Goal: Use online tool/utility: Utilize a website feature to perform a specific function

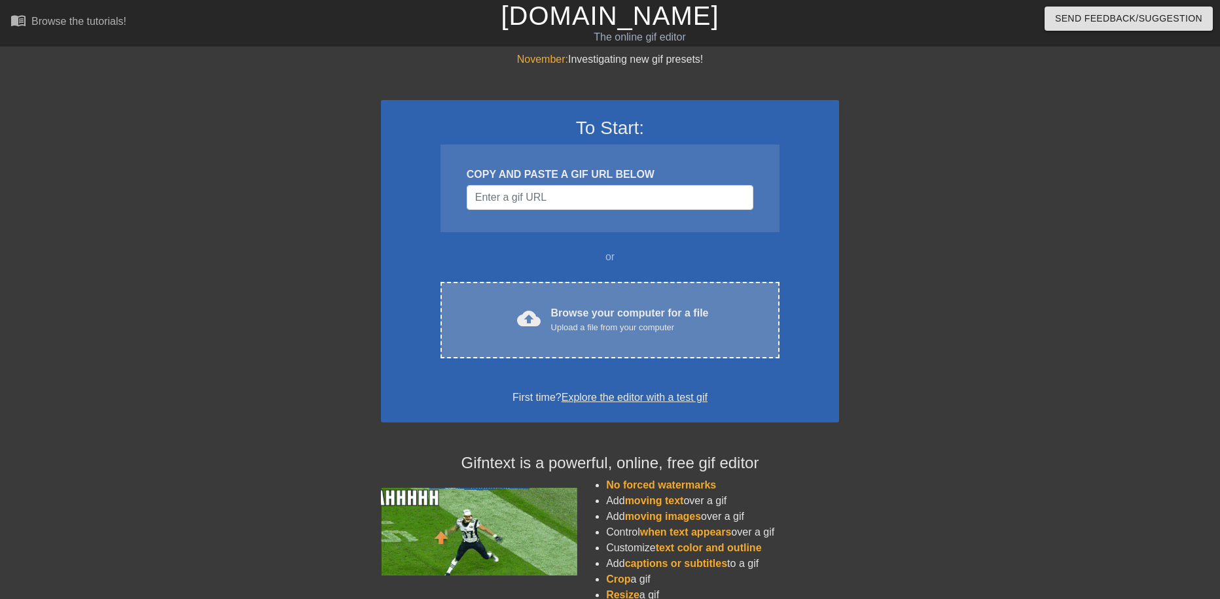
click at [588, 310] on div "Browse your computer for a file Upload a file from your computer" at bounding box center [630, 320] width 158 height 29
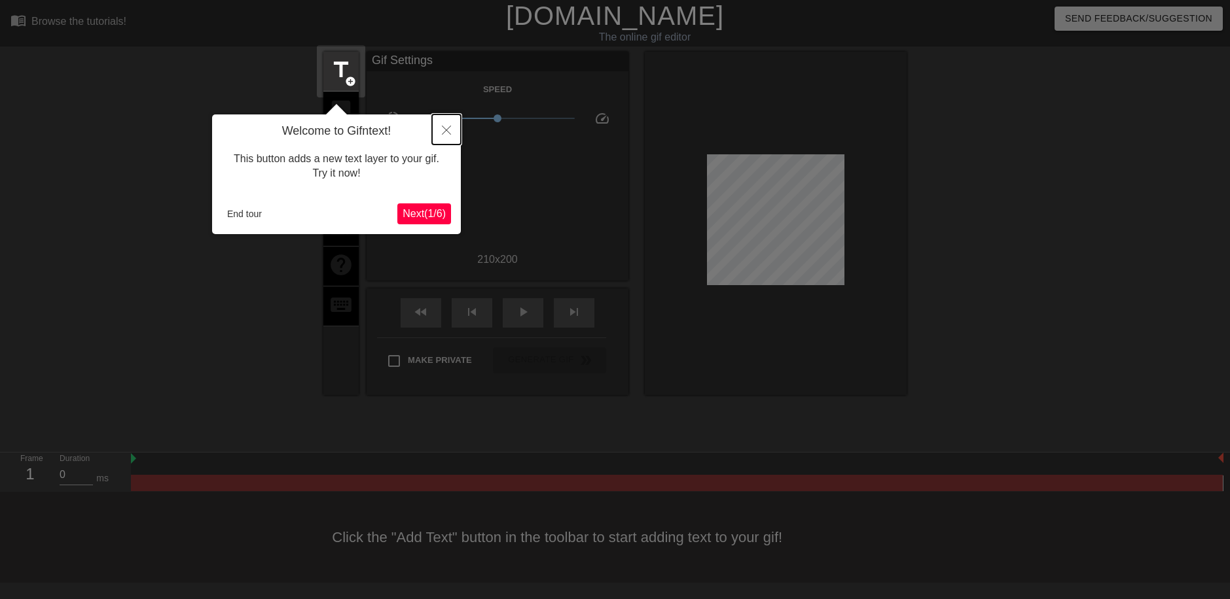
click at [440, 133] on button "Close" at bounding box center [446, 130] width 29 height 30
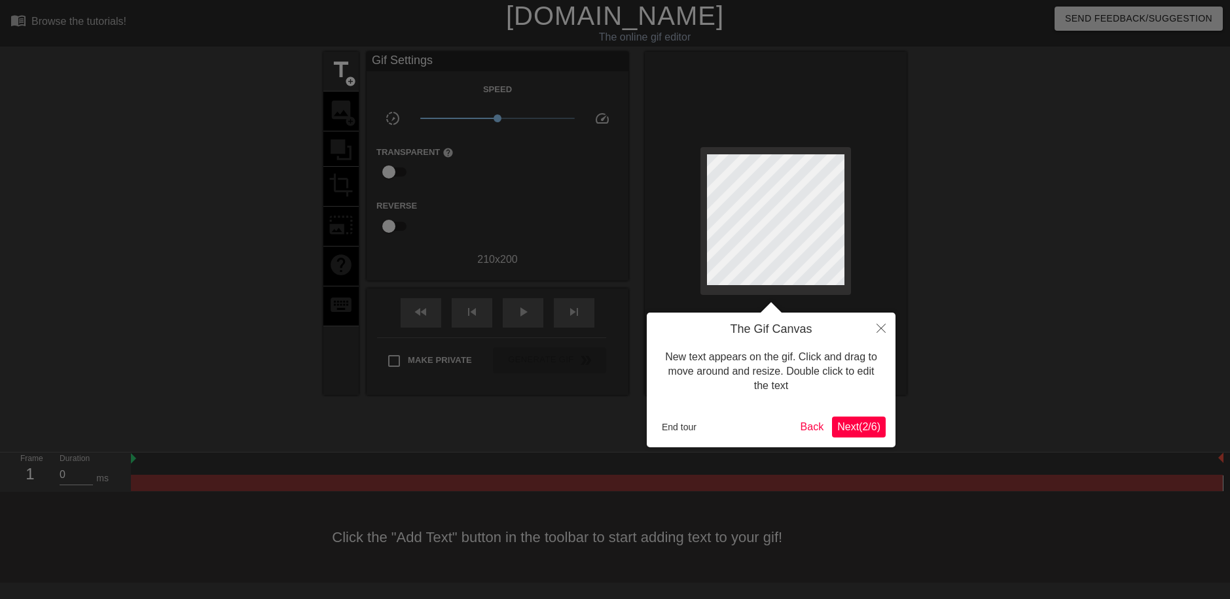
click at [855, 431] on span "Next ( 2 / 6 )" at bounding box center [858, 426] width 43 height 11
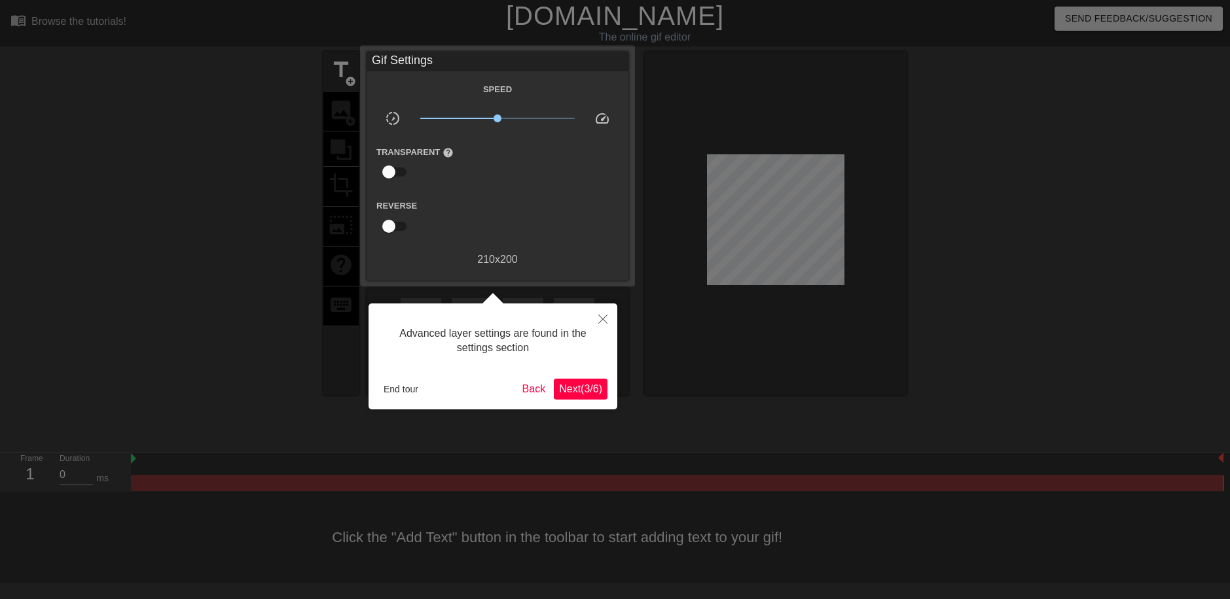
click at [578, 397] on button "Next ( 3 / 6 )" at bounding box center [581, 389] width 54 height 21
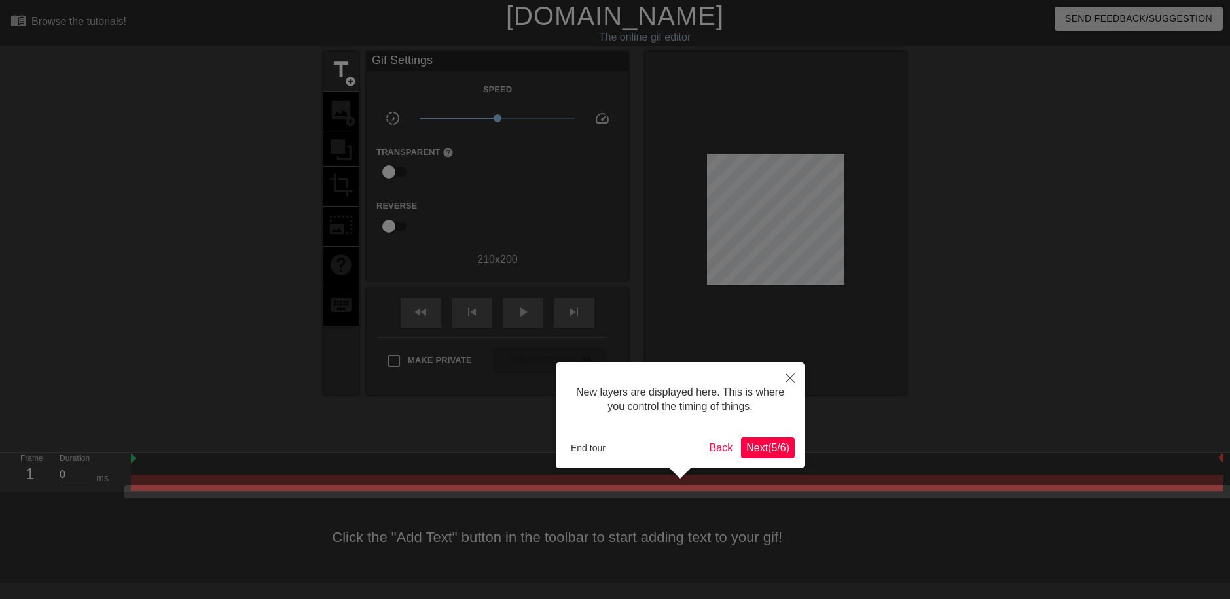
click at [762, 448] on span "Next ( 5 / 6 )" at bounding box center [767, 447] width 43 height 11
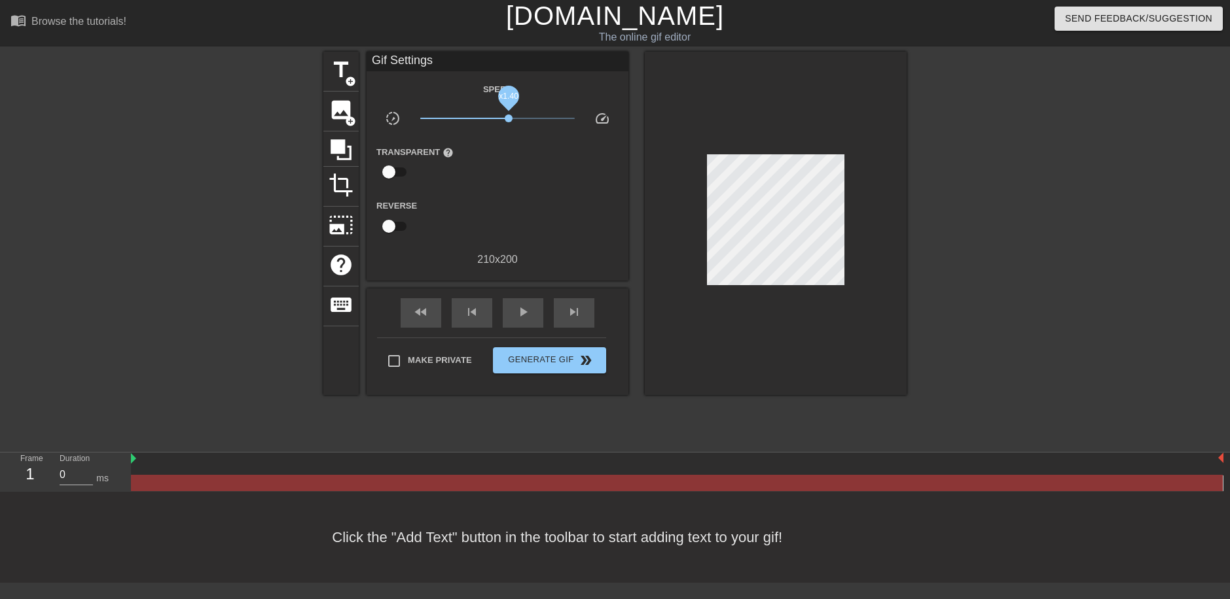
drag, startPoint x: 494, startPoint y: 120, endPoint x: 509, endPoint y: 121, distance: 15.1
click at [509, 121] on span "x1.40" at bounding box center [509, 119] width 8 height 8
drag, startPoint x: 509, startPoint y: 121, endPoint x: 499, endPoint y: 122, distance: 9.9
click at [499, 122] on span "x1.06" at bounding box center [497, 119] width 155 height 16
drag, startPoint x: 506, startPoint y: 122, endPoint x: 516, endPoint y: 124, distance: 10.6
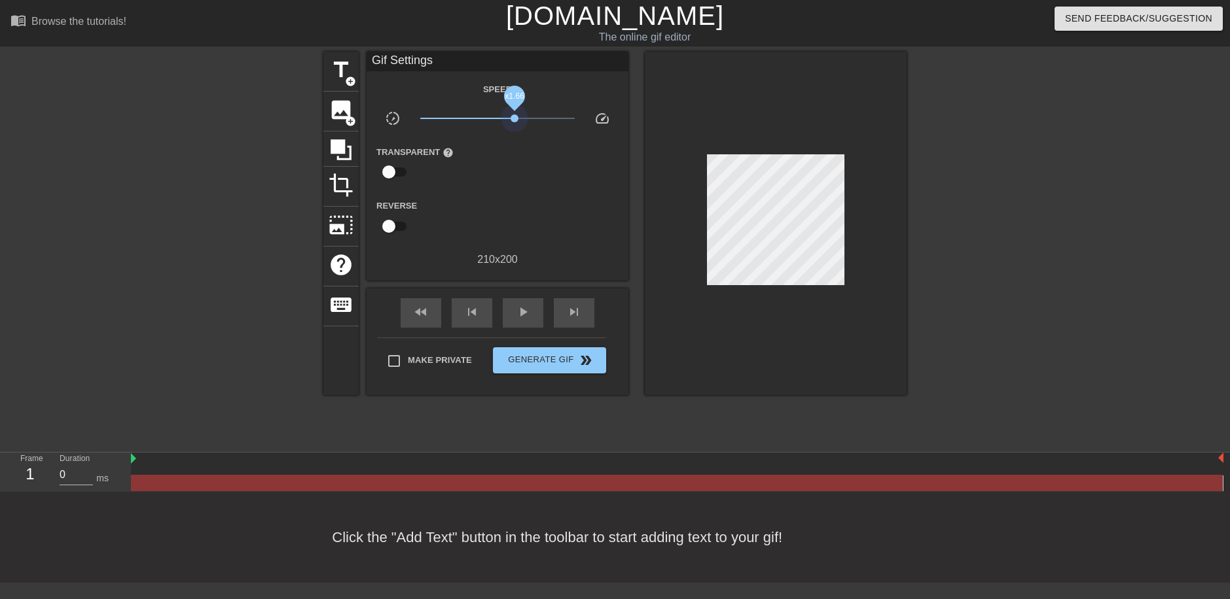
click at [516, 124] on span "x1.66" at bounding box center [497, 119] width 155 height 16
drag, startPoint x: 516, startPoint y: 124, endPoint x: 537, endPoint y: 124, distance: 20.3
click at [543, 124] on span "x3.02" at bounding box center [497, 119] width 155 height 16
click at [388, 166] on input "checkbox" at bounding box center [388, 172] width 75 height 25
click at [399, 169] on input "checkbox" at bounding box center [401, 172] width 75 height 25
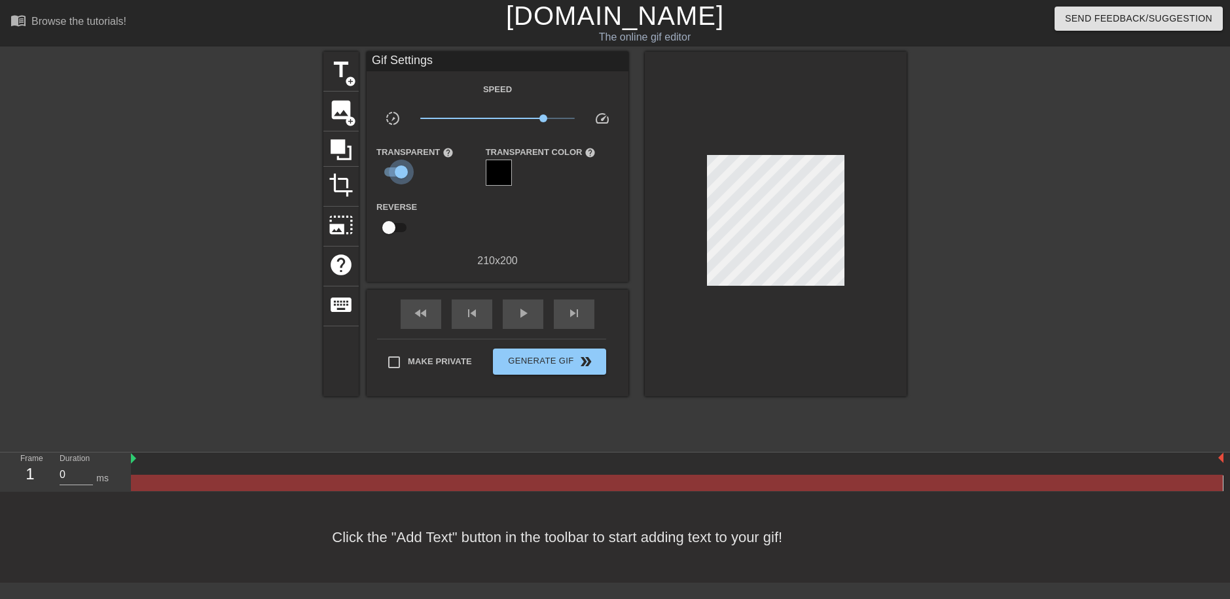
checkbox input "false"
click at [385, 234] on input "checkbox" at bounding box center [388, 226] width 75 height 25
click at [395, 229] on input "checkbox" at bounding box center [401, 226] width 75 height 25
checkbox input "false"
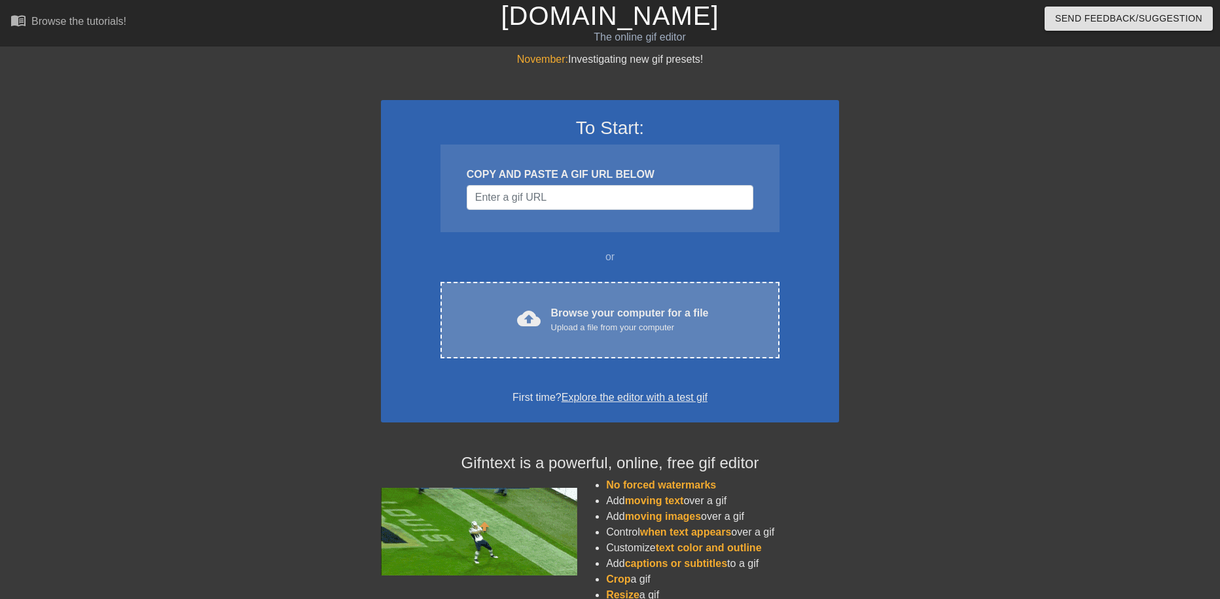
click at [582, 299] on div "cloud_upload Browse your computer for a file Upload a file from your computer C…" at bounding box center [609, 320] width 339 height 77
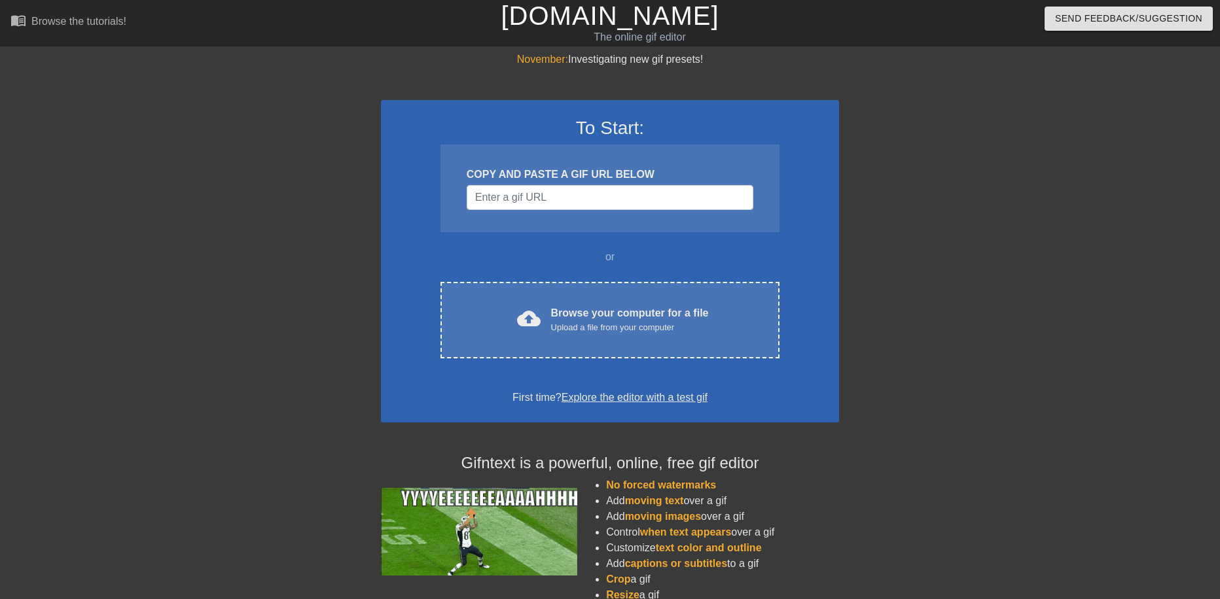
drag, startPoint x: 873, startPoint y: 109, endPoint x: 859, endPoint y: 101, distance: 16.1
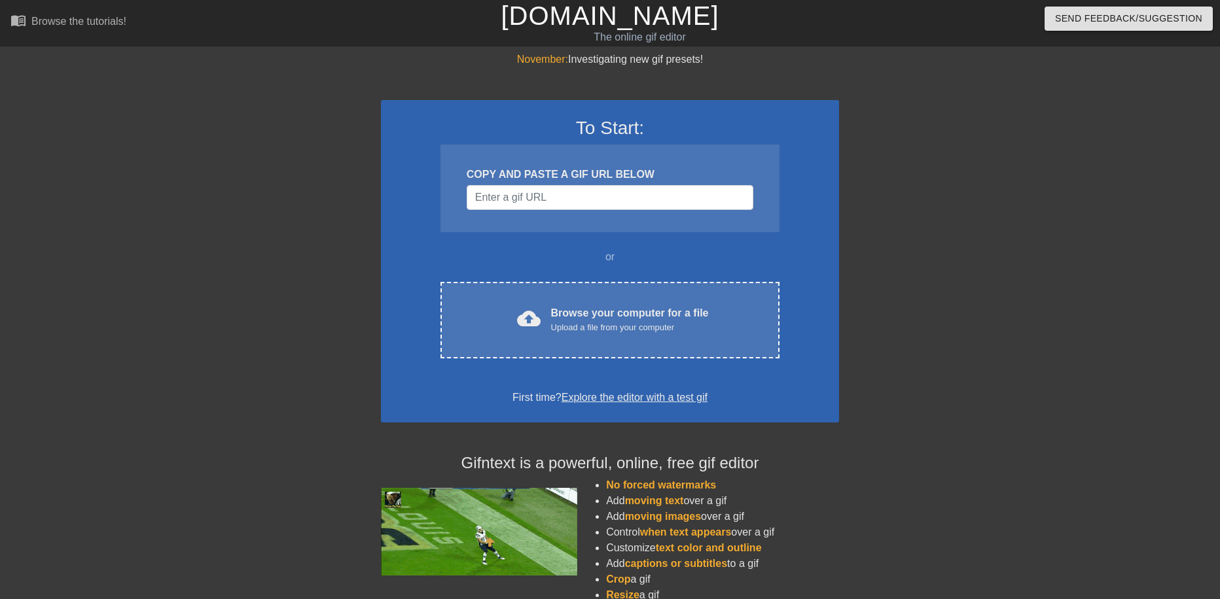
click at [873, 109] on div at bounding box center [953, 248] width 196 height 393
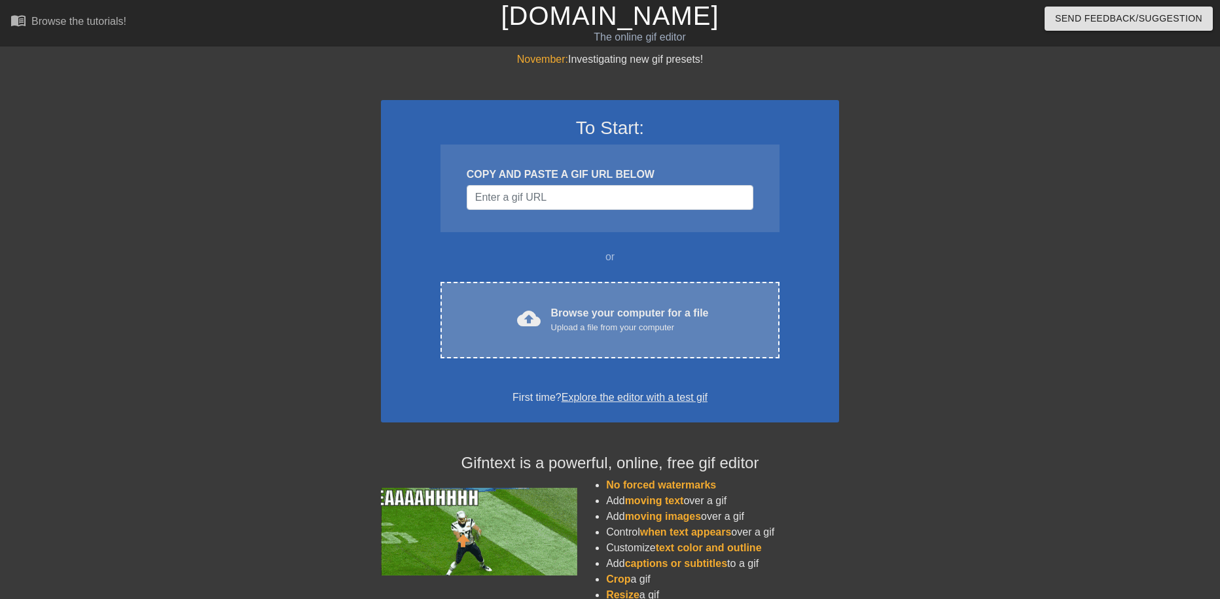
click at [598, 306] on div "Browse your computer for a file Upload a file from your computer" at bounding box center [630, 320] width 158 height 29
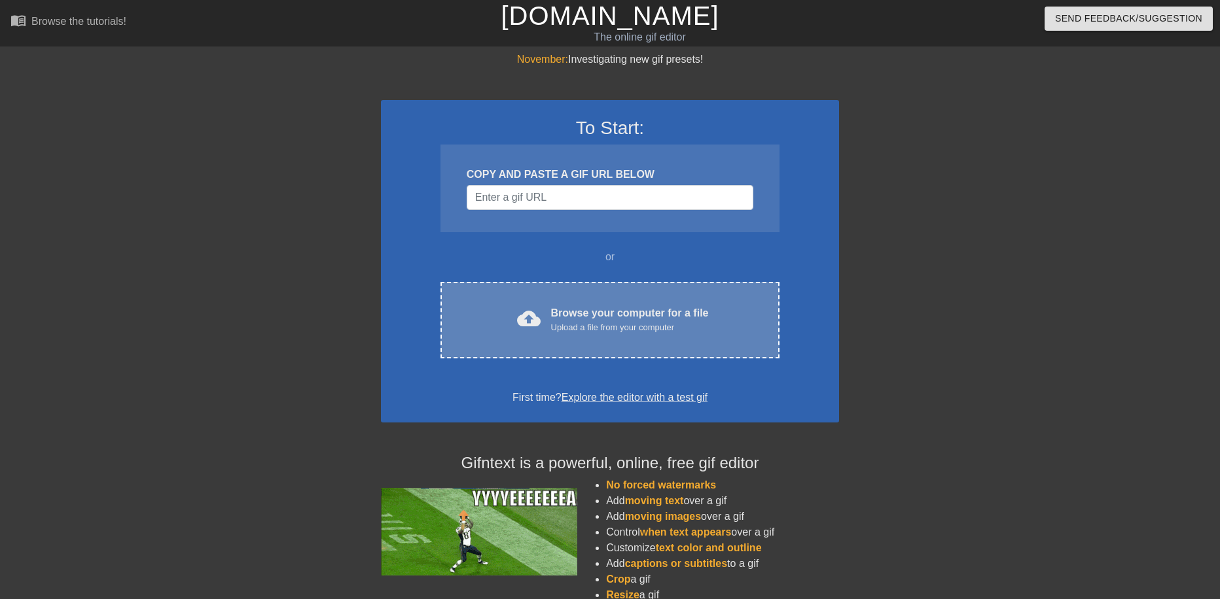
click at [631, 327] on div "Upload a file from your computer" at bounding box center [630, 327] width 158 height 13
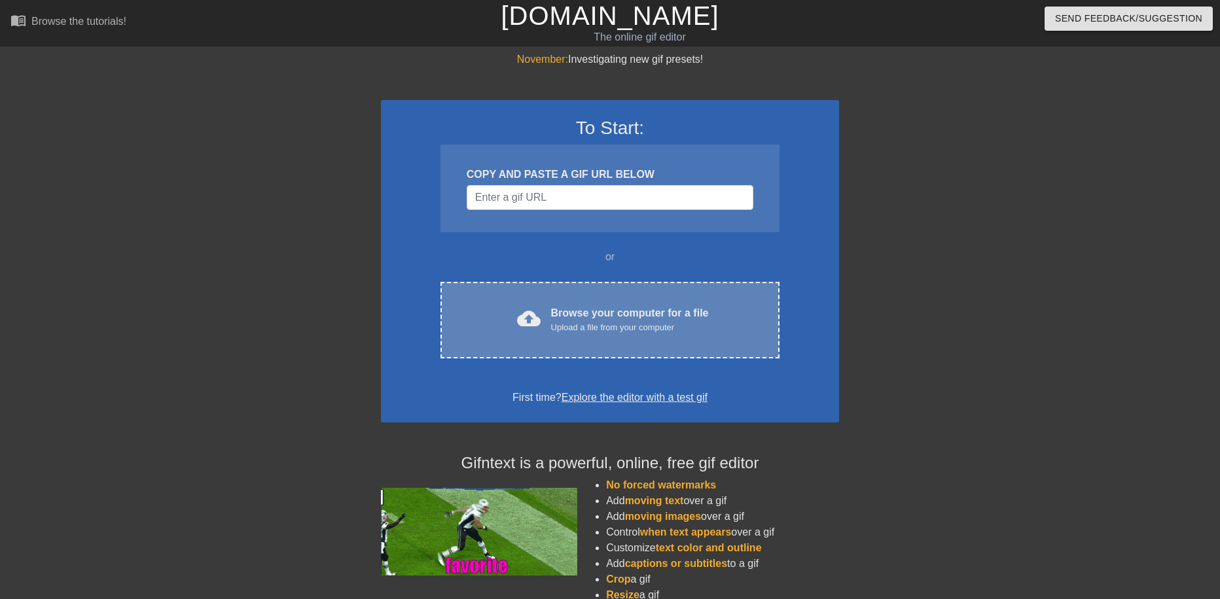
click at [558, 332] on div "Upload a file from your computer" at bounding box center [630, 327] width 158 height 13
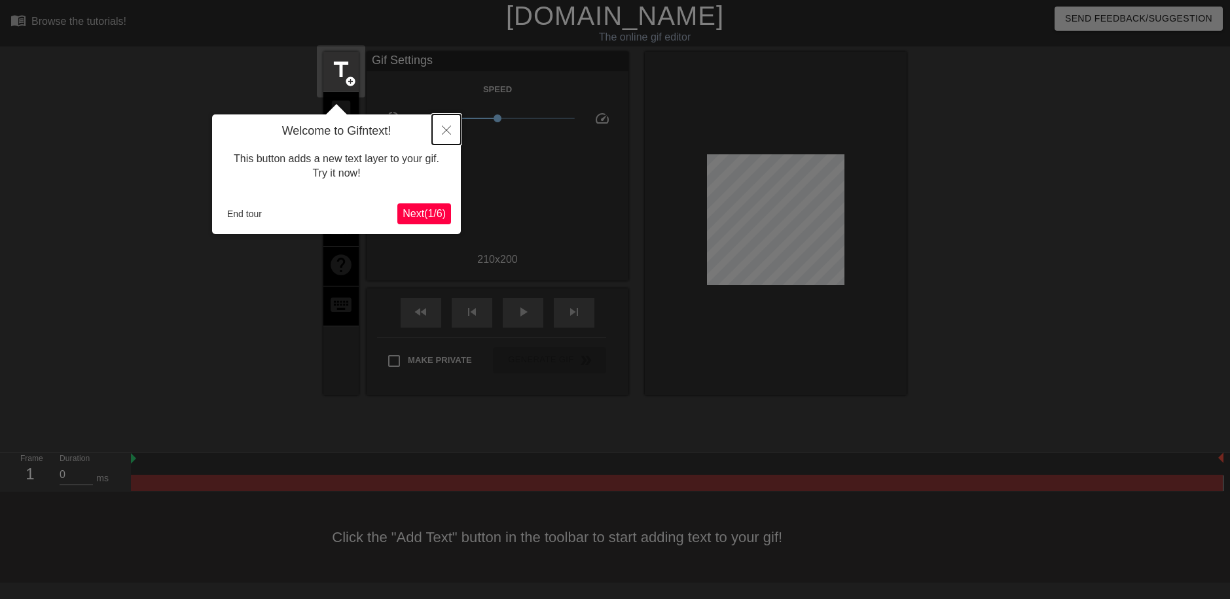
click at [452, 123] on button "Close" at bounding box center [446, 130] width 29 height 30
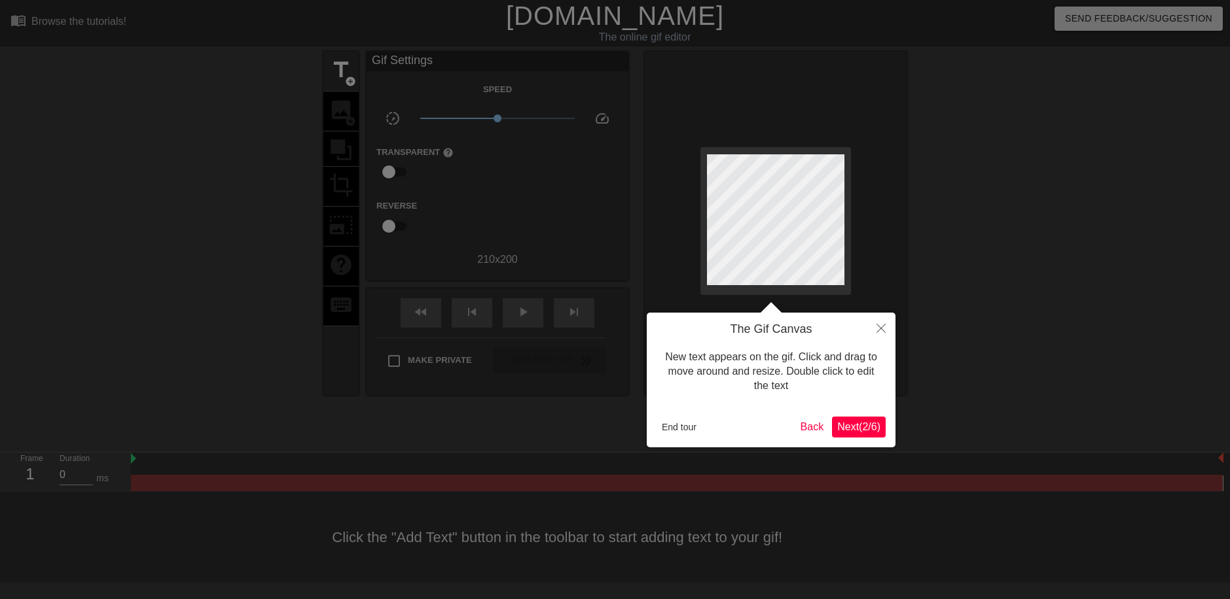
click at [857, 427] on span "Next ( 2 / 6 )" at bounding box center [858, 426] width 43 height 11
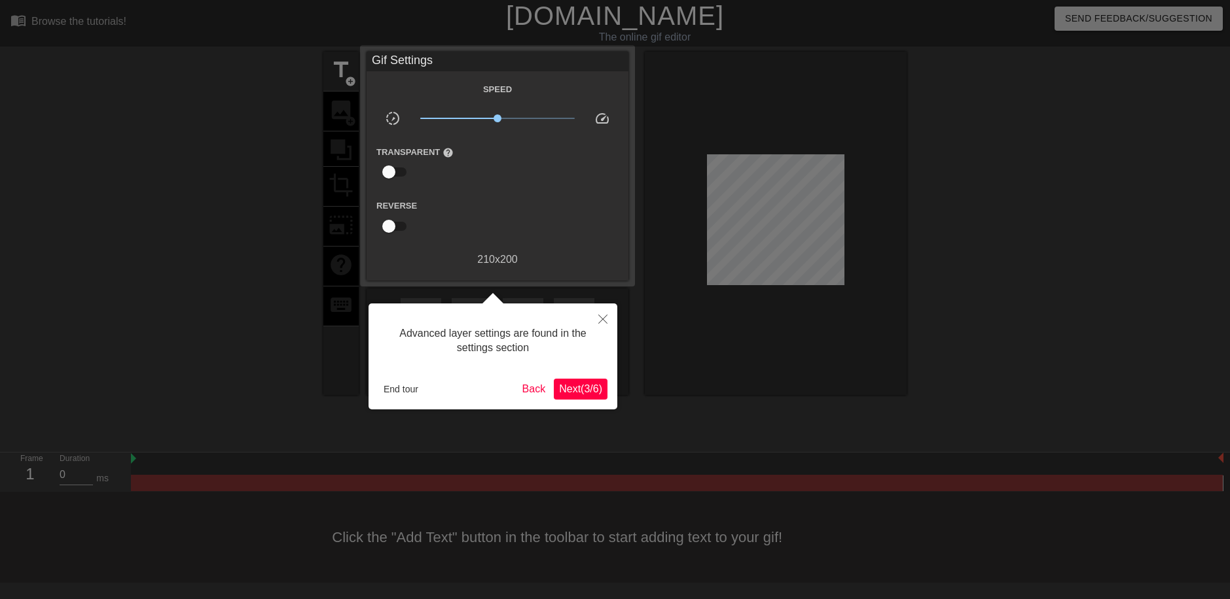
click at [577, 387] on span "Next ( 3 / 6 )" at bounding box center [580, 388] width 43 height 11
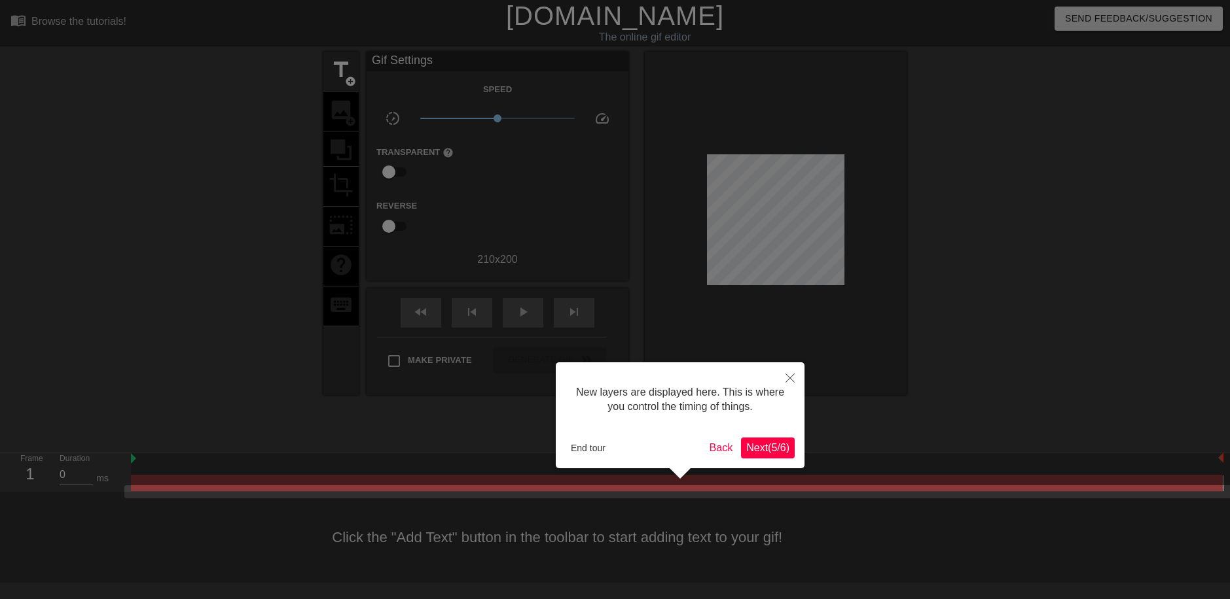
click at [772, 448] on span "Next ( 5 / 6 )" at bounding box center [767, 447] width 43 height 11
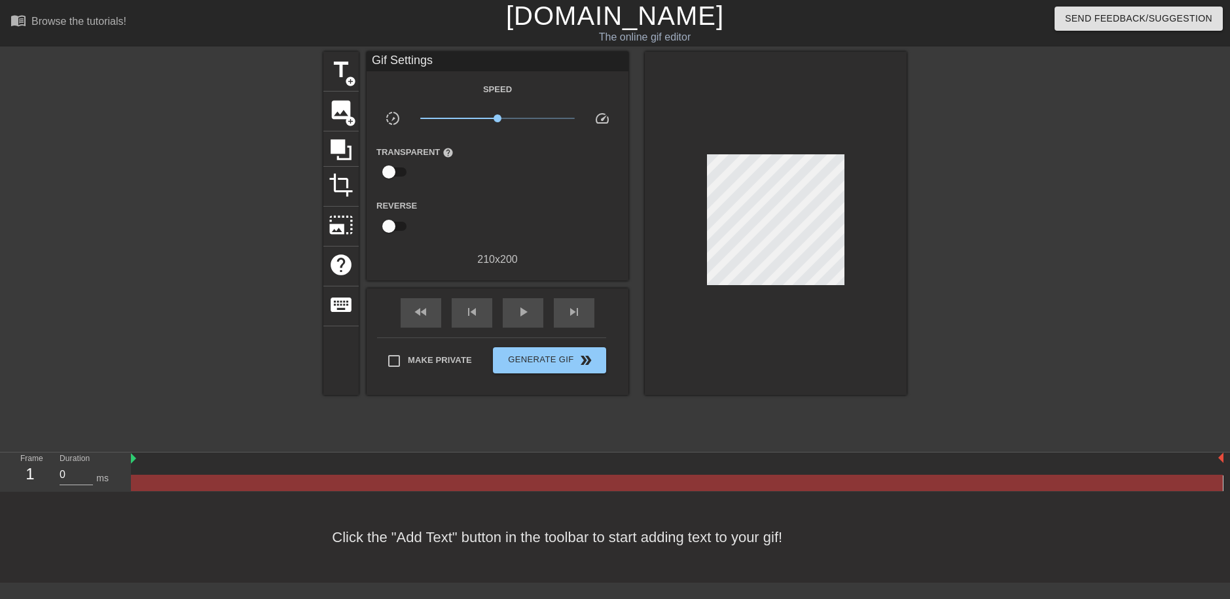
click at [543, 534] on div "Click the "Add Text" button in the toolbar to start adding text to your gif!" at bounding box center [615, 537] width 1230 height 91
click at [440, 539] on div "Click the "Add Text" button in the toolbar to start adding text to your gif!" at bounding box center [615, 537] width 1230 height 91
drag, startPoint x: 317, startPoint y: 536, endPoint x: 309, endPoint y: 537, distance: 7.9
click at [315, 536] on div "Click the "Add Text" button in the toolbar to start adding text to your gif!" at bounding box center [615, 537] width 1230 height 91
click at [253, 520] on div "Click the "Add Text" button in the toolbar to start adding text to your gif!" at bounding box center [615, 537] width 1230 height 91
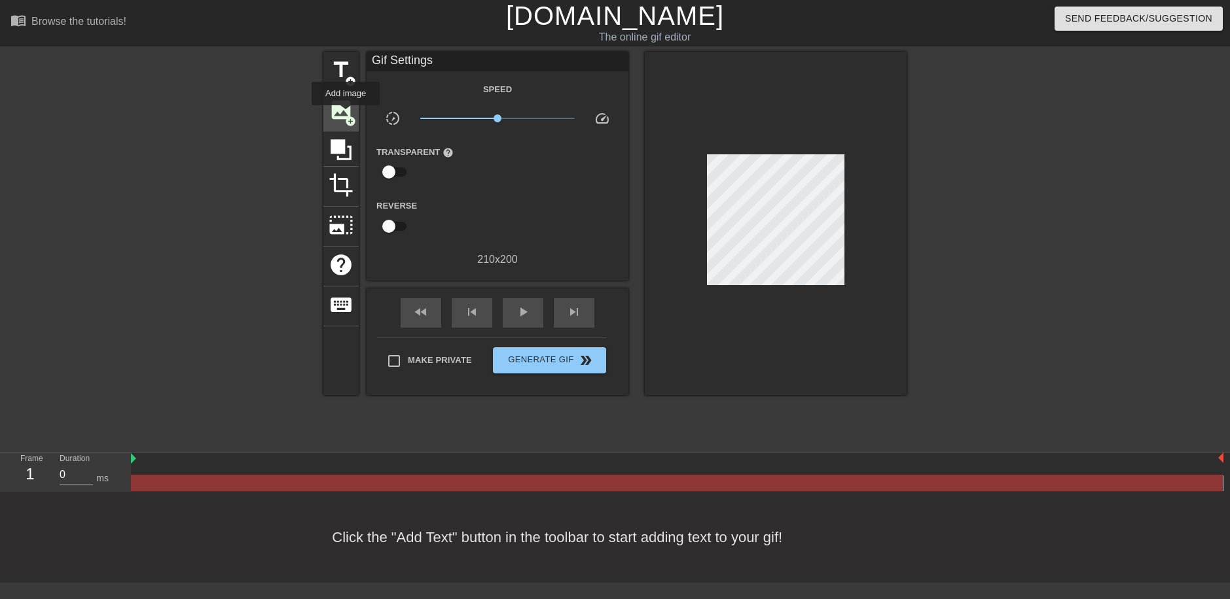
click at [345, 116] on span "add_circle" at bounding box center [350, 121] width 11 height 11
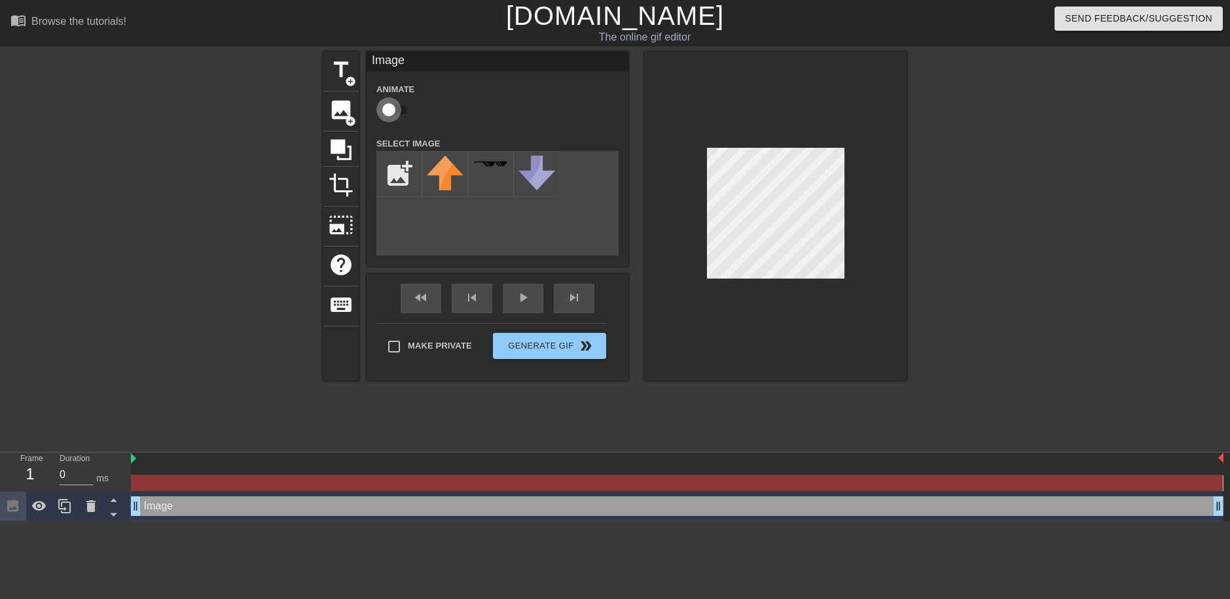
click at [387, 110] on input "checkbox" at bounding box center [388, 109] width 75 height 25
checkbox input "true"
click at [394, 188] on input "file" at bounding box center [399, 174] width 44 height 44
click at [187, 509] on div "Image drag_handle drag_handle" at bounding box center [677, 507] width 1092 height 20
click at [13, 510] on icon at bounding box center [12, 506] width 15 height 15
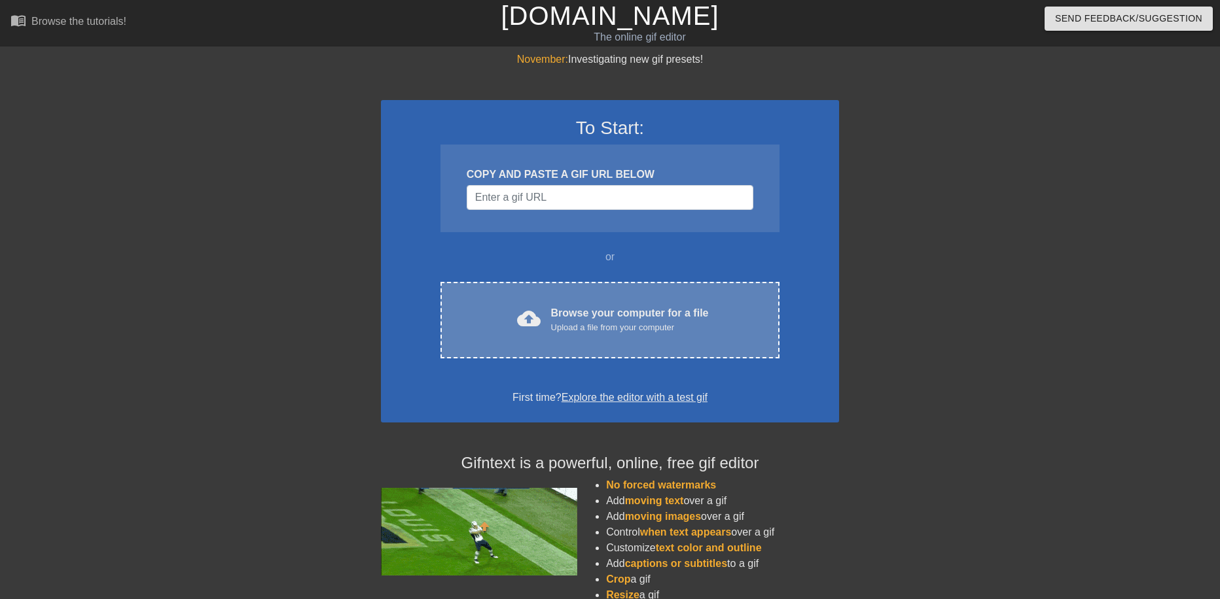
click at [573, 298] on div "cloud_upload Browse your computer for a file Upload a file from your computer C…" at bounding box center [609, 320] width 339 height 77
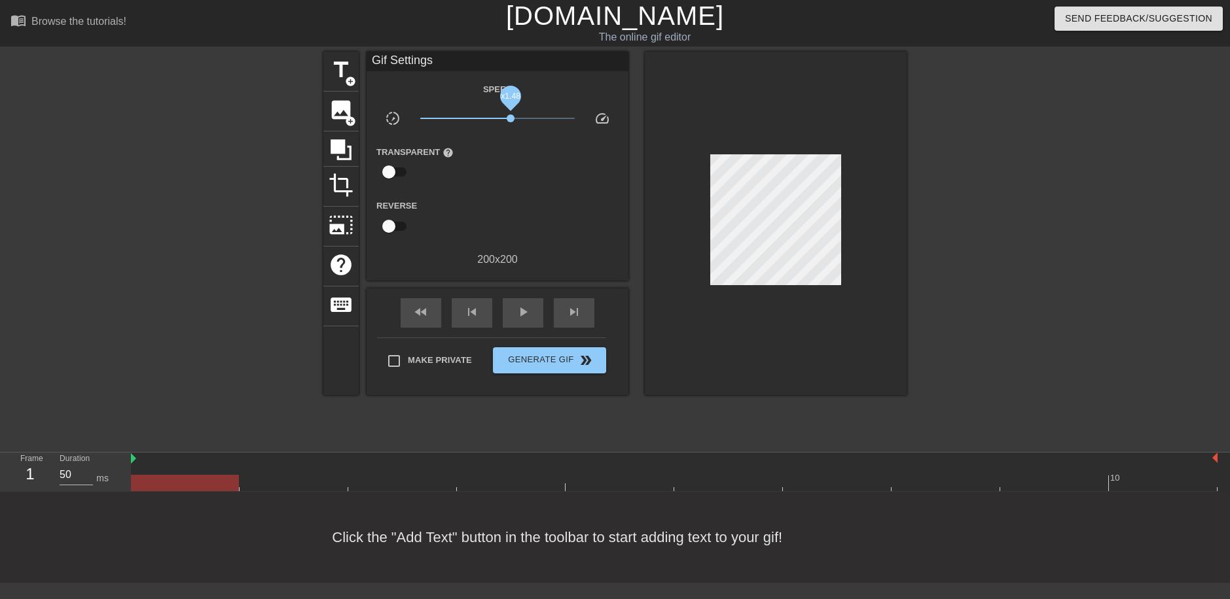
drag, startPoint x: 497, startPoint y: 116, endPoint x: 512, endPoint y: 120, distance: 14.9
click at [512, 120] on span "x1.48" at bounding box center [510, 119] width 8 height 8
click at [521, 310] on span "play_arrow" at bounding box center [523, 312] width 16 height 16
click at [342, 113] on span "image" at bounding box center [340, 109] width 25 height 25
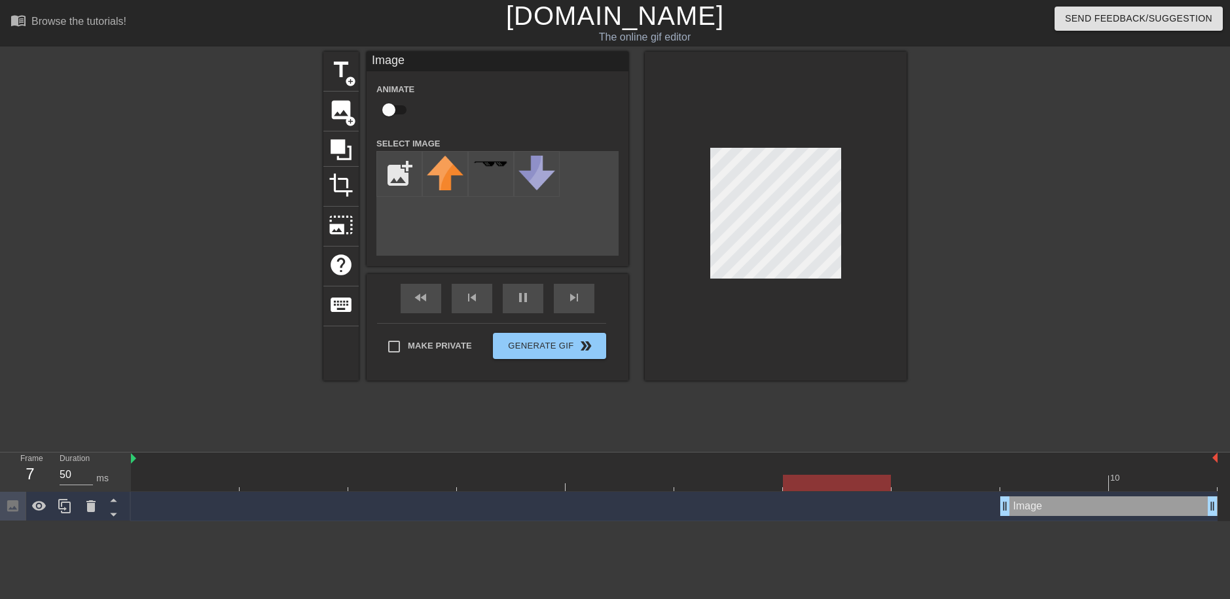
click at [709, 147] on div at bounding box center [776, 216] width 262 height 329
click at [506, 170] on div at bounding box center [491, 174] width 46 height 46
click at [540, 175] on img at bounding box center [536, 173] width 37 height 35
click at [499, 181] on div at bounding box center [491, 174] width 46 height 46
click at [492, 181] on div at bounding box center [491, 174] width 46 height 46
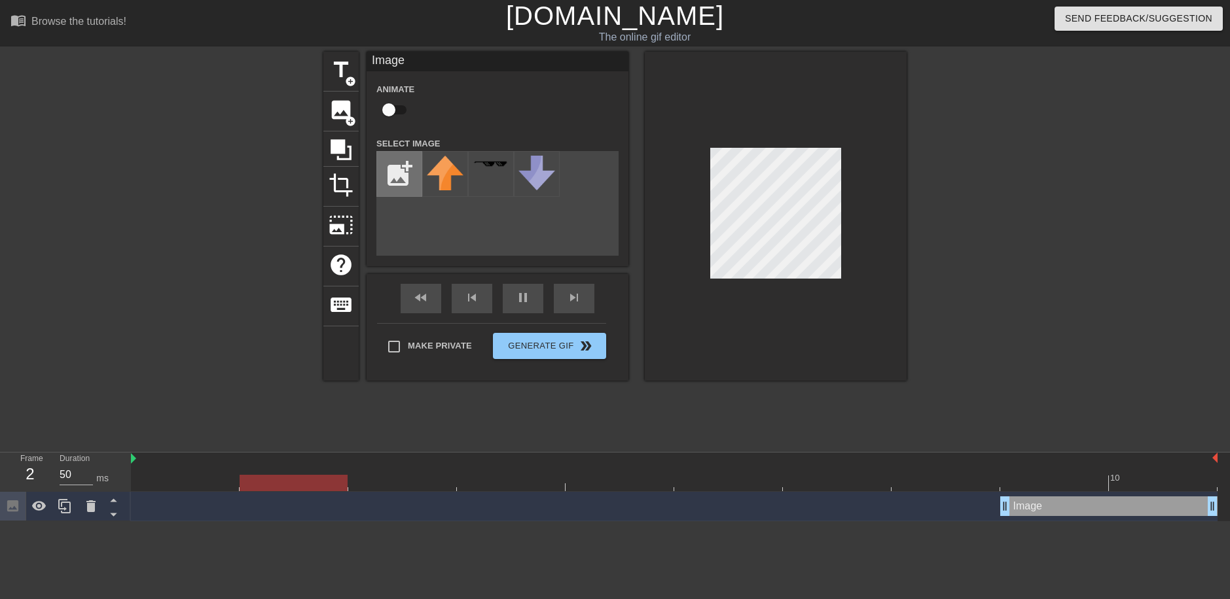
click at [395, 171] on input "file" at bounding box center [399, 174] width 44 height 44
type input "C:\fakepath\cfd13ec1a0b1d13d74908818463a4707.jpg"
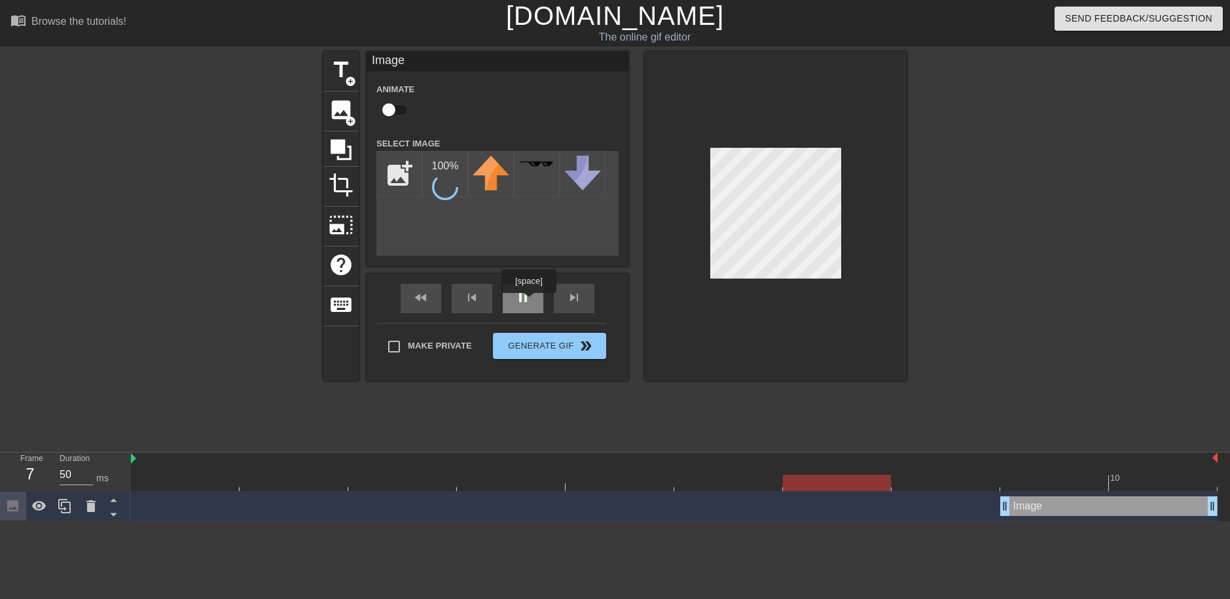
click at [528, 302] on div "pause" at bounding box center [523, 298] width 41 height 29
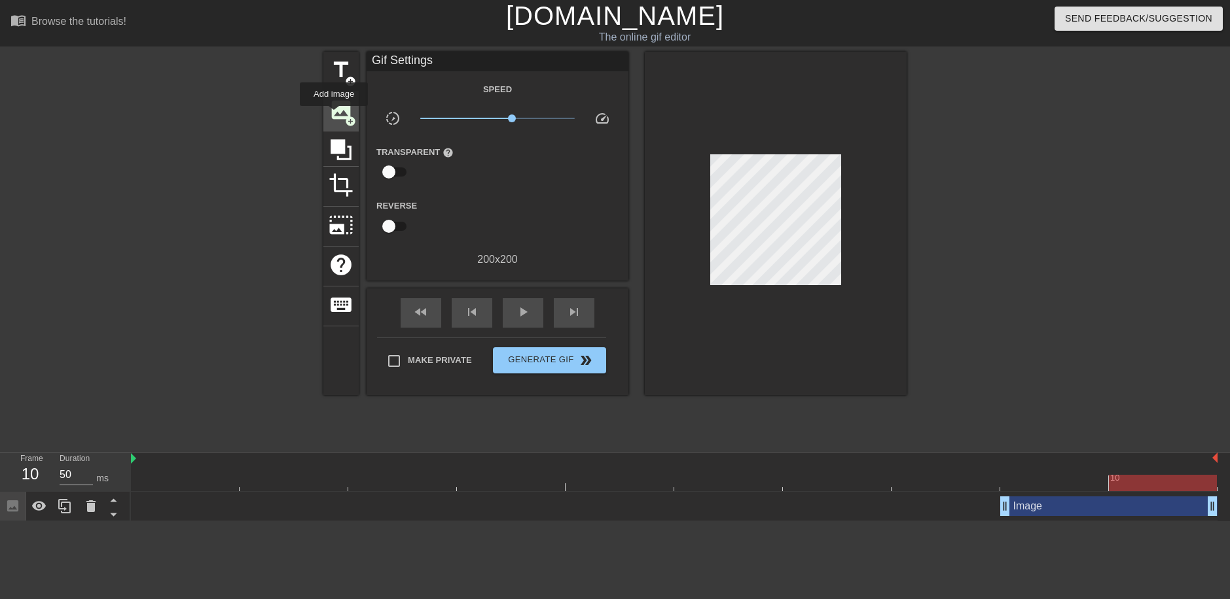
click at [334, 115] on span "image" at bounding box center [340, 109] width 25 height 25
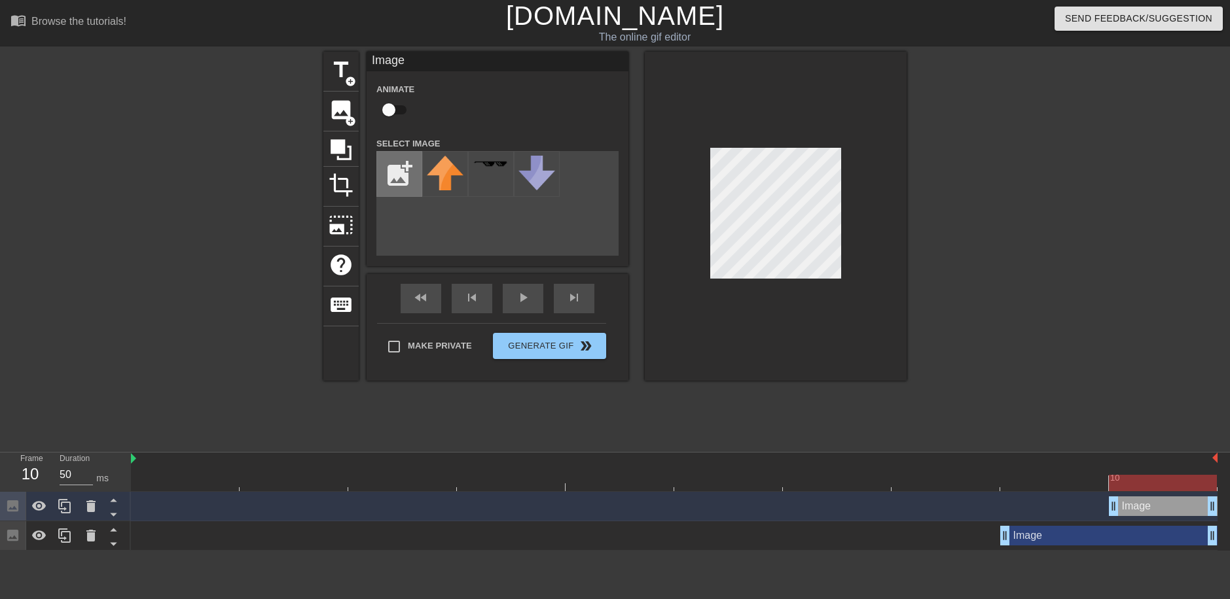
click at [401, 179] on input "file" at bounding box center [399, 174] width 44 height 44
click at [1158, 504] on div "Image drag_handle drag_handle" at bounding box center [1162, 507] width 109 height 20
drag, startPoint x: 1152, startPoint y: 504, endPoint x: 1108, endPoint y: 509, distance: 44.2
click at [1108, 509] on div "Image drag_handle drag_handle" at bounding box center [1162, 507] width 109 height 20
click at [1134, 510] on div "Image drag_handle drag_handle" at bounding box center [1162, 507] width 109 height 20
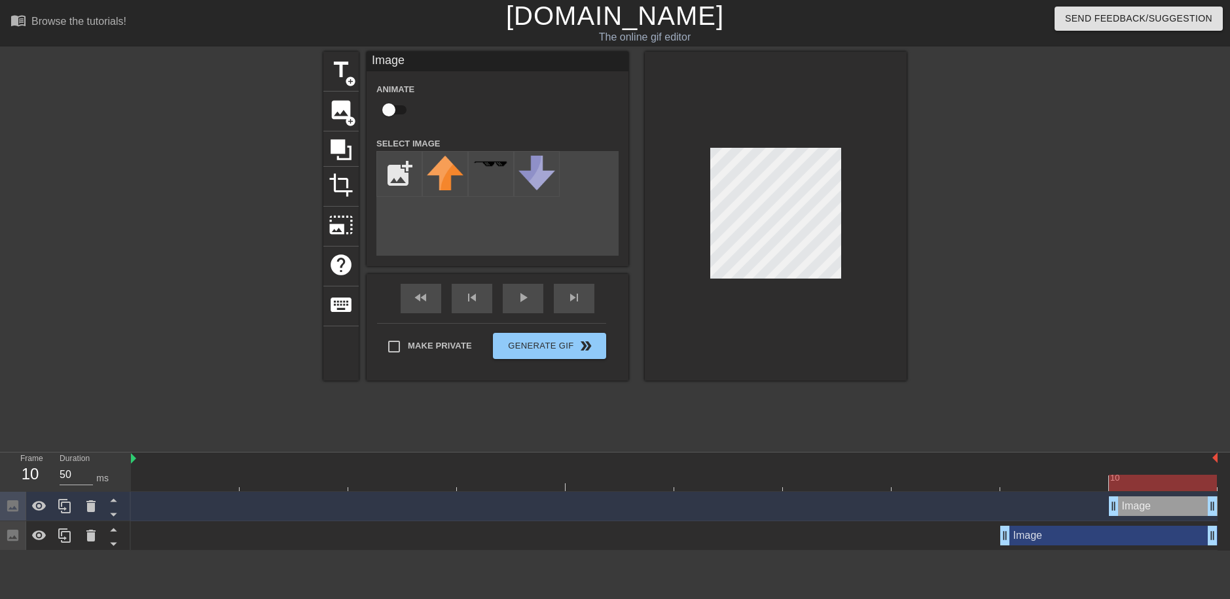
click at [1131, 510] on div "Image drag_handle drag_handle" at bounding box center [1162, 507] width 109 height 20
drag, startPoint x: 1122, startPoint y: 508, endPoint x: 1103, endPoint y: 508, distance: 19.0
click at [1103, 508] on div "Image drag_handle drag_handle" at bounding box center [674, 507] width 1086 height 20
drag, startPoint x: 1110, startPoint y: 506, endPoint x: 1138, endPoint y: 505, distance: 28.2
click at [1100, 505] on div "Image drag_handle drag_handle" at bounding box center [674, 507] width 1086 height 20
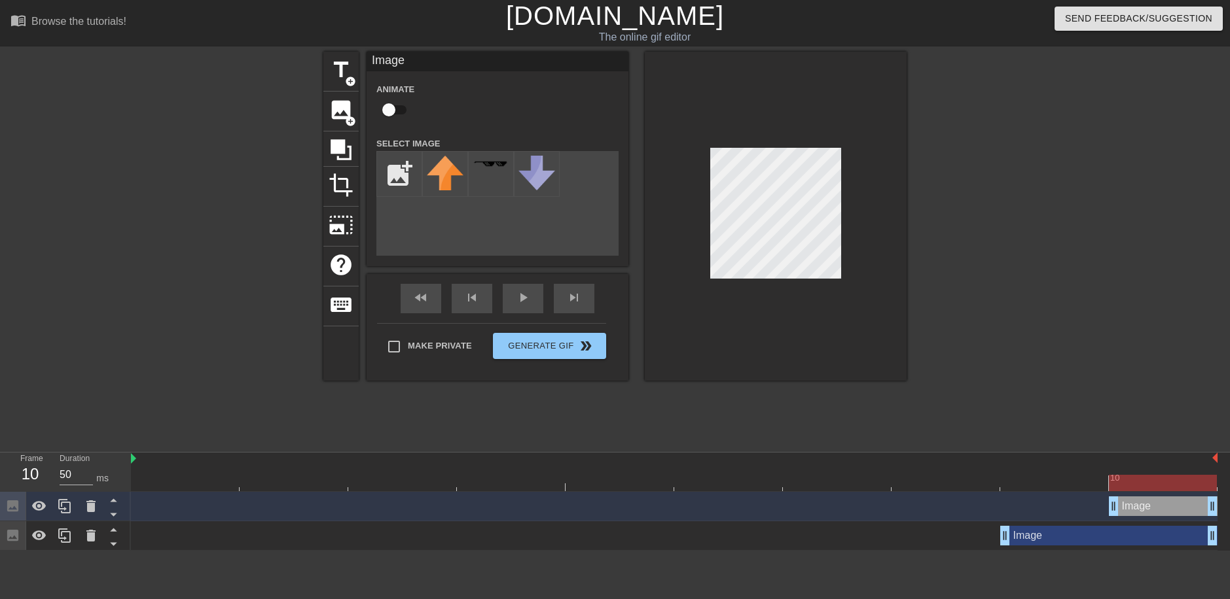
drag, startPoint x: 1161, startPoint y: 503, endPoint x: 1180, endPoint y: 524, distance: 28.7
click at [1180, 524] on div "Image drag_handle drag_handle" at bounding box center [674, 536] width 1086 height 29
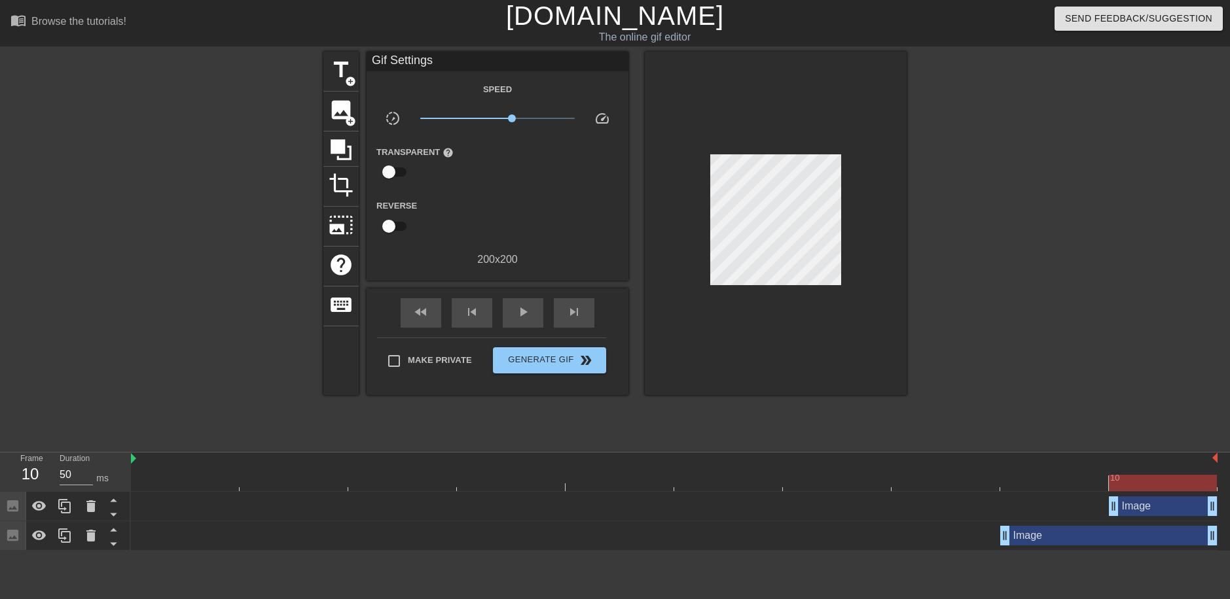
click at [1158, 499] on div "Image drag_handle drag_handle" at bounding box center [1162, 507] width 109 height 20
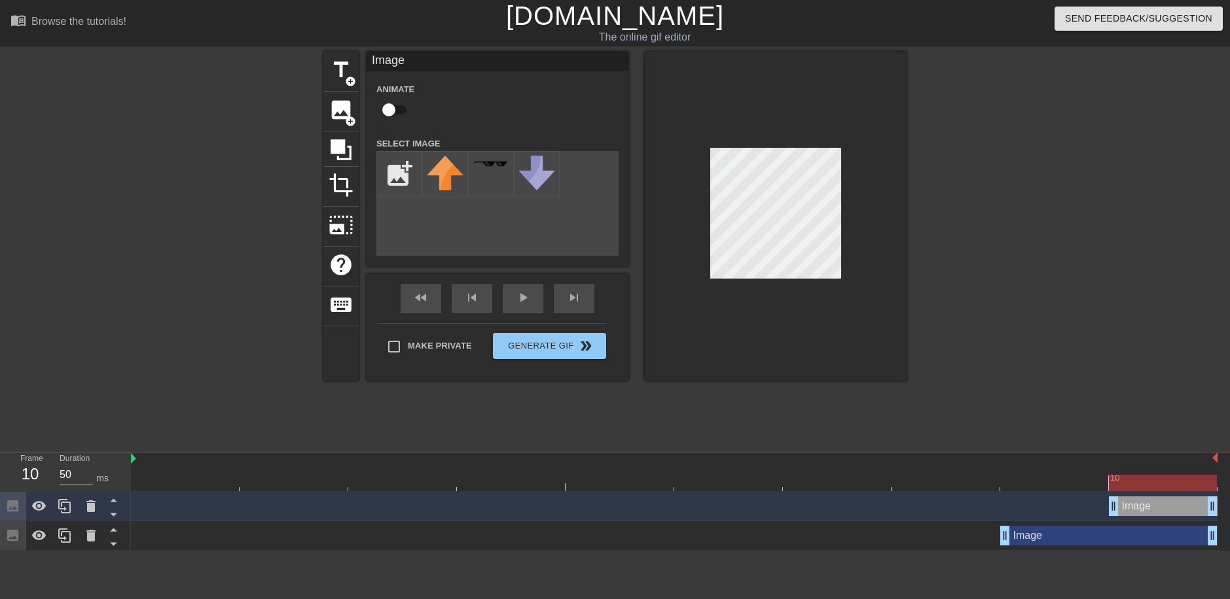
click at [1157, 505] on div "Image drag_handle drag_handle" at bounding box center [1162, 507] width 109 height 20
click at [1114, 542] on div "Image drag_handle drag_handle" at bounding box center [1108, 536] width 217 height 20
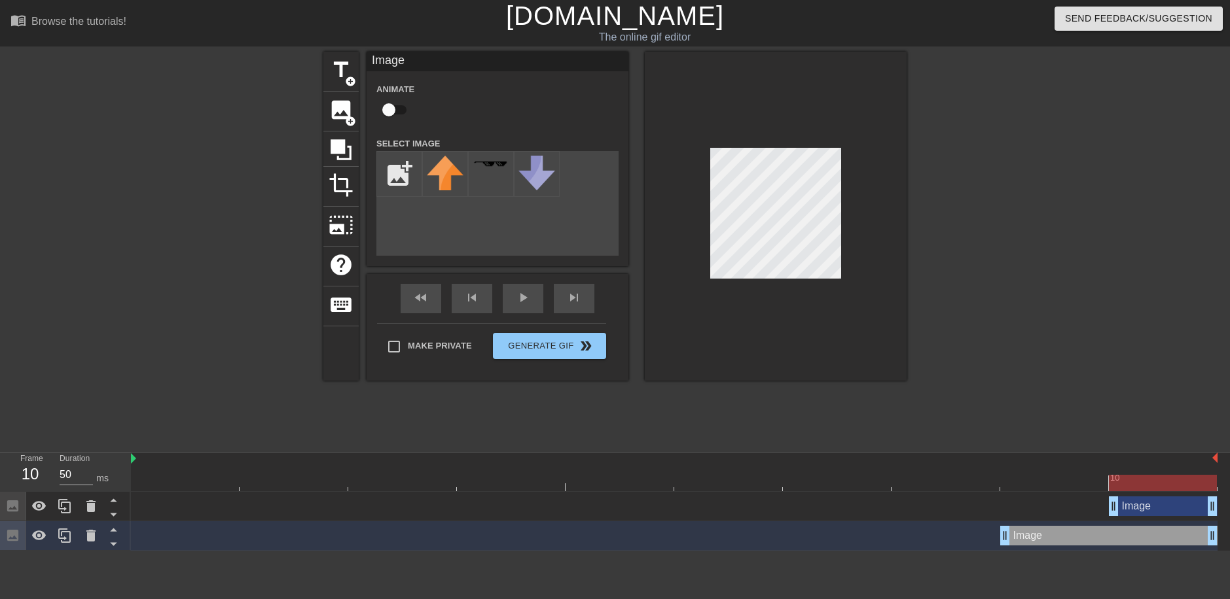
click at [1148, 508] on div "Image drag_handle drag_handle" at bounding box center [1162, 507] width 109 height 20
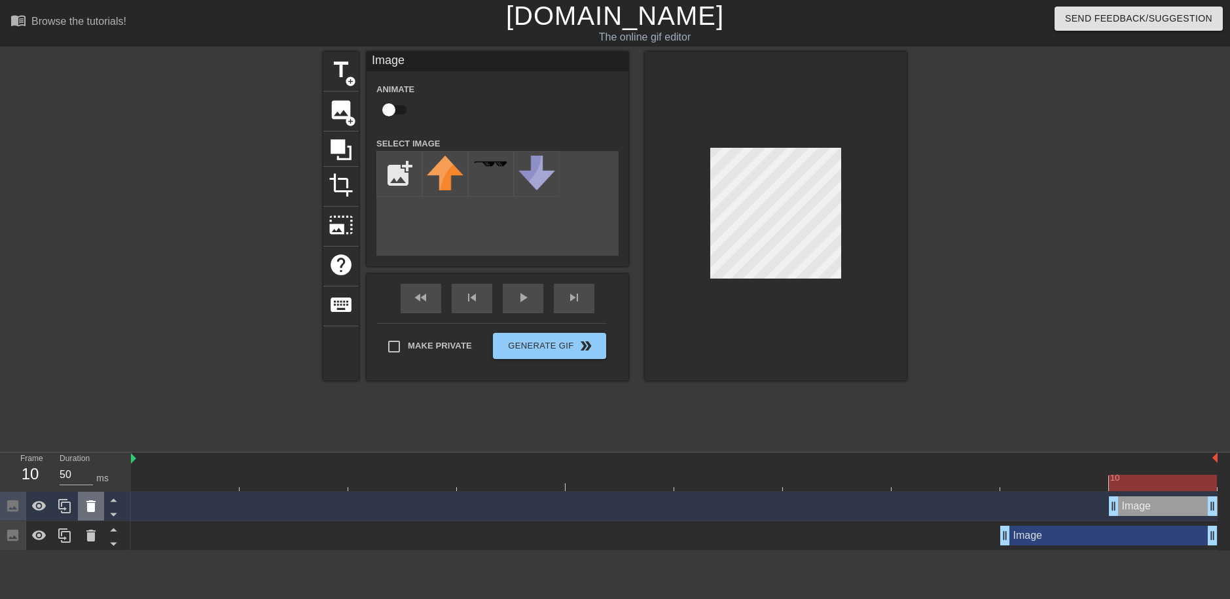
click at [96, 508] on icon at bounding box center [91, 507] width 16 height 16
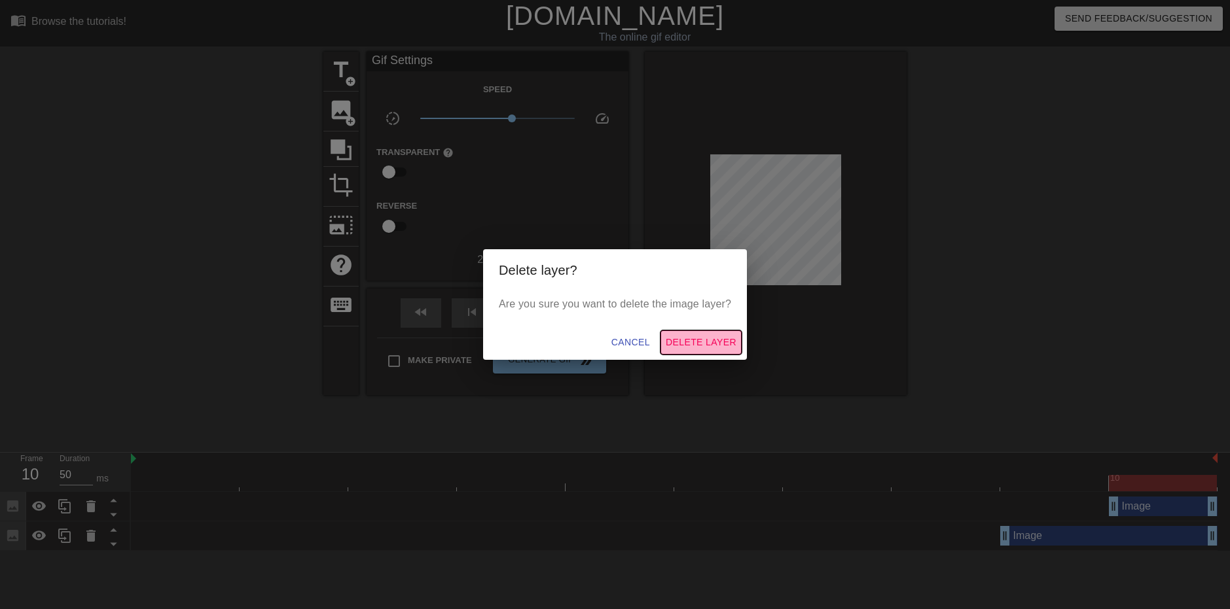
click at [702, 330] on button "Delete Layer" at bounding box center [700, 342] width 81 height 24
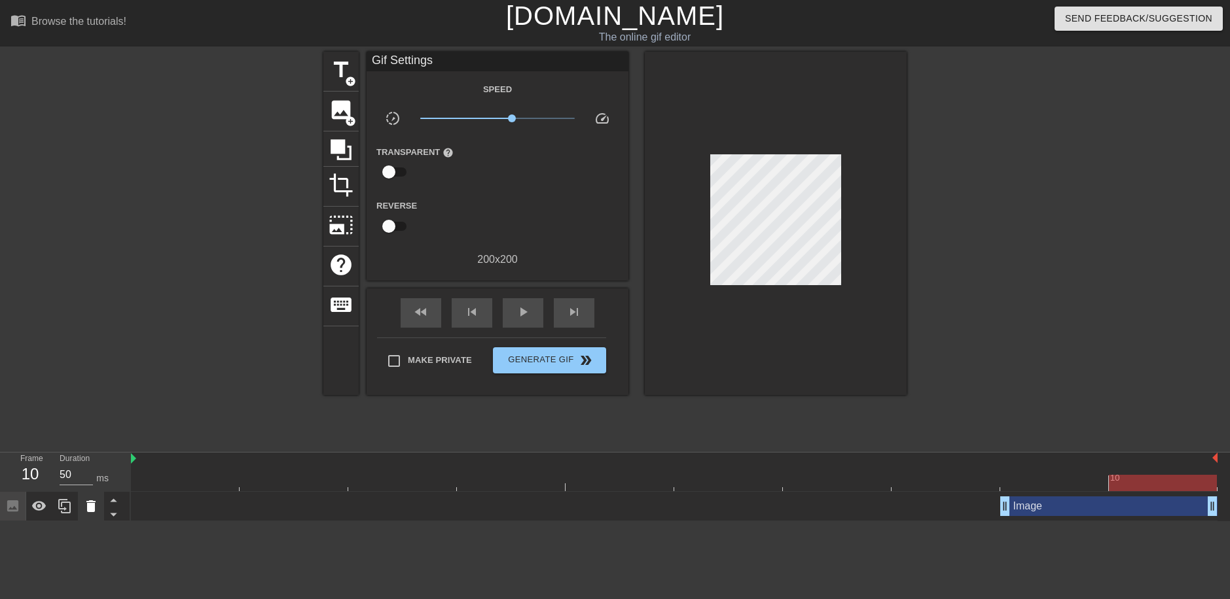
click at [97, 506] on icon at bounding box center [91, 507] width 16 height 16
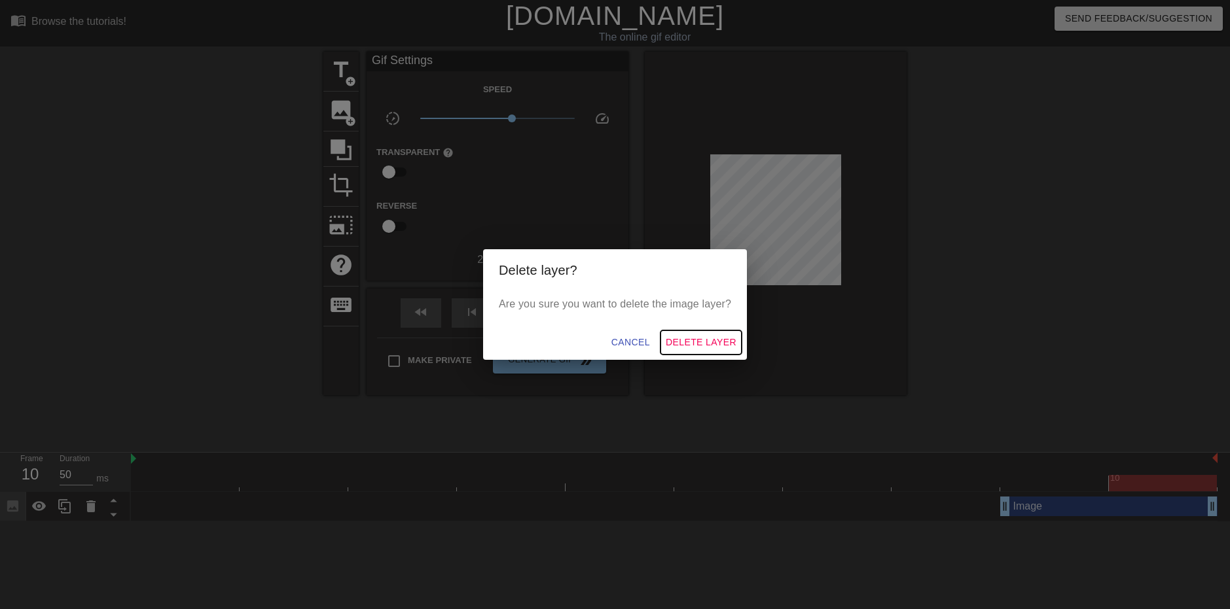
click at [705, 345] on span "Delete Layer" at bounding box center [700, 342] width 71 height 16
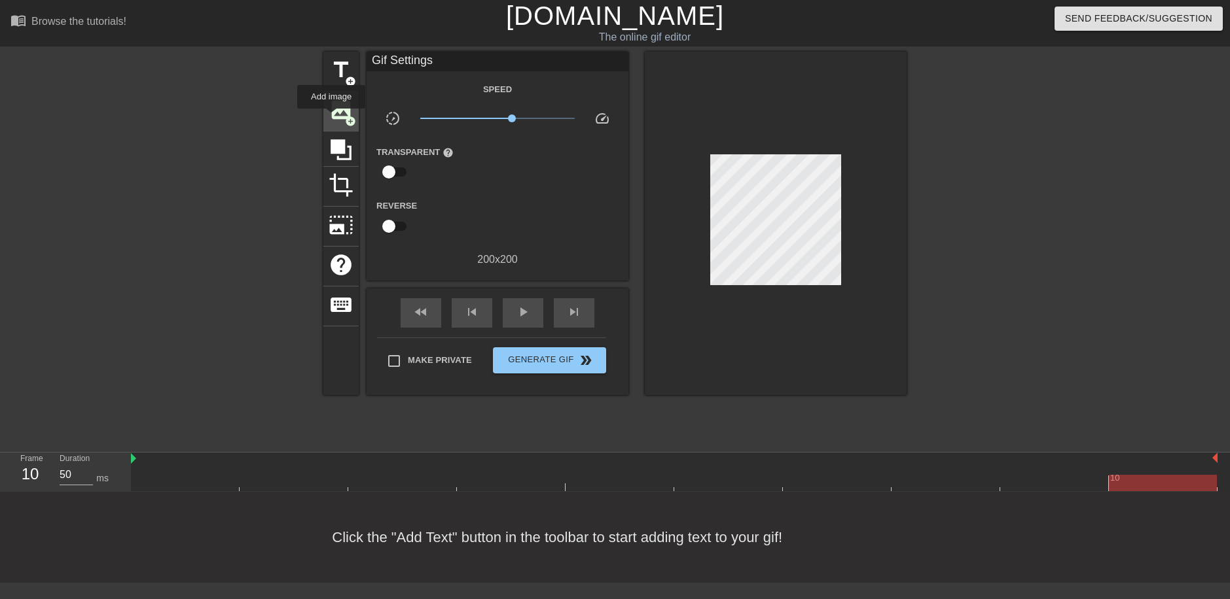
click at [342, 117] on span "image" at bounding box center [340, 109] width 25 height 25
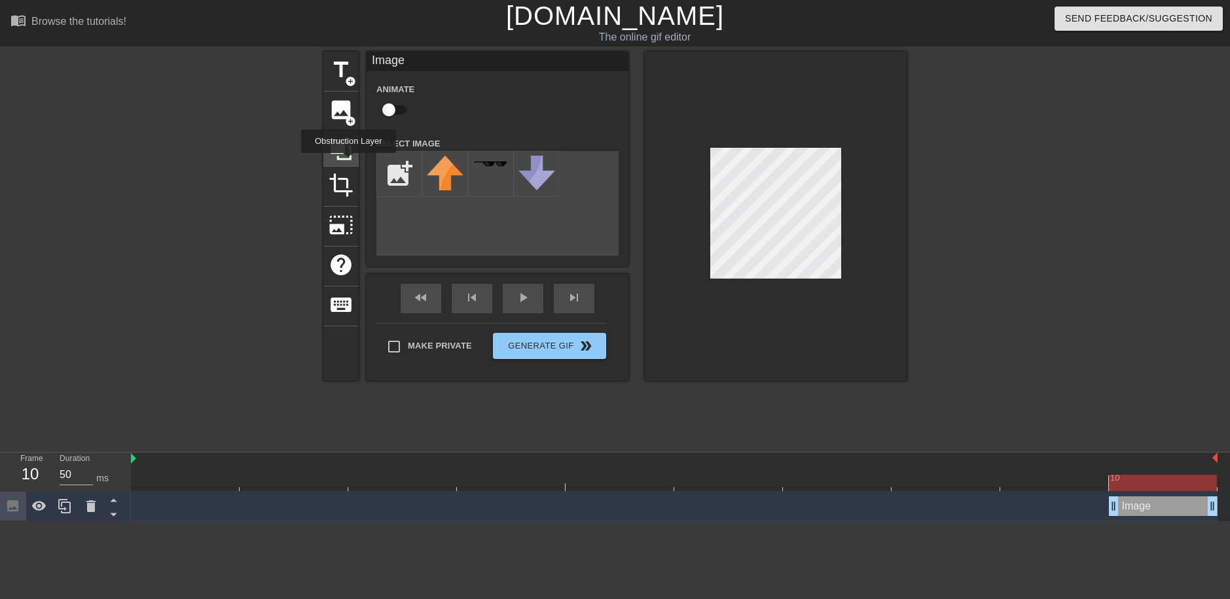
click at [342, 160] on icon at bounding box center [340, 149] width 25 height 25
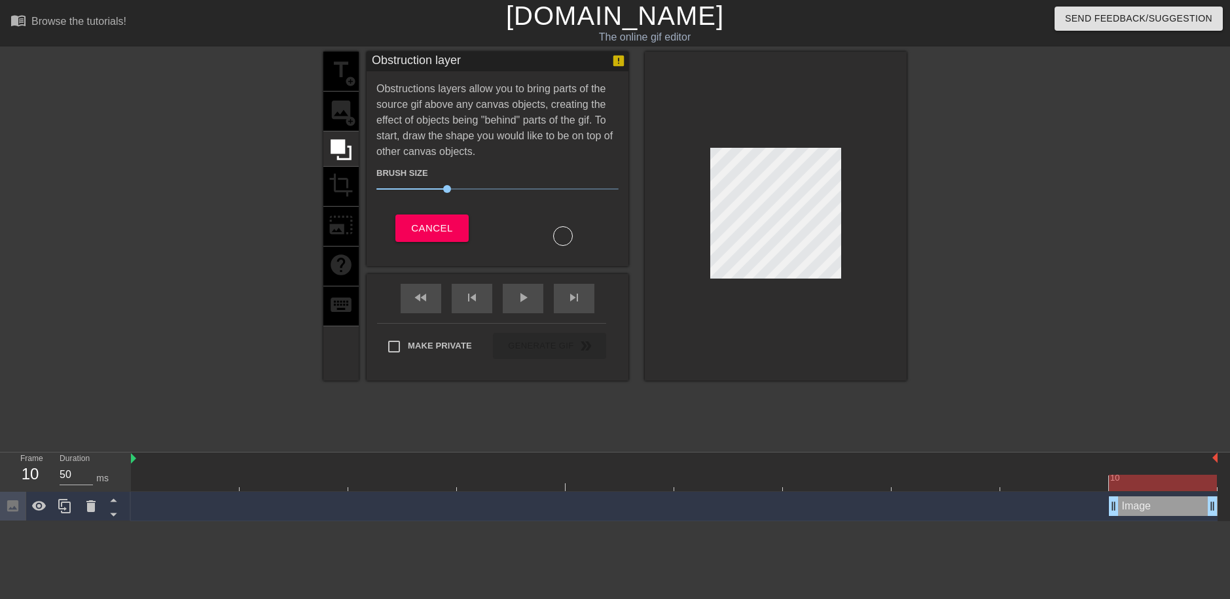
click at [338, 103] on div "title add_circle image add_circle crop photo_size_select_large help keyboard" at bounding box center [340, 216] width 35 height 329
click at [332, 166] on div "title add_circle image add_circle crop photo_size_select_large help keyboard" at bounding box center [340, 216] width 35 height 329
click at [344, 126] on div "title add_circle image add_circle crop photo_size_select_large help keyboard" at bounding box center [340, 216] width 35 height 329
click at [335, 126] on div "title add_circle image add_circle crop photo_size_select_large help keyboard" at bounding box center [340, 216] width 35 height 329
click at [426, 221] on span "Cancel" at bounding box center [431, 228] width 41 height 17
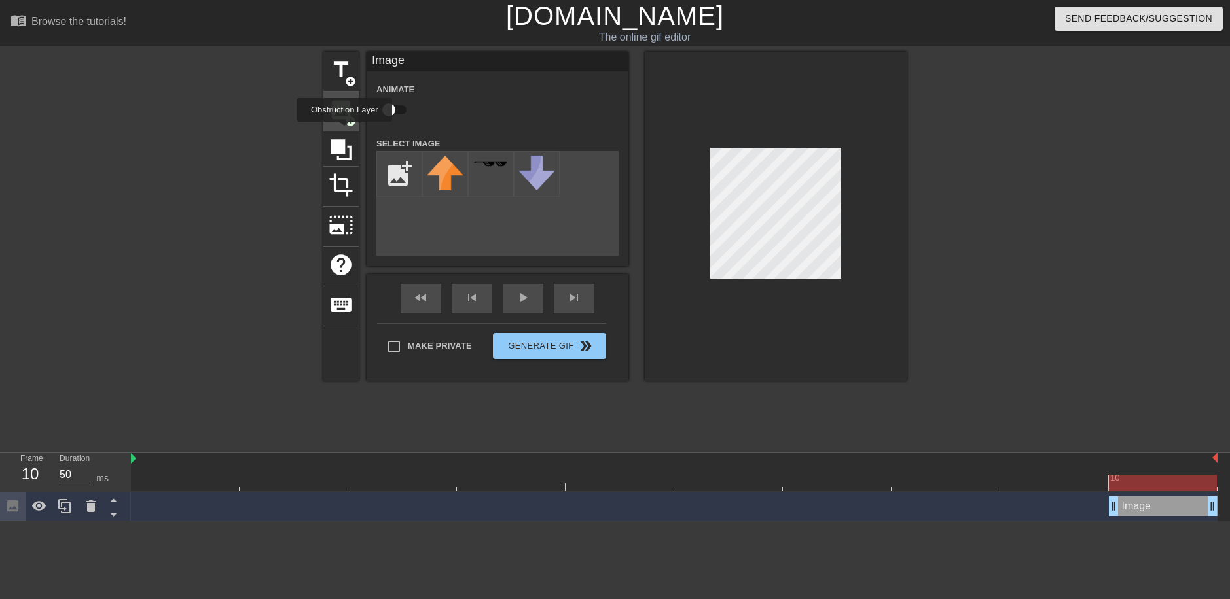
click at [335, 109] on span "image" at bounding box center [340, 109] width 25 height 25
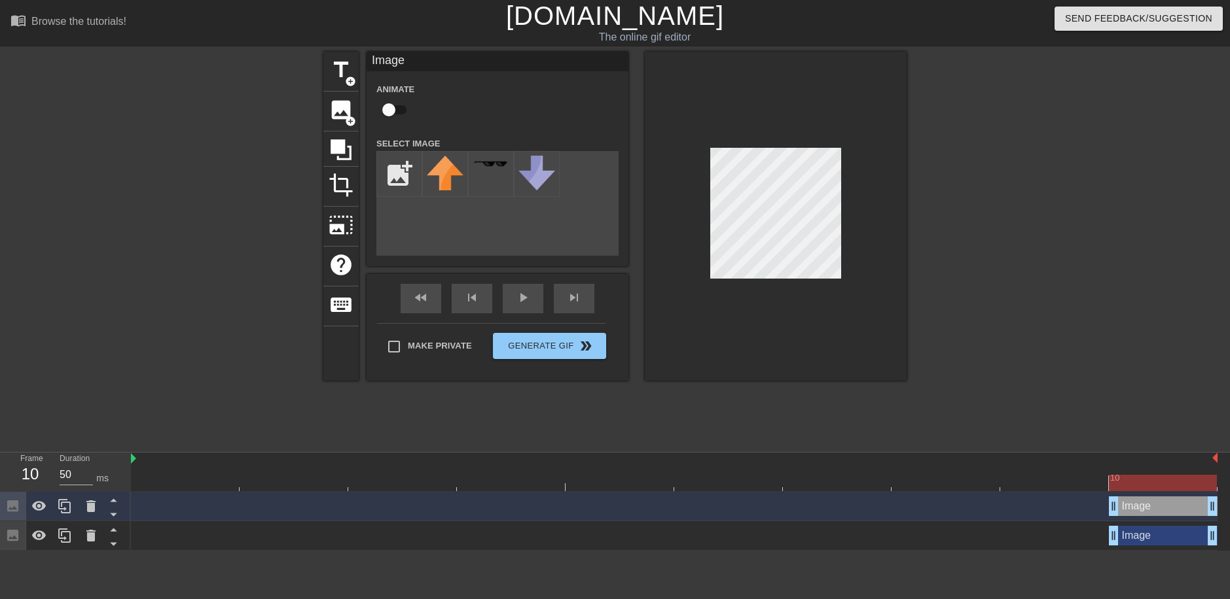
click at [1155, 501] on div "Image drag_handle drag_handle" at bounding box center [1162, 507] width 109 height 20
drag, startPoint x: 1147, startPoint y: 506, endPoint x: 1127, endPoint y: 514, distance: 21.8
click at [1127, 515] on div "Image drag_handle drag_handle" at bounding box center [1162, 507] width 109 height 20
click at [1120, 516] on div "Image drag_handle drag_handle" at bounding box center [1162, 507] width 109 height 20
click at [1070, 508] on div "Image drag_handle drag_handle" at bounding box center [674, 507] width 1086 height 20
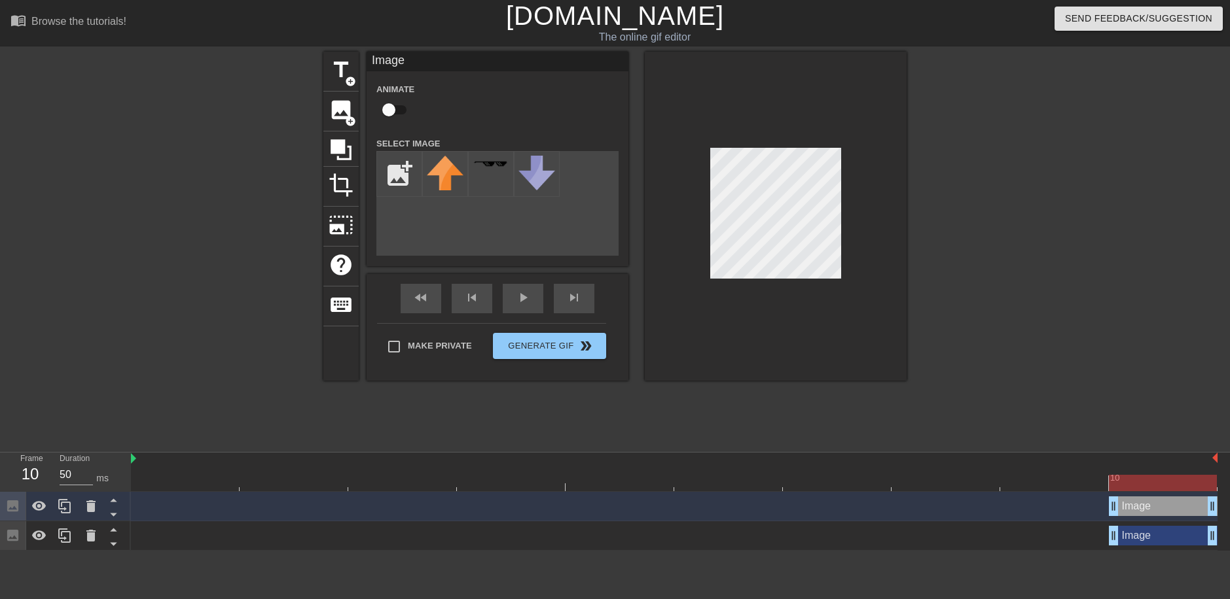
drag, startPoint x: 1119, startPoint y: 508, endPoint x: 1099, endPoint y: 496, distance: 23.5
click at [1088, 506] on div "Image drag_handle drag_handle" at bounding box center [674, 507] width 1086 height 20
drag, startPoint x: 1124, startPoint y: 483, endPoint x: 1112, endPoint y: 480, distance: 12.1
click at [1123, 481] on div at bounding box center [1162, 483] width 108 height 16
drag, startPoint x: 1112, startPoint y: 480, endPoint x: 1099, endPoint y: 484, distance: 13.7
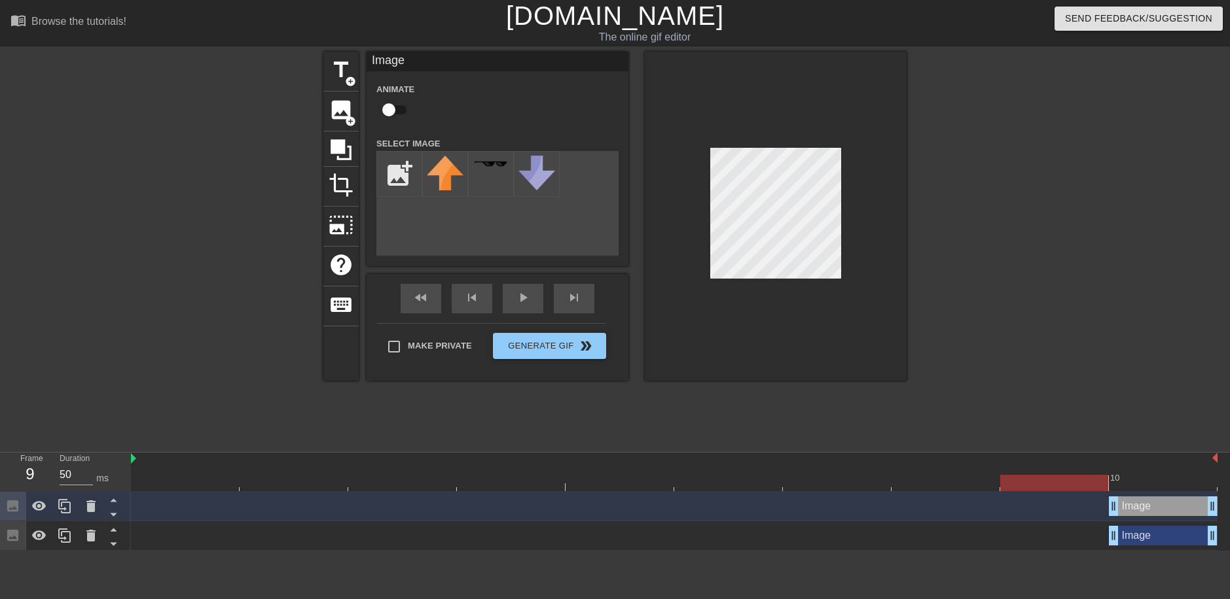
click at [1099, 484] on div at bounding box center [1054, 483] width 108 height 16
click at [1155, 491] on div at bounding box center [674, 483] width 1086 height 16
click at [1148, 528] on div "Image drag_handle drag_handle" at bounding box center [1162, 536] width 109 height 20
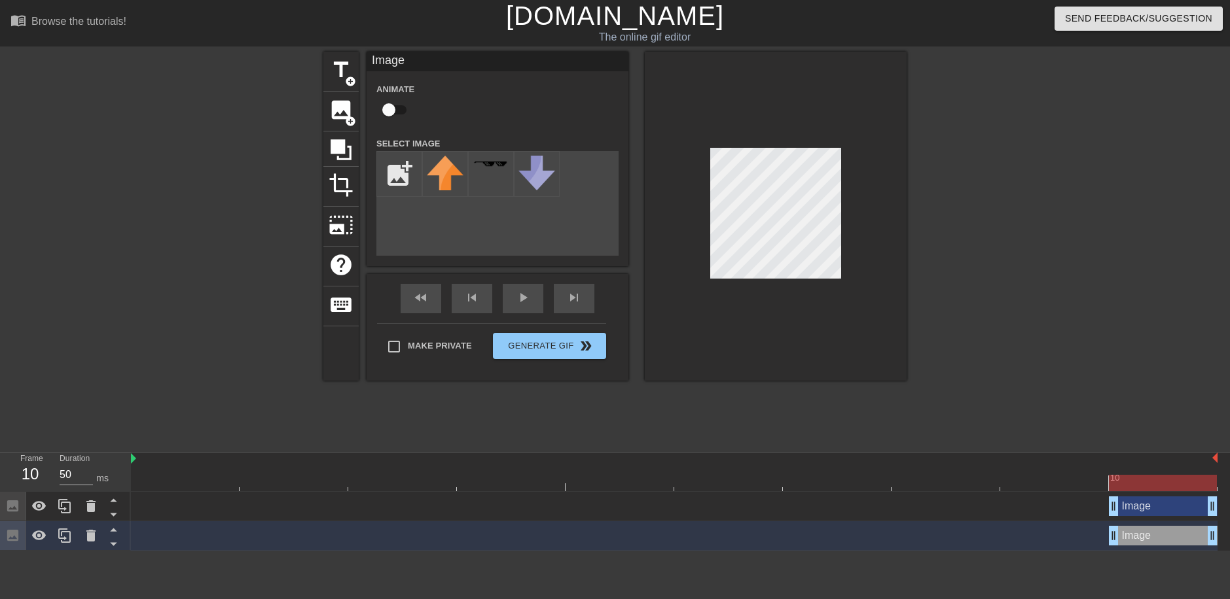
click at [1155, 545] on div "Image drag_handle drag_handle" at bounding box center [1162, 536] width 109 height 20
click at [91, 533] on icon at bounding box center [90, 536] width 9 height 12
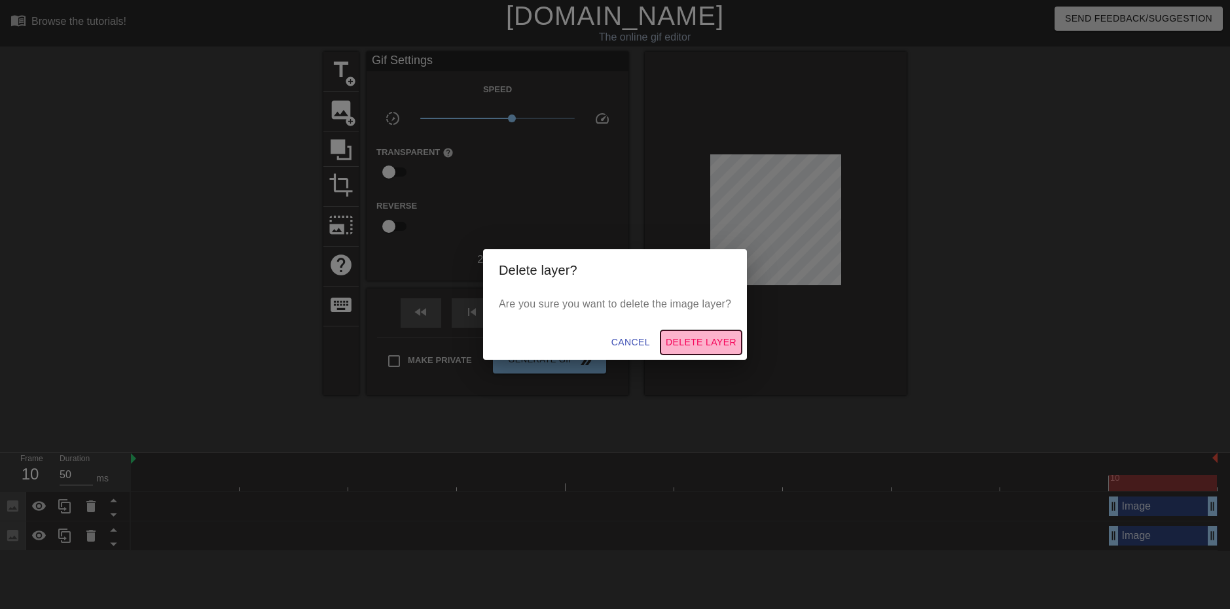
click at [679, 338] on span "Delete Layer" at bounding box center [700, 342] width 71 height 16
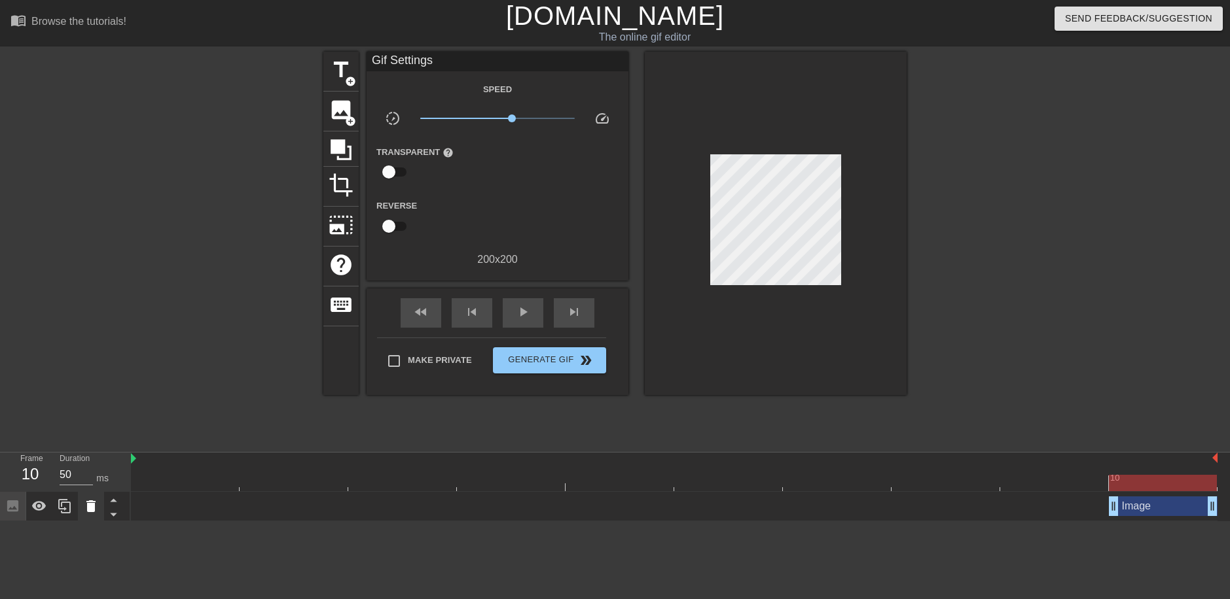
click at [83, 506] on icon at bounding box center [91, 507] width 16 height 16
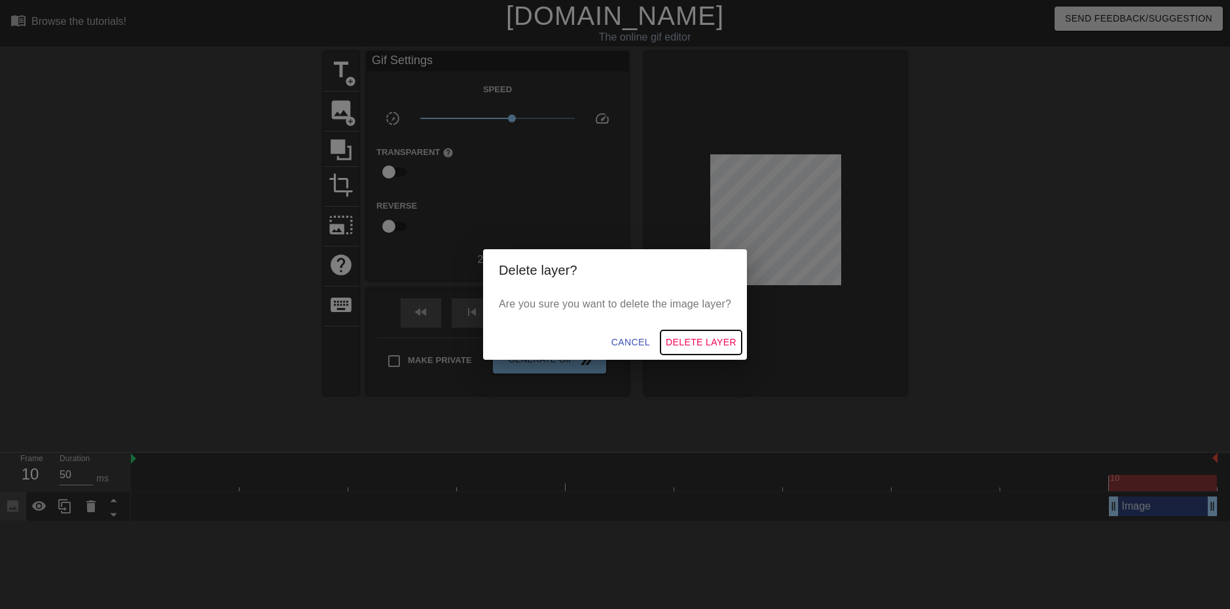
click at [686, 331] on button "Delete Layer" at bounding box center [700, 342] width 81 height 24
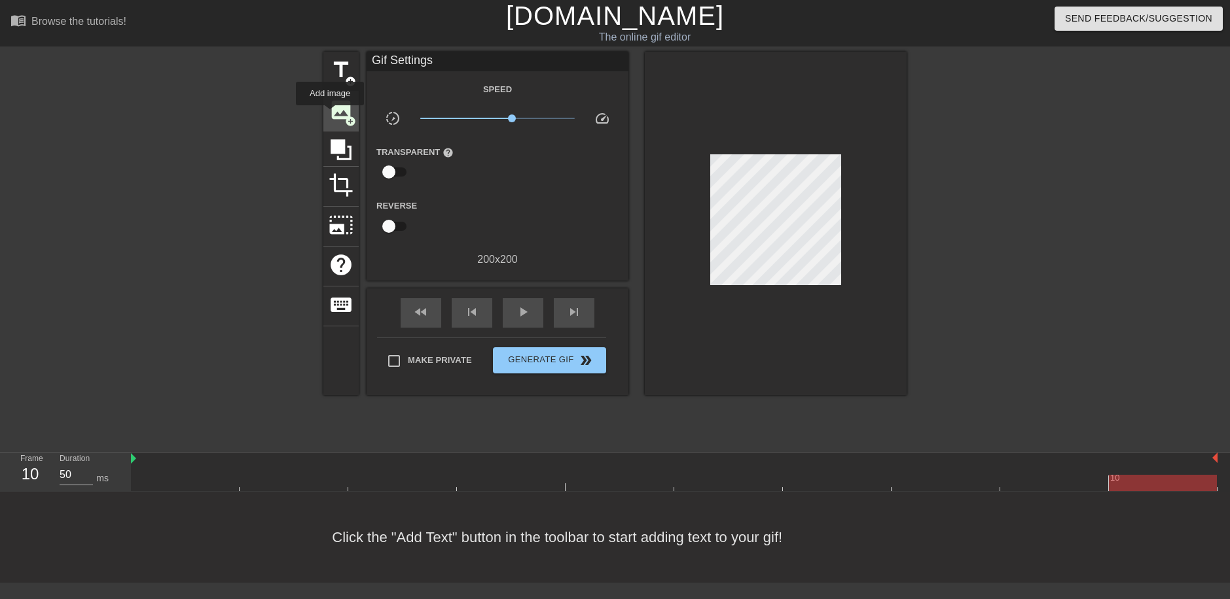
click at [330, 115] on span "image" at bounding box center [340, 109] width 25 height 25
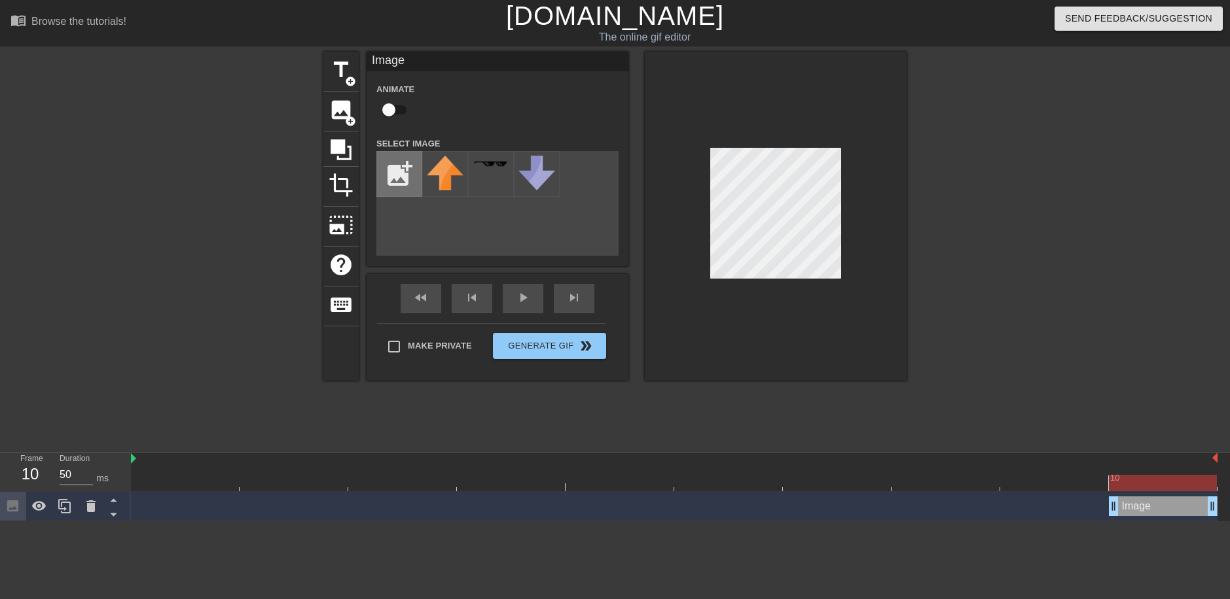
click at [390, 169] on input "file" at bounding box center [399, 174] width 44 height 44
type input "C:\fakepath\cfd13ec1a0b1d13d74908818463a4707.jpg"
click at [445, 173] on img at bounding box center [445, 176] width 37 height 41
click at [692, 217] on div at bounding box center [776, 216] width 262 height 329
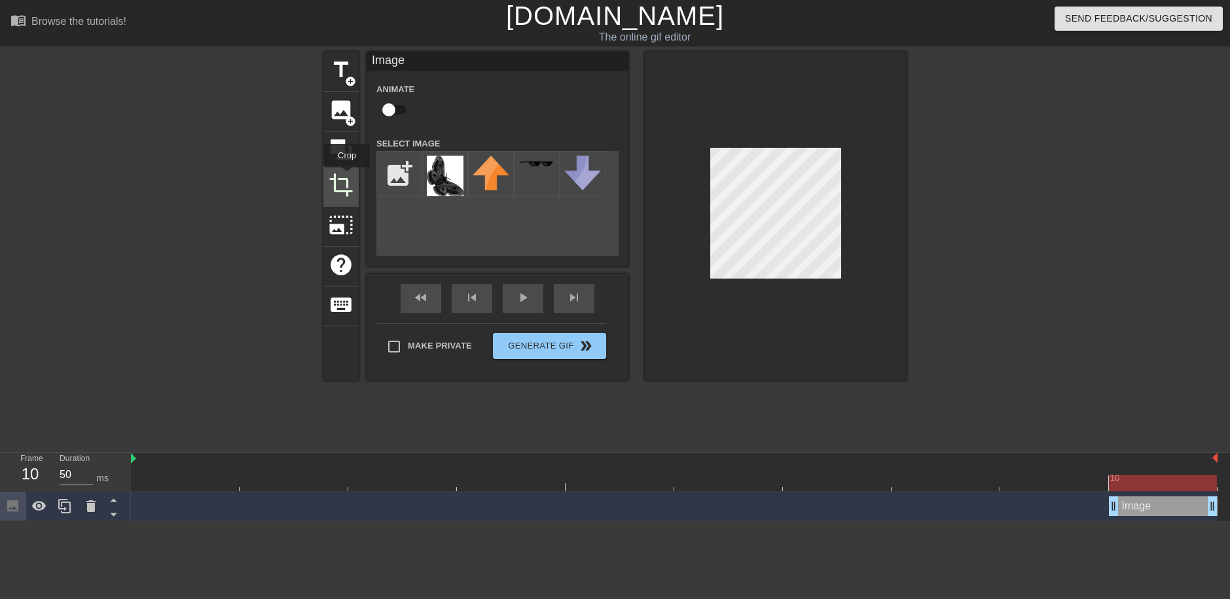
click at [347, 177] on span "crop" at bounding box center [340, 185] width 25 height 25
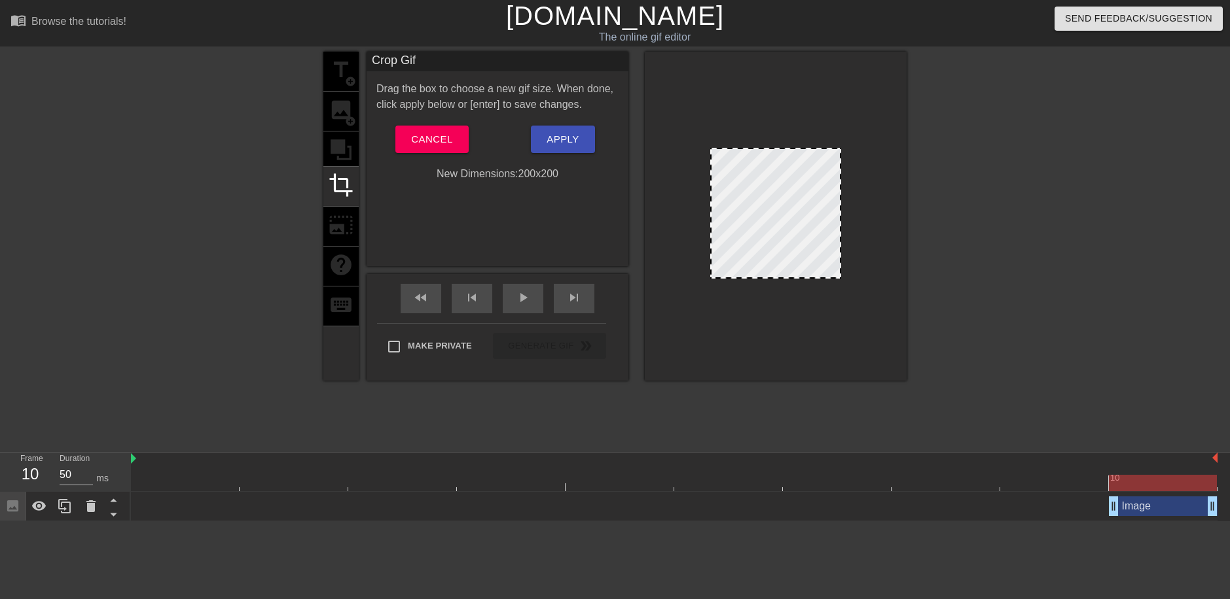
click at [774, 186] on div at bounding box center [775, 213] width 131 height 131
click at [766, 184] on div at bounding box center [775, 213] width 131 height 131
drag, startPoint x: 770, startPoint y: 211, endPoint x: 771, endPoint y: 220, distance: 9.3
click at [771, 220] on div at bounding box center [775, 213] width 131 height 131
drag, startPoint x: 771, startPoint y: 212, endPoint x: 771, endPoint y: 245, distance: 33.4
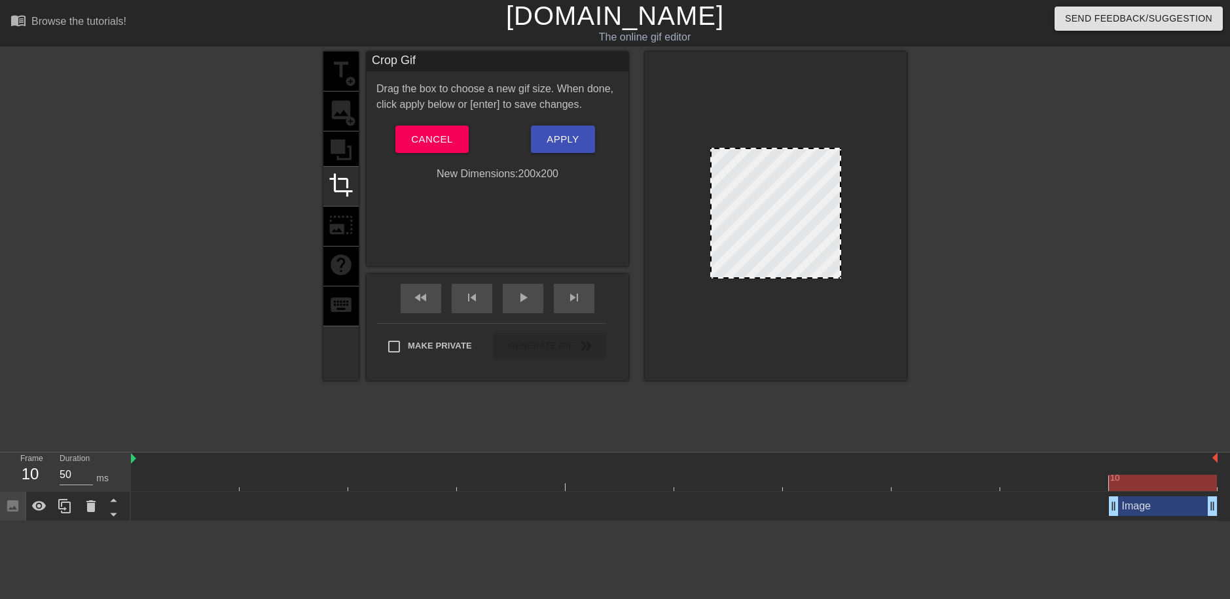
click at [771, 245] on div at bounding box center [775, 213] width 131 height 131
drag, startPoint x: 782, startPoint y: 247, endPoint x: 815, endPoint y: 249, distance: 32.8
click at [785, 248] on div at bounding box center [775, 213] width 131 height 131
click at [946, 235] on div at bounding box center [1020, 248] width 196 height 393
click at [749, 215] on div at bounding box center [775, 213] width 131 height 131
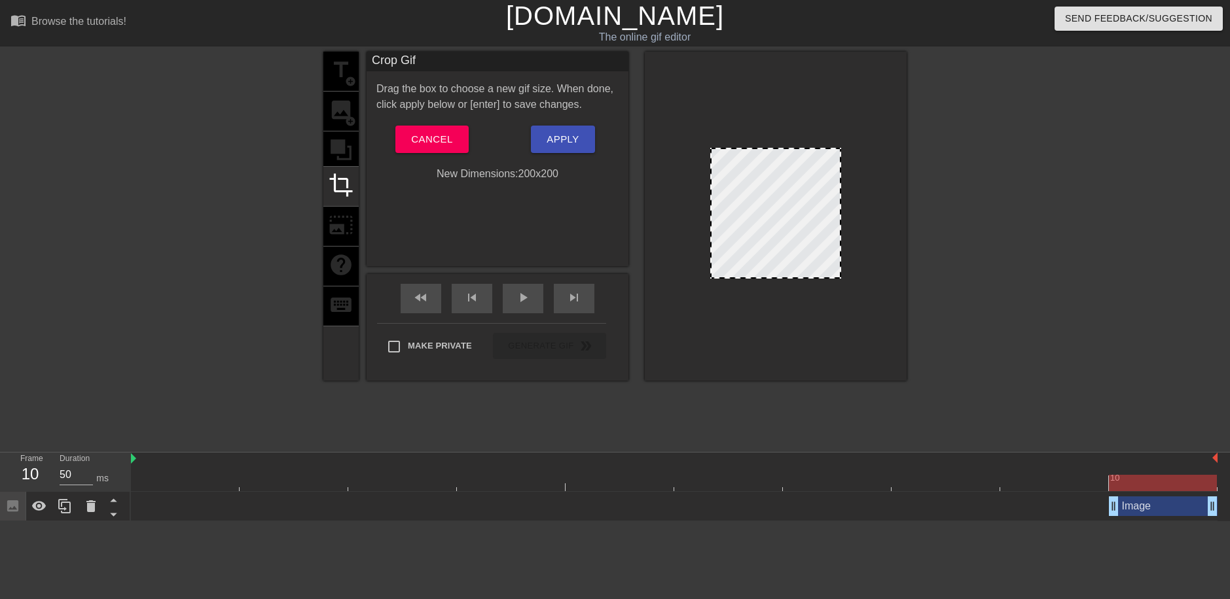
drag, startPoint x: 750, startPoint y: 192, endPoint x: 711, endPoint y: 206, distance: 41.2
click at [710, 206] on div at bounding box center [775, 213] width 131 height 131
click at [775, 200] on div at bounding box center [775, 213] width 131 height 131
drag, startPoint x: 775, startPoint y: 200, endPoint x: 798, endPoint y: 190, distance: 25.2
click at [780, 198] on div at bounding box center [775, 213] width 131 height 131
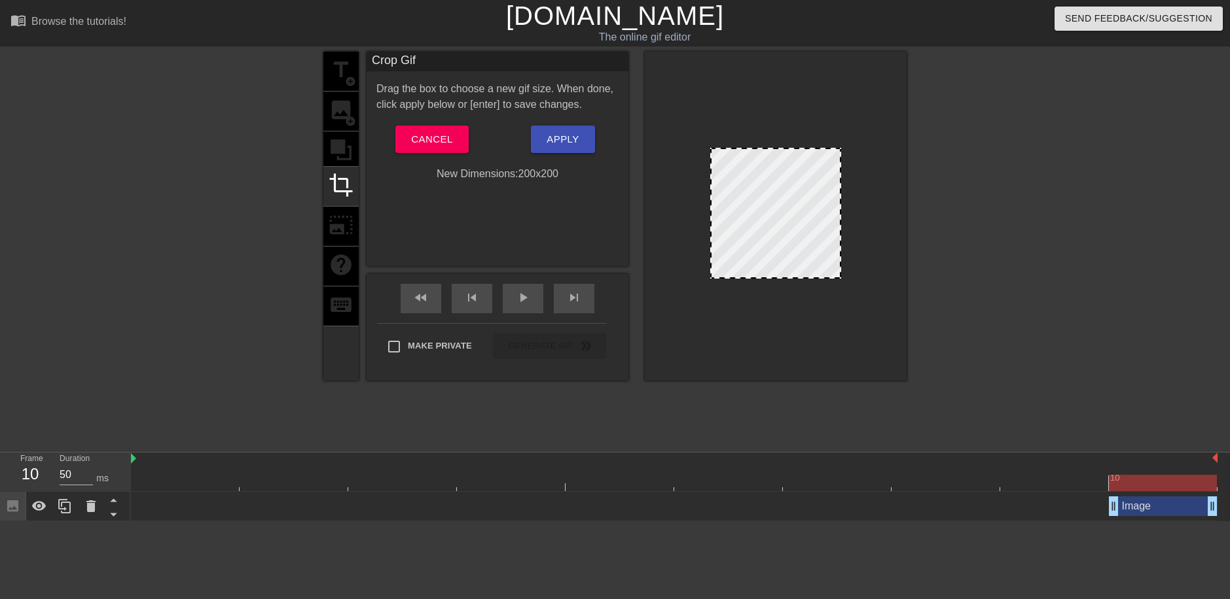
drag, startPoint x: 798, startPoint y: 190, endPoint x: 762, endPoint y: 202, distance: 38.1
click at [761, 205] on div at bounding box center [775, 213] width 131 height 131
click at [758, 200] on div at bounding box center [775, 213] width 131 height 131
click at [347, 145] on div "title add_circle image add_circle crop photo_size_select_large help keyboard" at bounding box center [340, 216] width 35 height 329
click at [431, 139] on span "Cancel" at bounding box center [431, 139] width 41 height 17
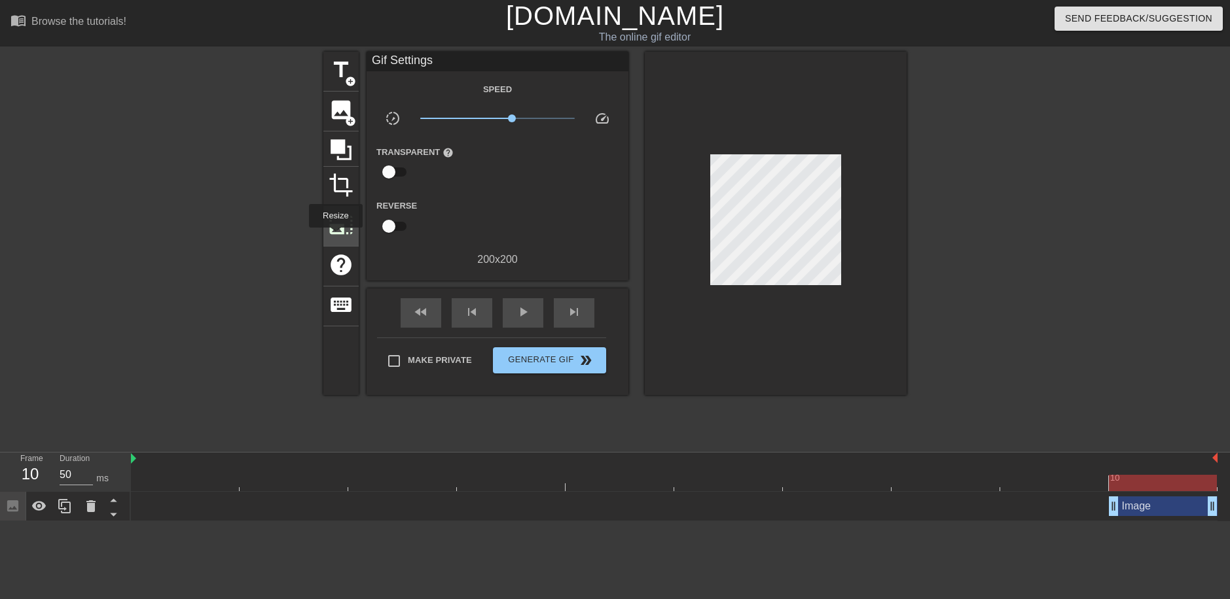
click at [337, 234] on span "photo_size_select_large" at bounding box center [340, 225] width 25 height 25
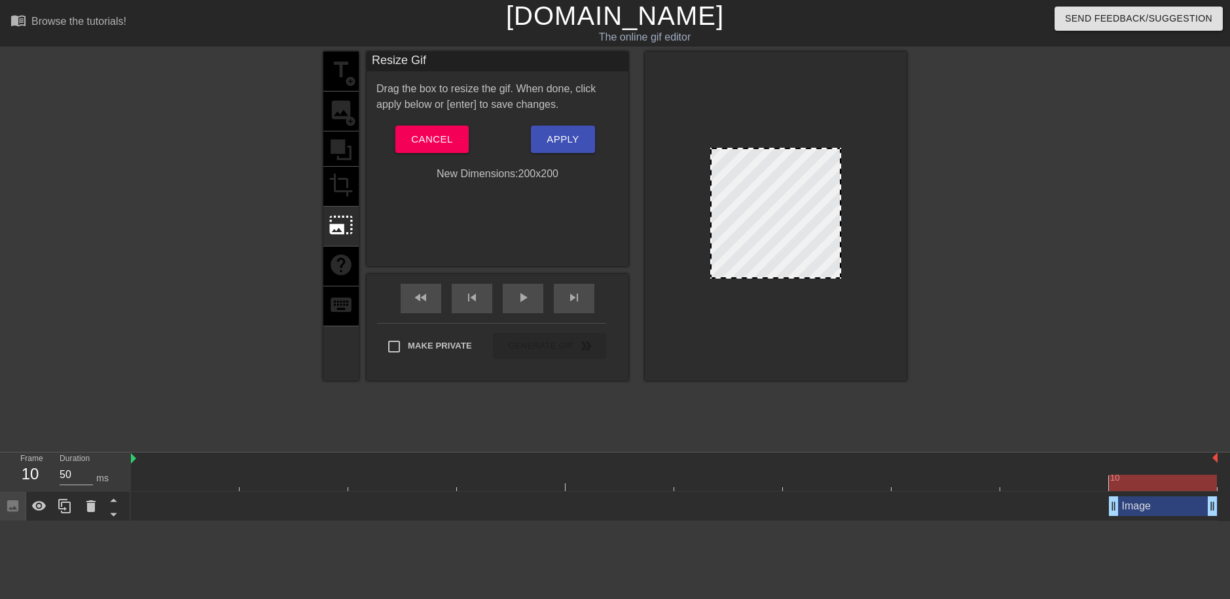
click at [438, 122] on div "Drag the box to resize the gif. When done, click apply below or [enter] to save…" at bounding box center [497, 131] width 242 height 101
click at [431, 135] on span "Cancel" at bounding box center [431, 139] width 41 height 17
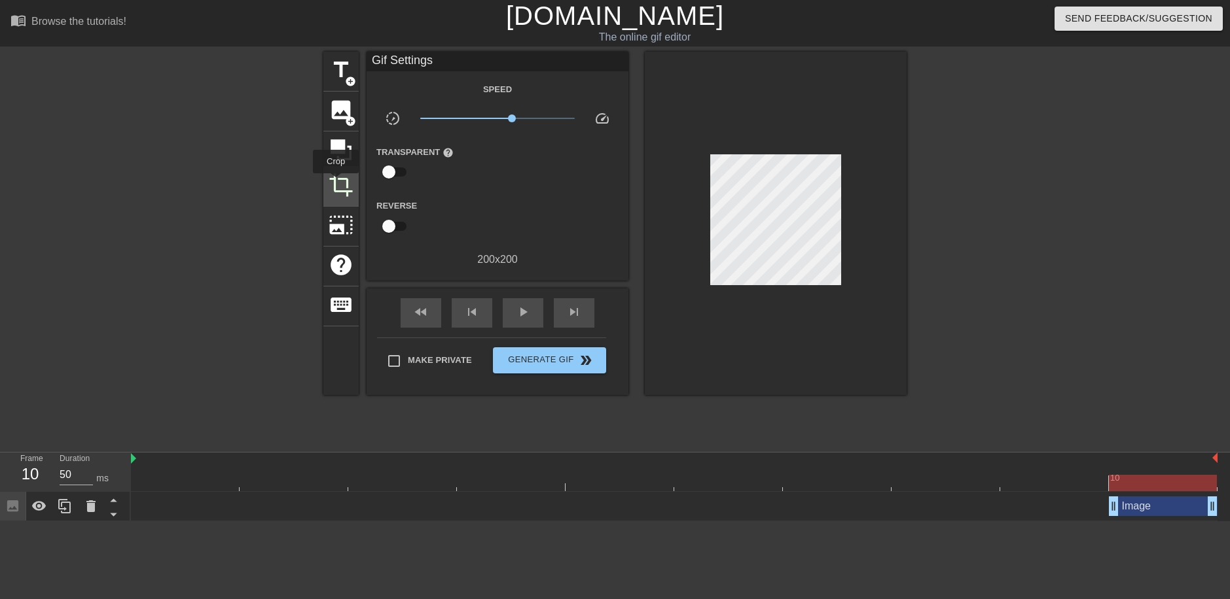
click at [338, 181] on span "crop" at bounding box center [340, 185] width 25 height 25
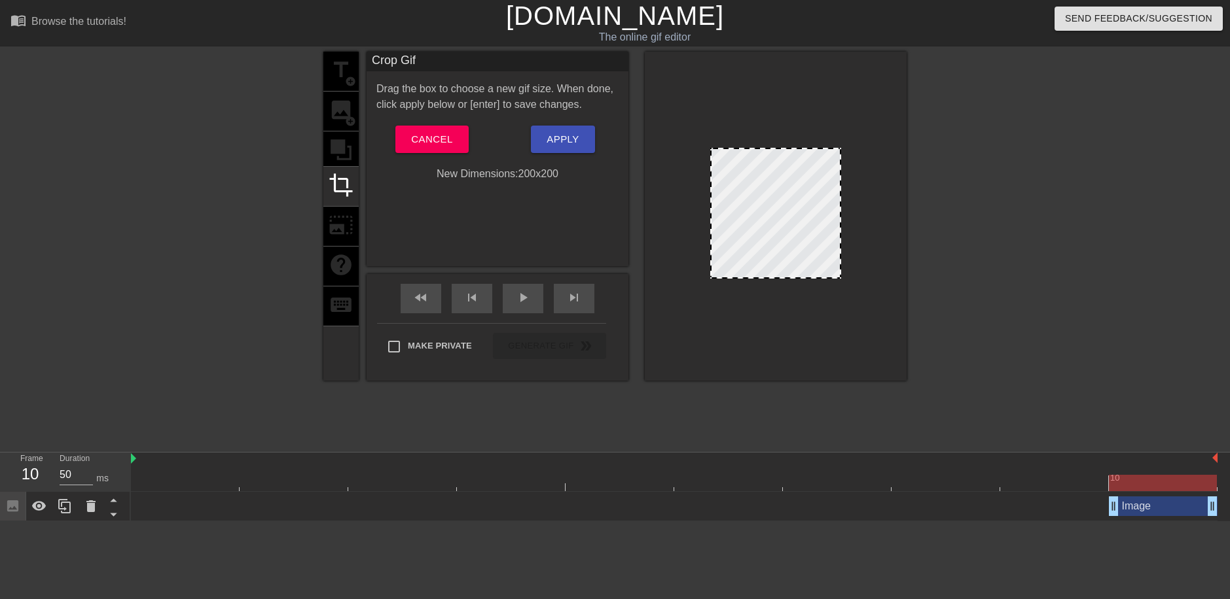
click at [749, 188] on div at bounding box center [775, 213] width 131 height 131
click at [412, 134] on span "Cancel" at bounding box center [431, 139] width 41 height 17
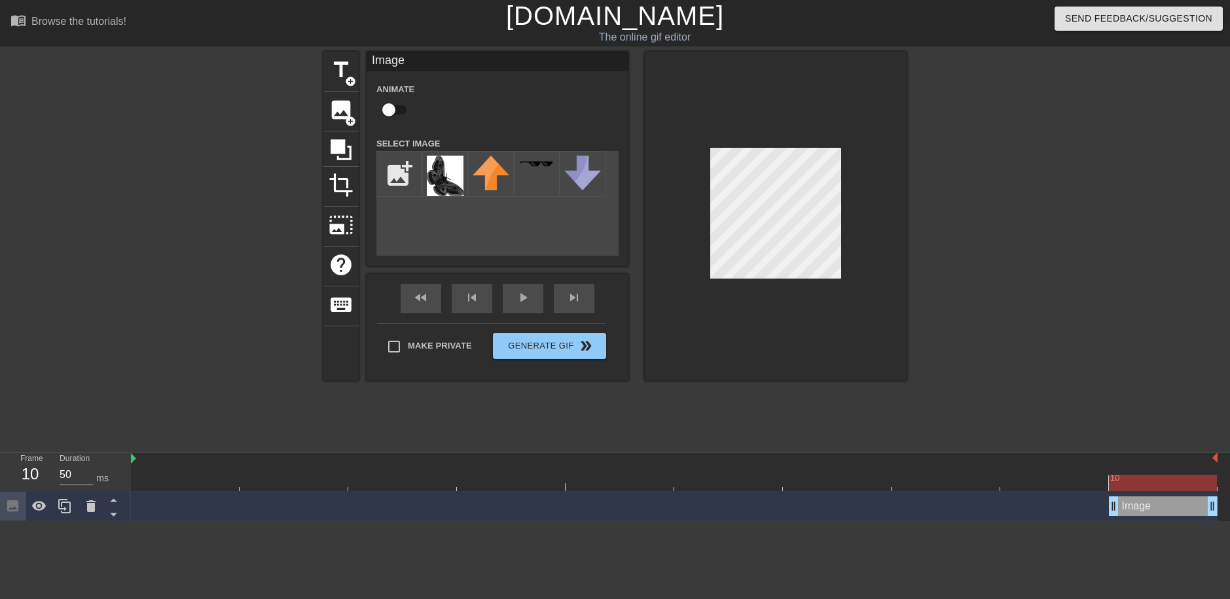
click at [389, 112] on input "checkbox" at bounding box center [388, 109] width 75 height 25
checkbox input "true"
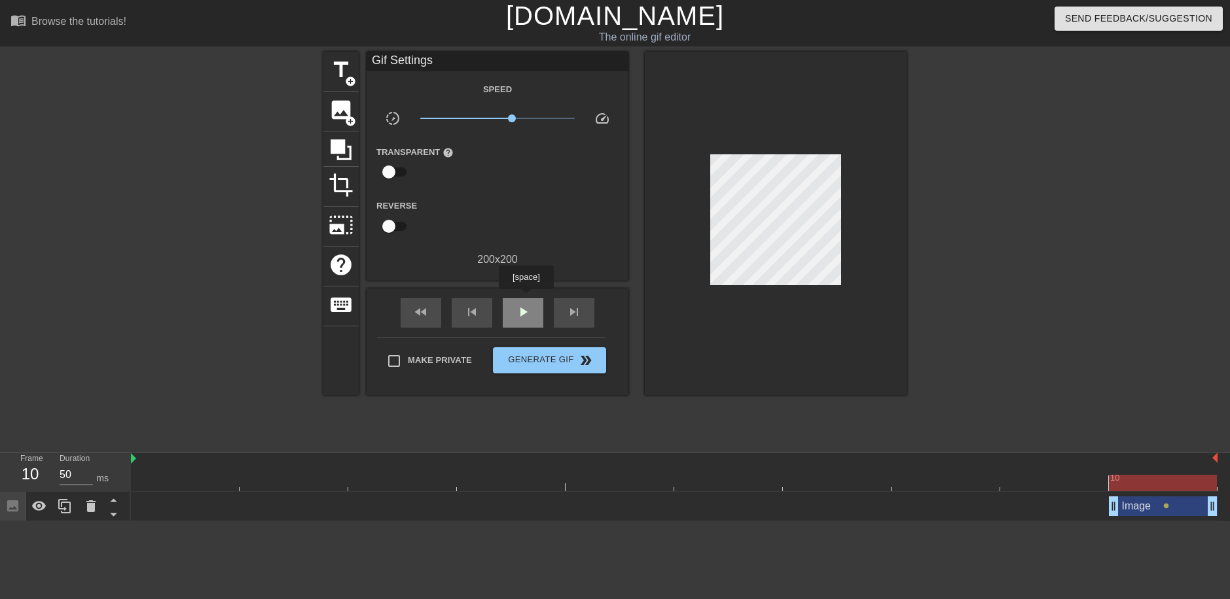
click at [525, 298] on div "play_arrow" at bounding box center [523, 312] width 41 height 29
click at [529, 317] on span "pause" at bounding box center [523, 312] width 16 height 16
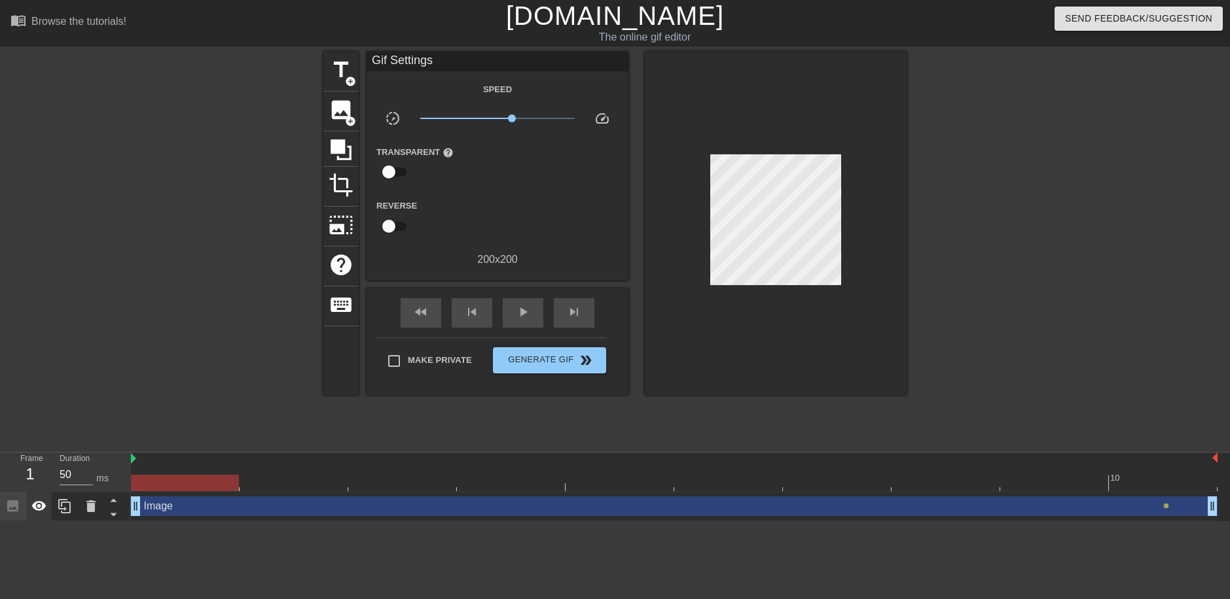
drag, startPoint x: 1112, startPoint y: 505, endPoint x: 33, endPoint y: 499, distance: 1079.7
click at [33, 499] on div "Frame 1 Duration 50 ms 10 Image drag_handle drag_handle lens" at bounding box center [615, 487] width 1230 height 69
drag, startPoint x: 1215, startPoint y: 511, endPoint x: 1229, endPoint y: 509, distance: 13.9
click at [1219, 510] on div "Image drag_handle drag_handle lens" at bounding box center [680, 506] width 1099 height 29
click at [514, 318] on div "play_arrow" at bounding box center [523, 312] width 41 height 29
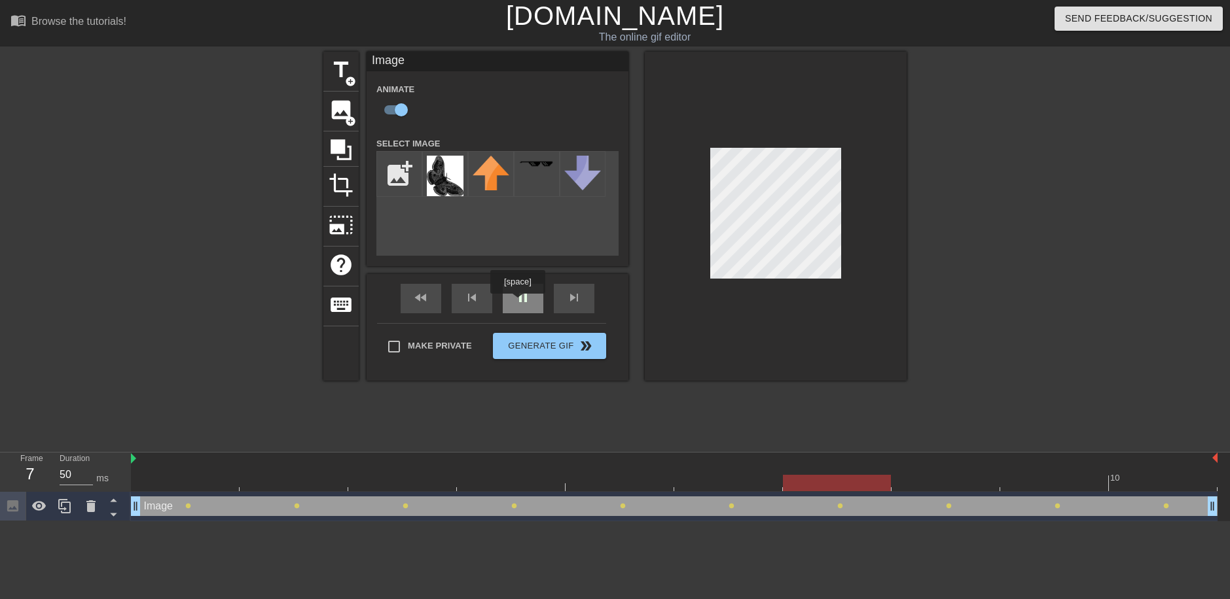
click at [517, 303] on span "pause" at bounding box center [523, 298] width 16 height 16
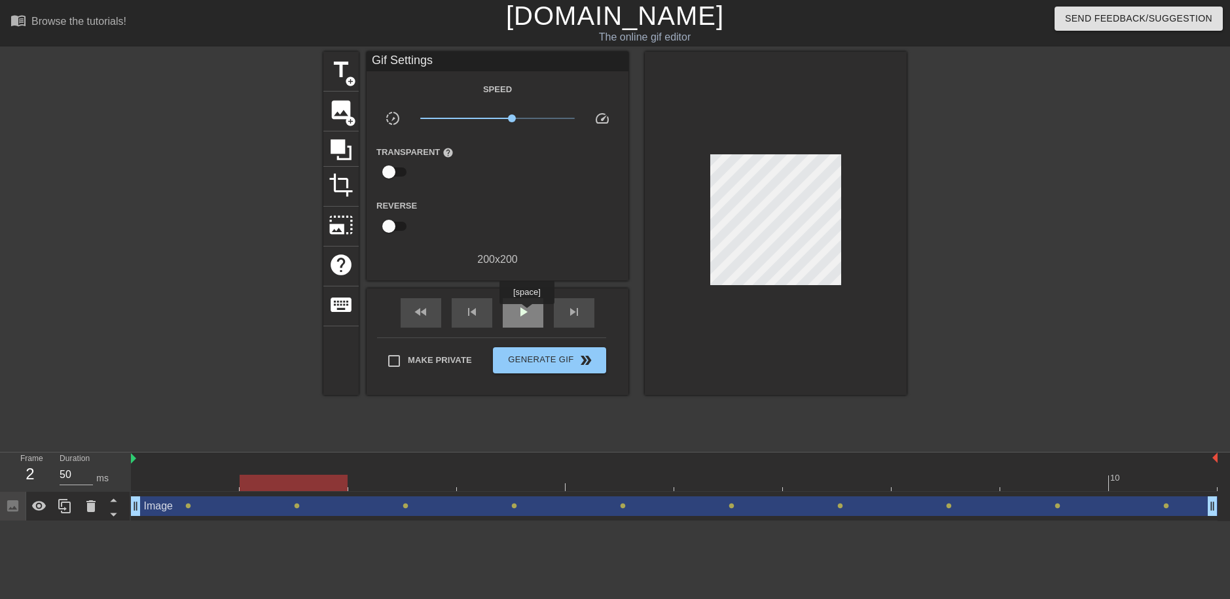
click at [526, 313] on span "play_arrow" at bounding box center [523, 312] width 16 height 16
click at [620, 507] on span "lens" at bounding box center [623, 506] width 6 height 6
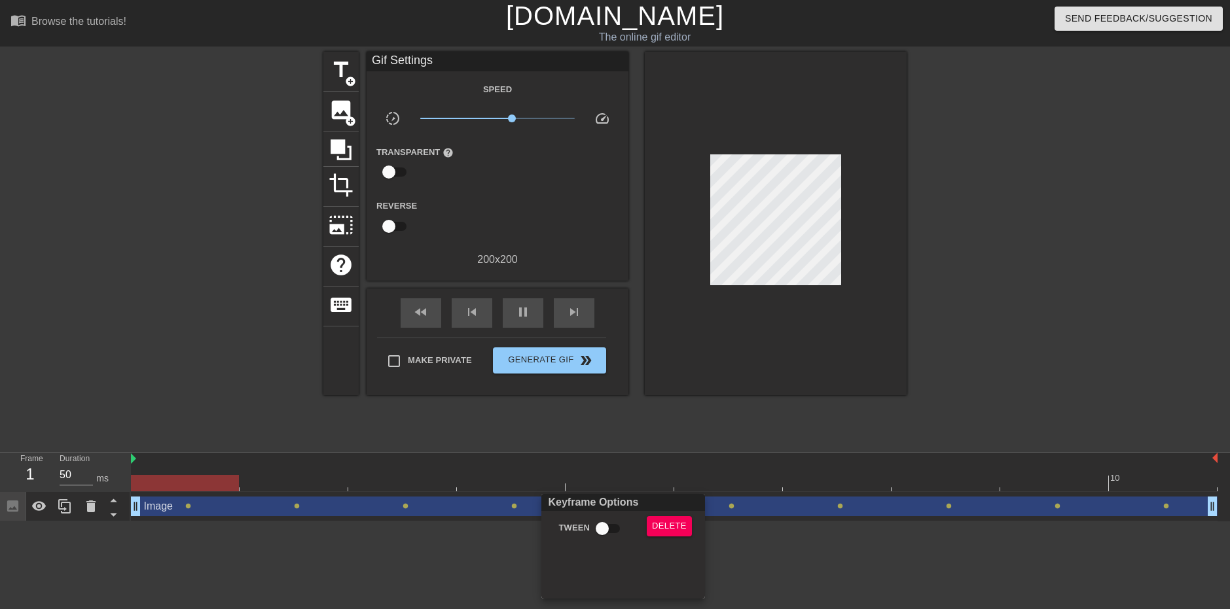
click at [501, 514] on div at bounding box center [615, 304] width 1230 height 609
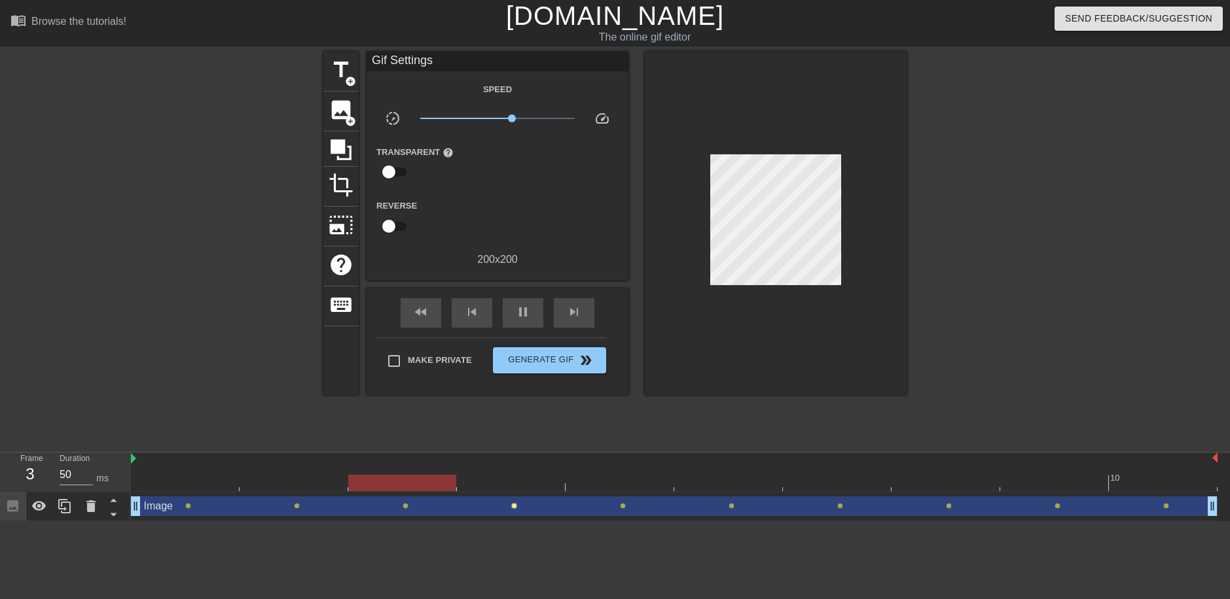
click at [512, 505] on span "lens" at bounding box center [514, 506] width 6 height 6
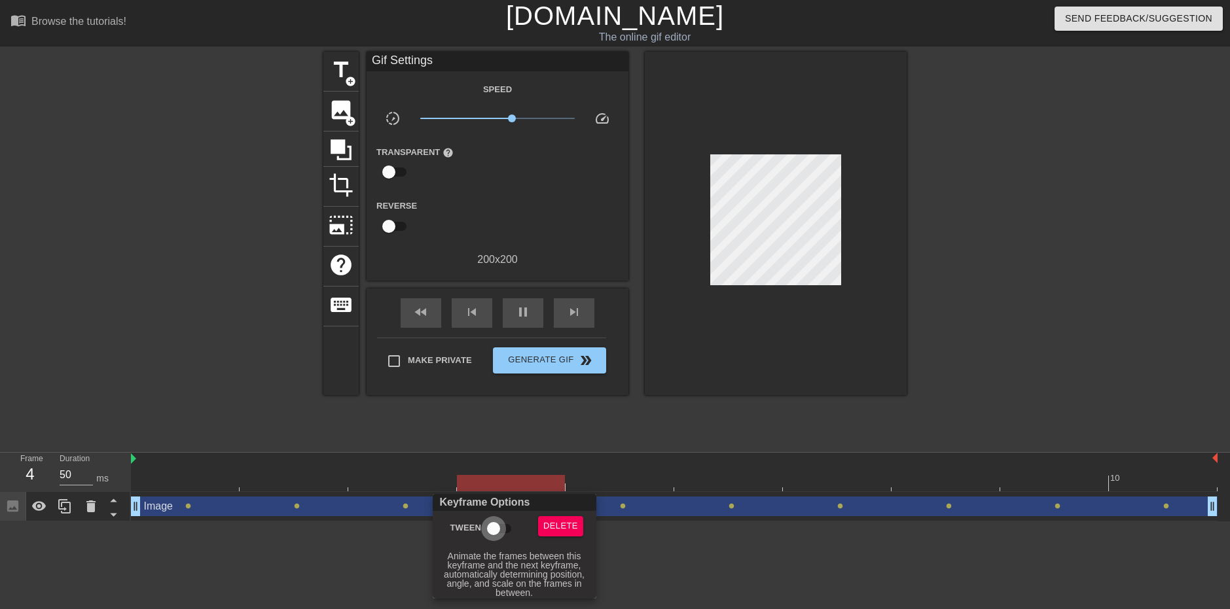
click at [501, 525] on input "Tween" at bounding box center [493, 528] width 75 height 25
checkbox input "true"
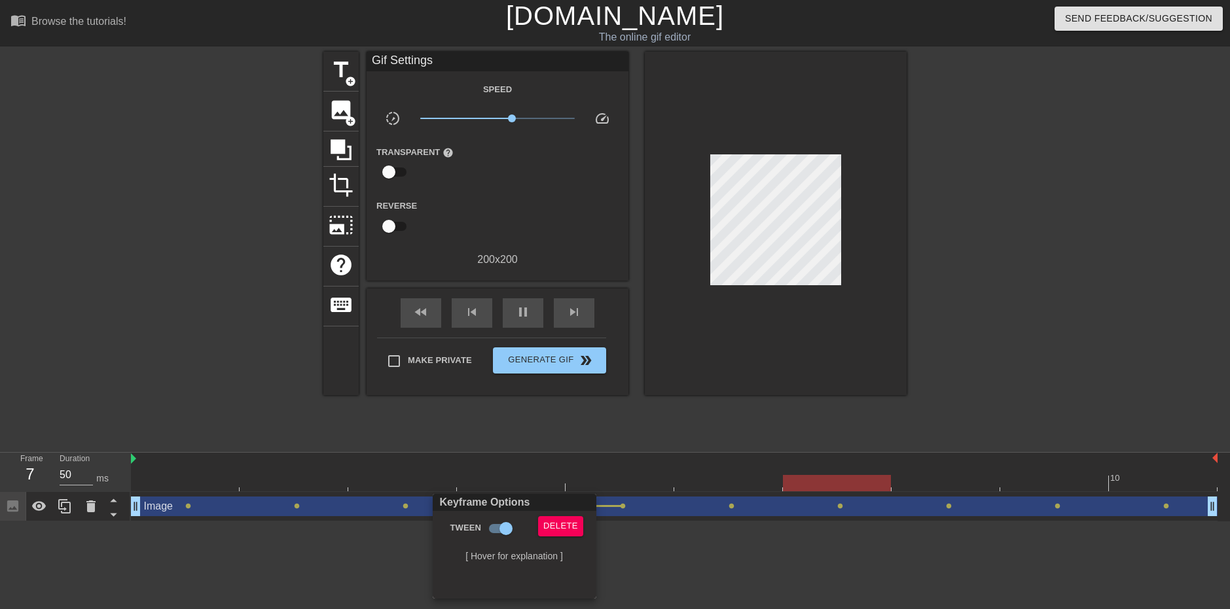
click at [768, 215] on div at bounding box center [615, 304] width 1230 height 609
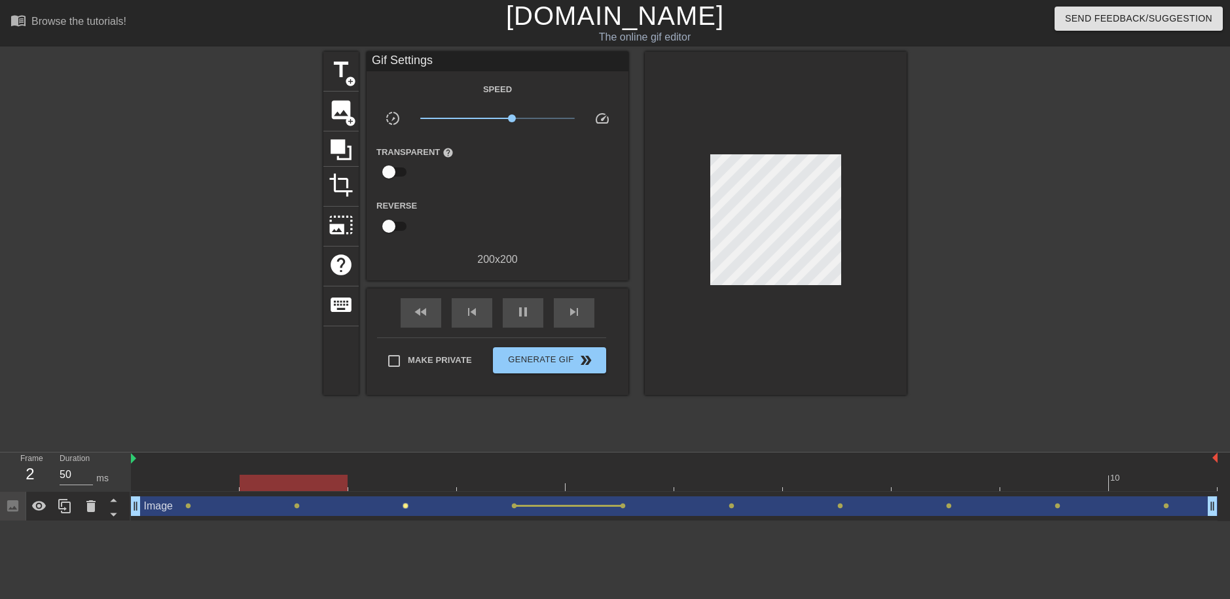
click at [406, 506] on span "lens" at bounding box center [405, 506] width 6 height 6
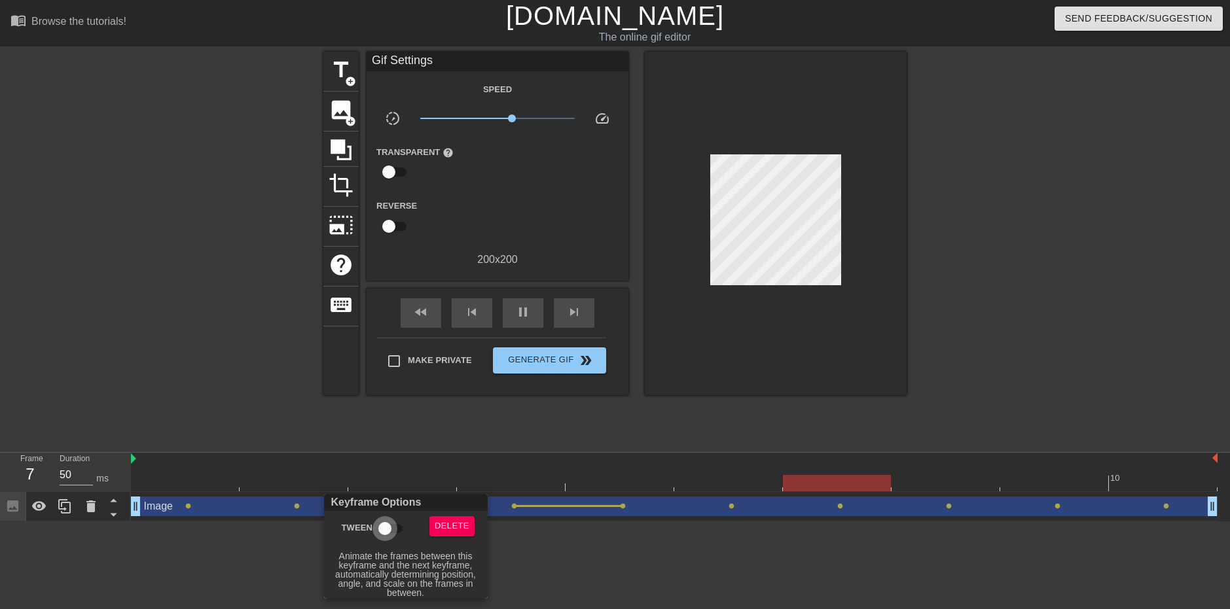
click at [391, 532] on input "Tween" at bounding box center [384, 528] width 75 height 25
checkbox input "true"
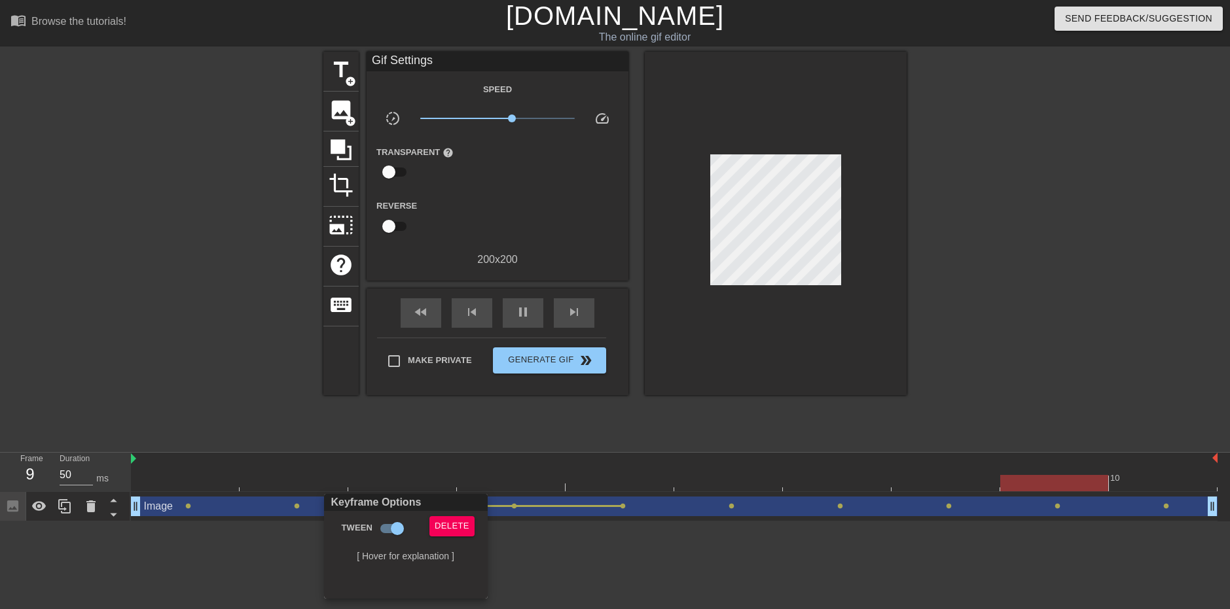
click at [299, 502] on div at bounding box center [615, 304] width 1230 height 609
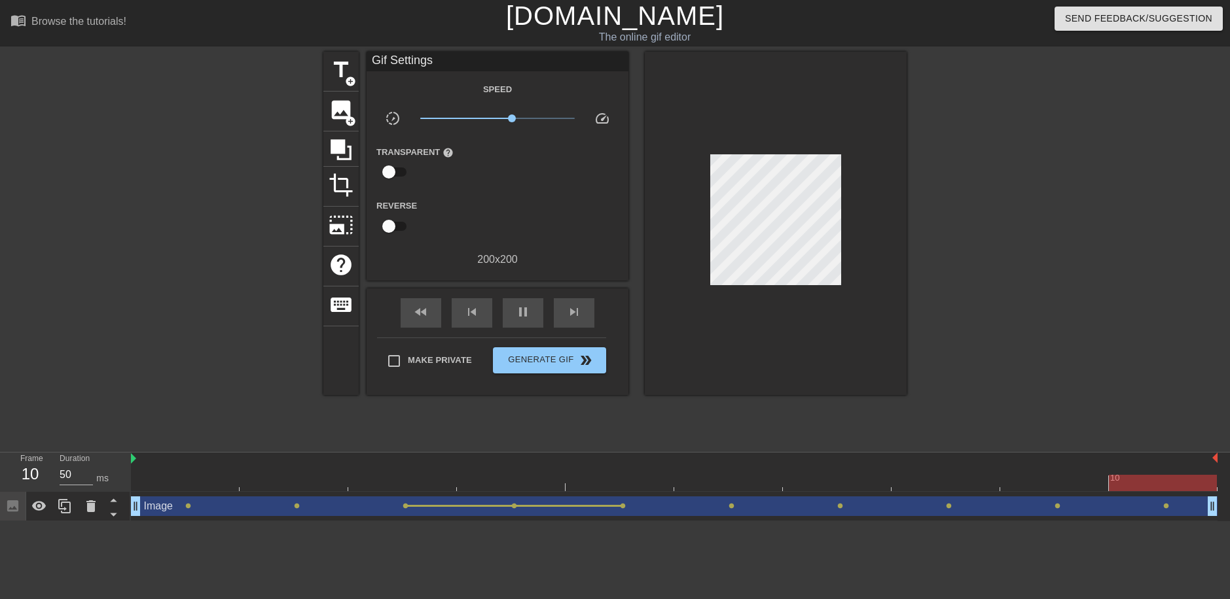
click at [300, 507] on div "Image drag_handle drag_handle" at bounding box center [674, 507] width 1086 height 20
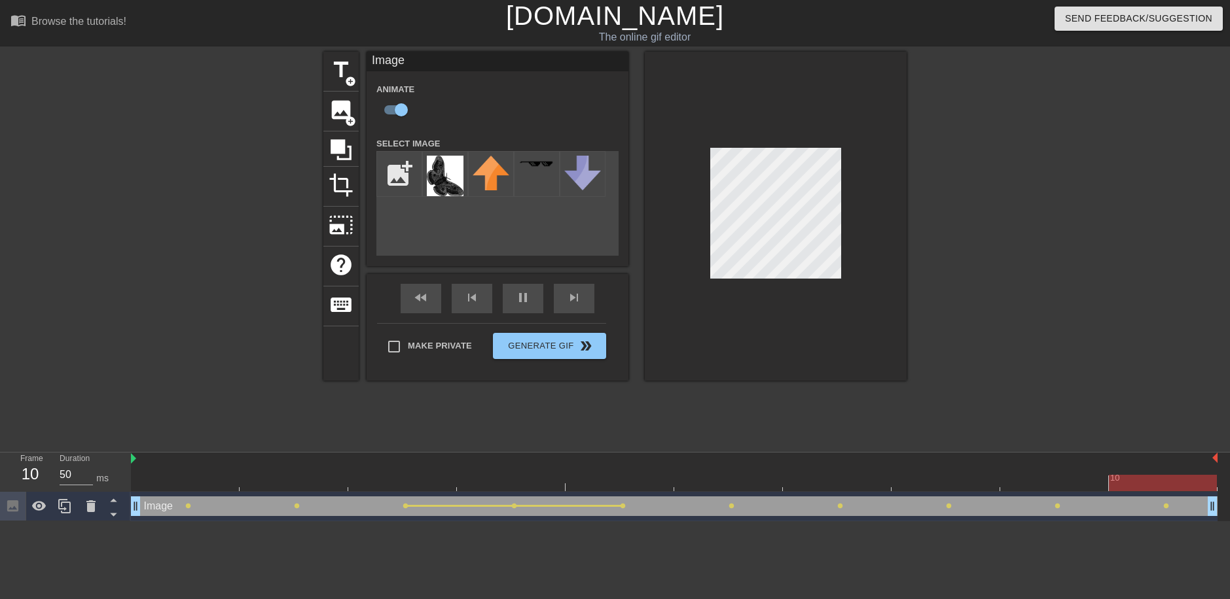
click at [297, 510] on div "Image drag_handle drag_handle" at bounding box center [674, 507] width 1086 height 20
click at [185, 508] on div "Image drag_handle drag_handle" at bounding box center [674, 507] width 1086 height 20
click at [188, 508] on span "lens" at bounding box center [188, 506] width 6 height 6
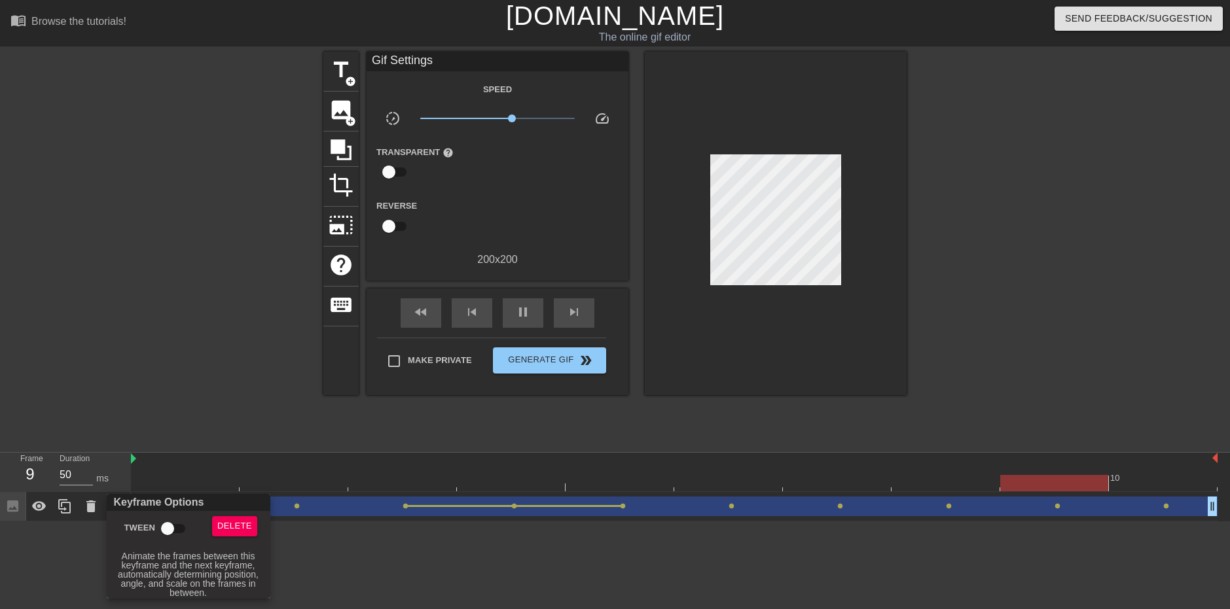
click at [153, 536] on label "Tween" at bounding box center [158, 528] width 69 height 25
click at [153, 536] on input "Tween" at bounding box center [167, 528] width 75 height 25
click at [163, 533] on input "Tween" at bounding box center [180, 528] width 75 height 25
click at [164, 529] on input "Tween" at bounding box center [167, 528] width 75 height 25
checkbox input "true"
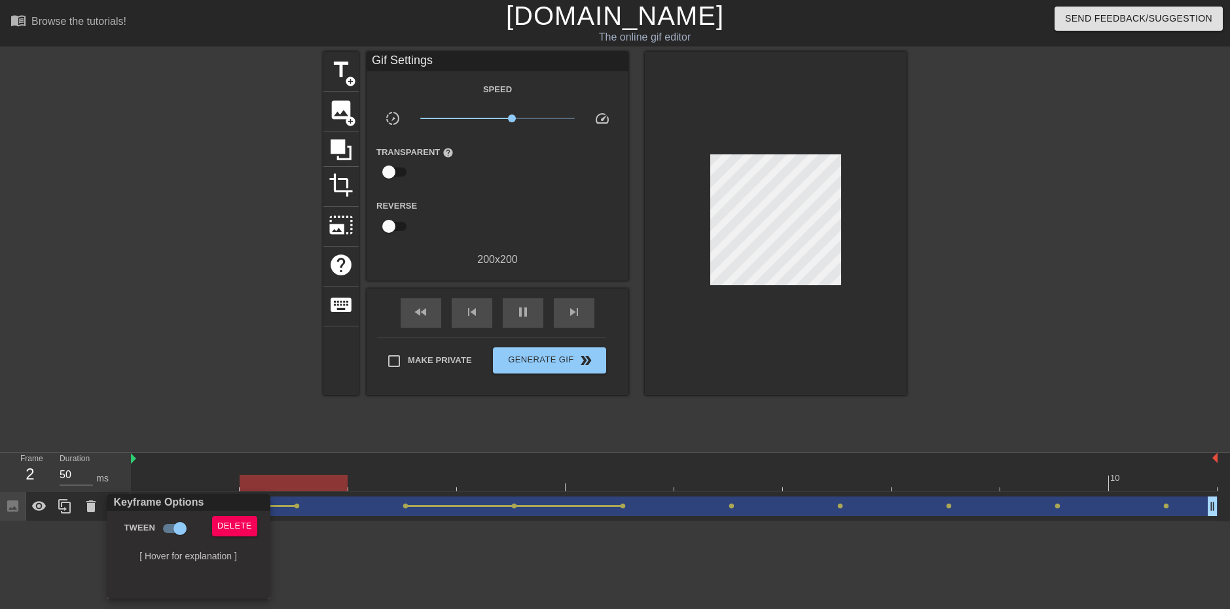
click at [295, 506] on div at bounding box center [615, 304] width 1230 height 609
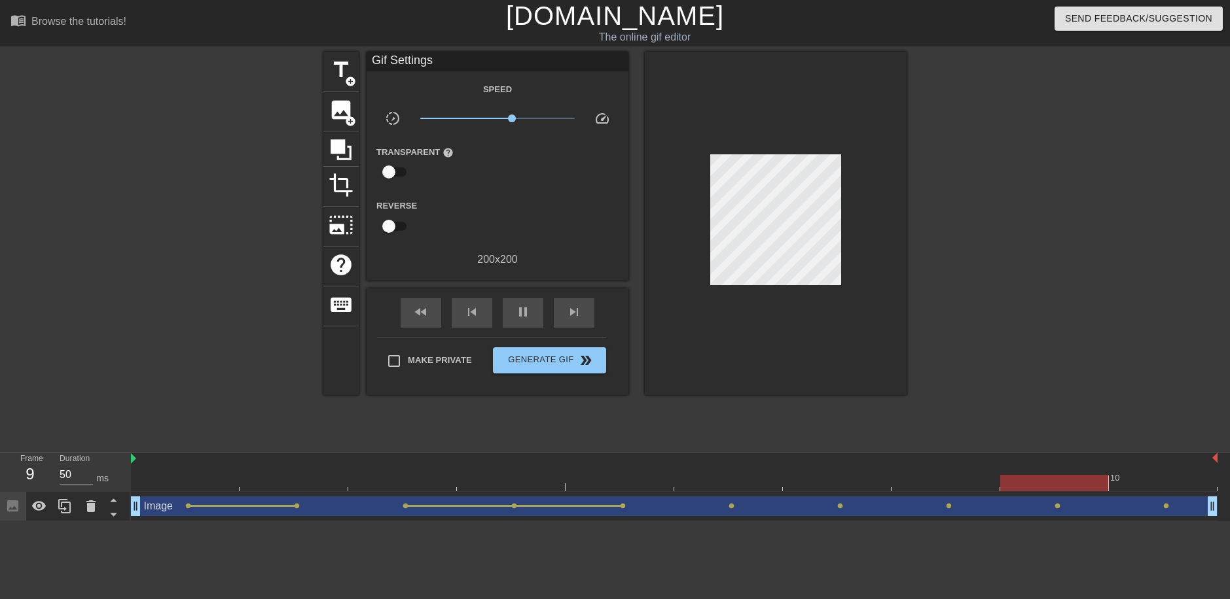
click at [296, 507] on span "lens" at bounding box center [297, 506] width 6 height 6
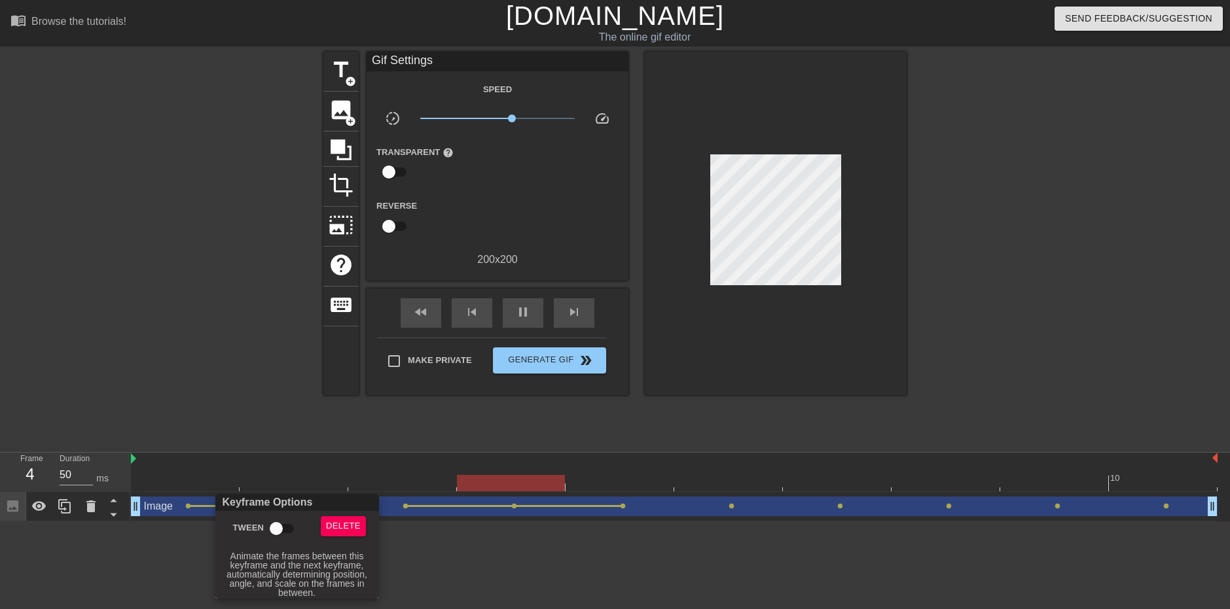
click at [277, 527] on input "Tween" at bounding box center [276, 528] width 75 height 25
checkbox input "true"
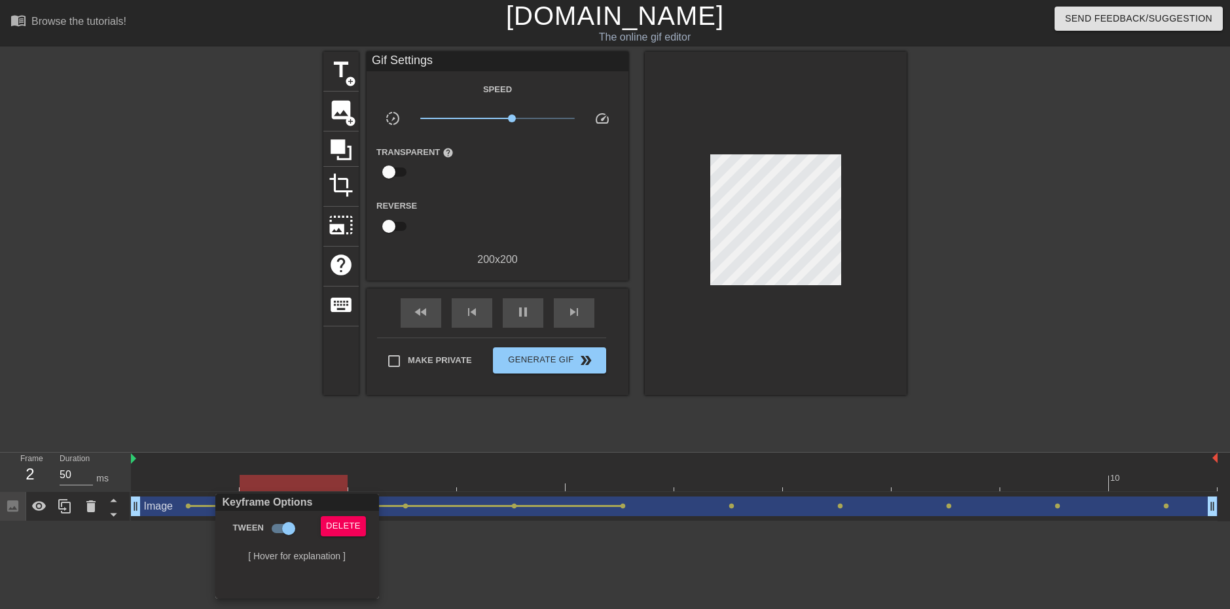
click at [624, 509] on div at bounding box center [615, 304] width 1230 height 609
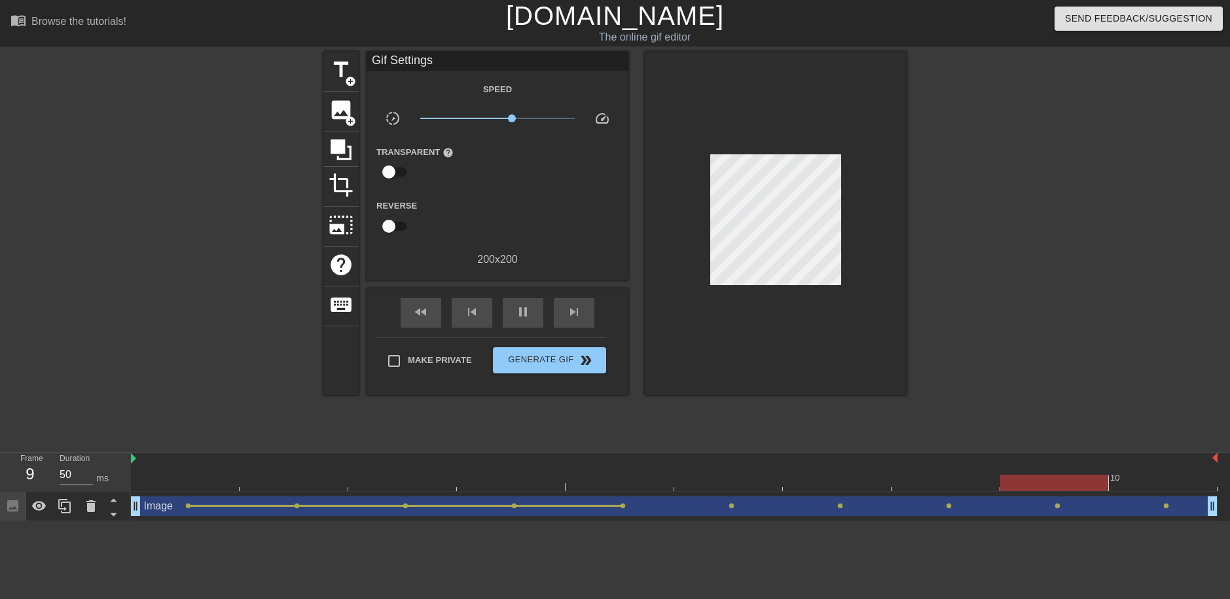
click at [624, 508] on span "lens" at bounding box center [623, 506] width 6 height 6
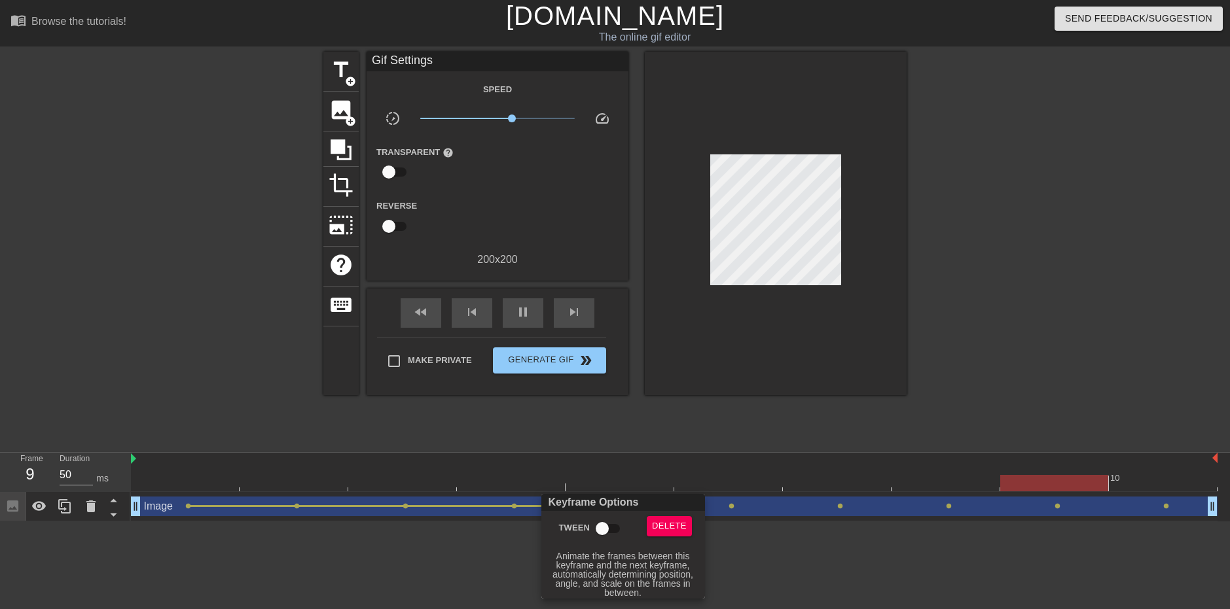
click at [611, 527] on input "Tween" at bounding box center [602, 528] width 75 height 25
checkbox input "true"
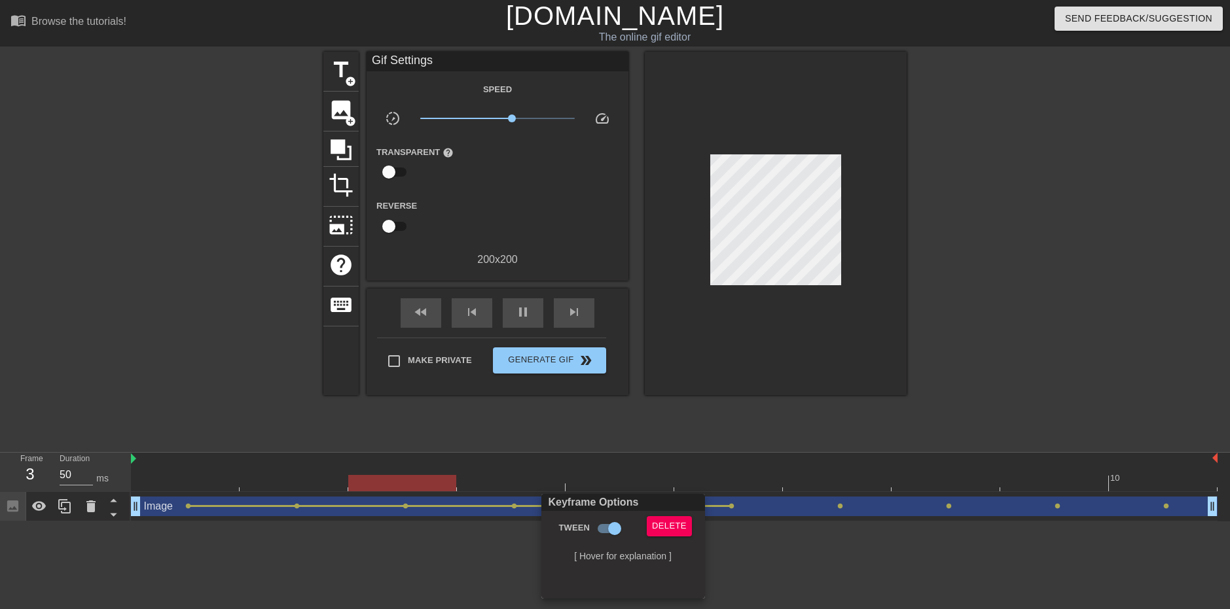
click at [737, 507] on div at bounding box center [615, 304] width 1230 height 609
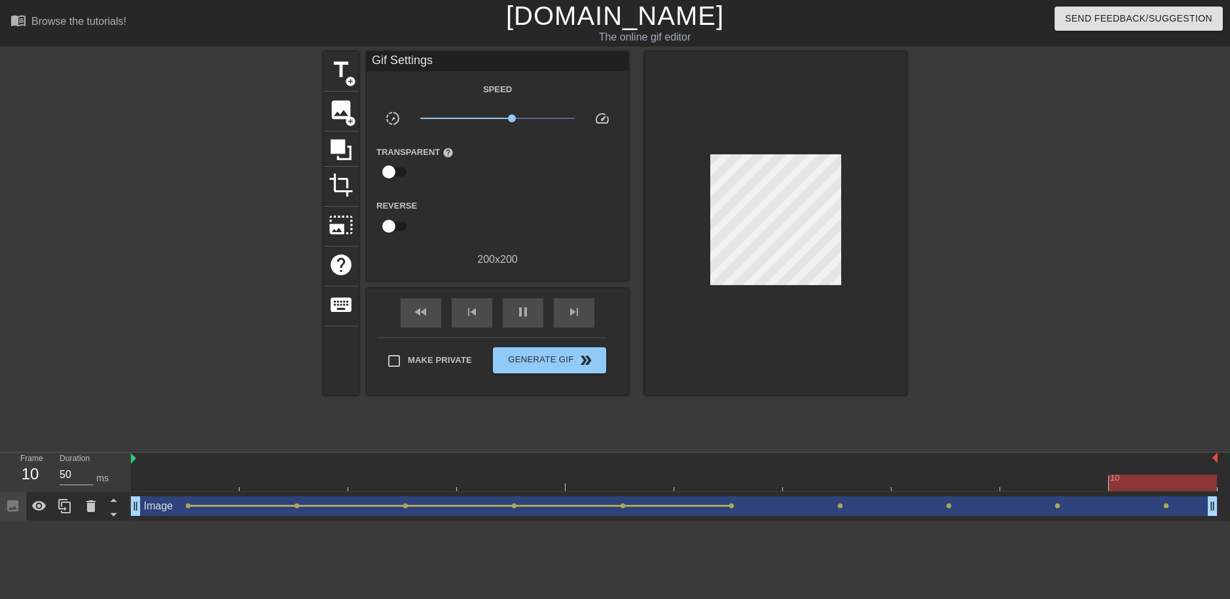
click at [732, 505] on span "lens" at bounding box center [731, 506] width 6 height 6
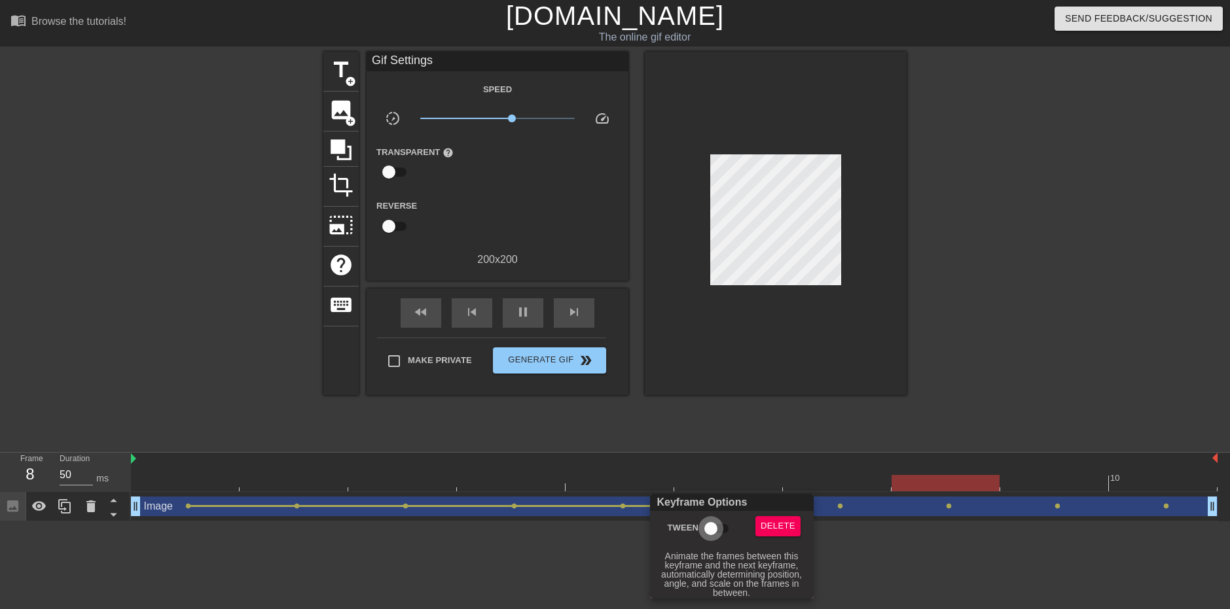
drag, startPoint x: 710, startPoint y: 529, endPoint x: 720, endPoint y: 527, distance: 10.6
click at [713, 527] on input "Tween" at bounding box center [710, 528] width 75 height 25
checkbox input "true"
click at [838, 506] on div at bounding box center [615, 304] width 1230 height 609
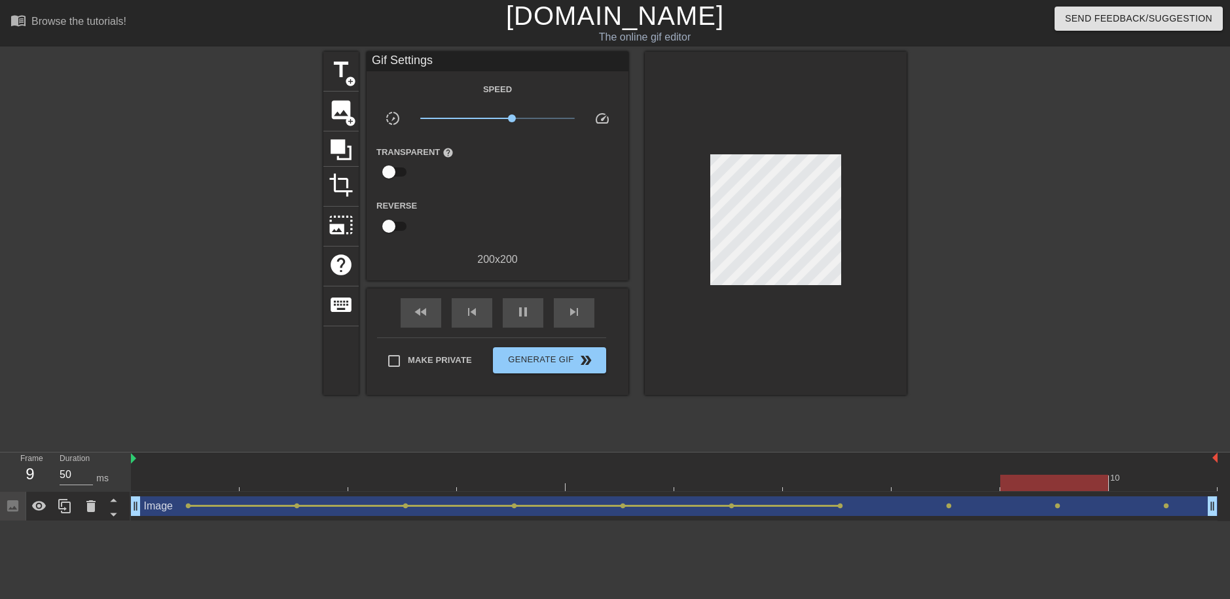
click at [843, 506] on div "Image drag_handle drag_handle" at bounding box center [674, 507] width 1086 height 20
click at [838, 506] on span "lens" at bounding box center [840, 506] width 6 height 6
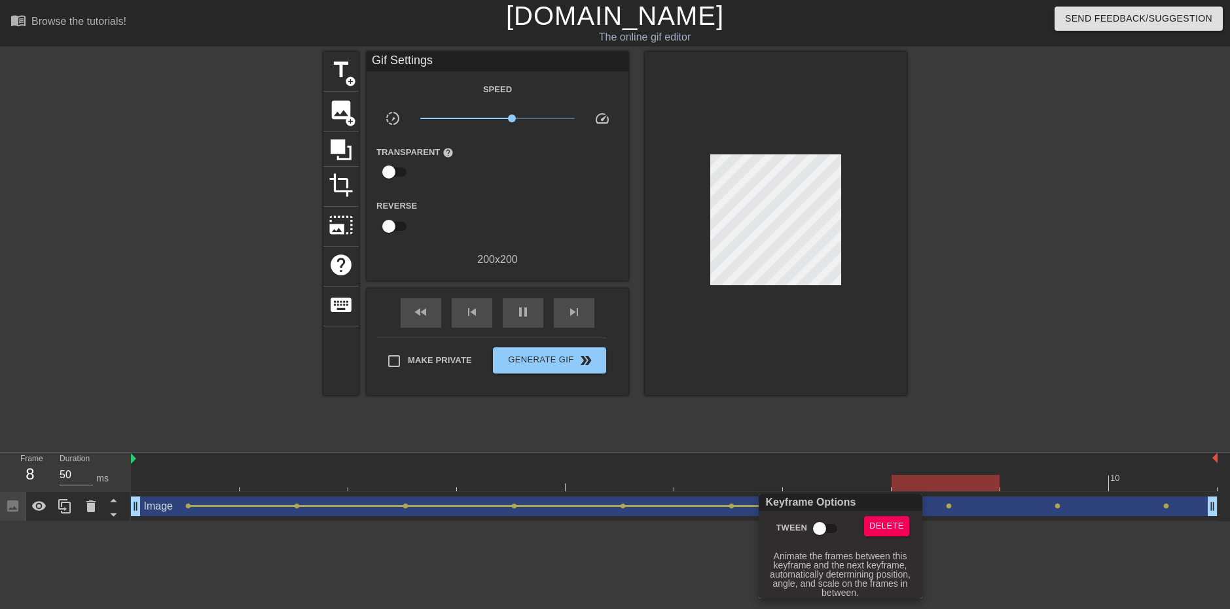
click at [815, 533] on input "Tween" at bounding box center [819, 528] width 75 height 25
checkbox input "true"
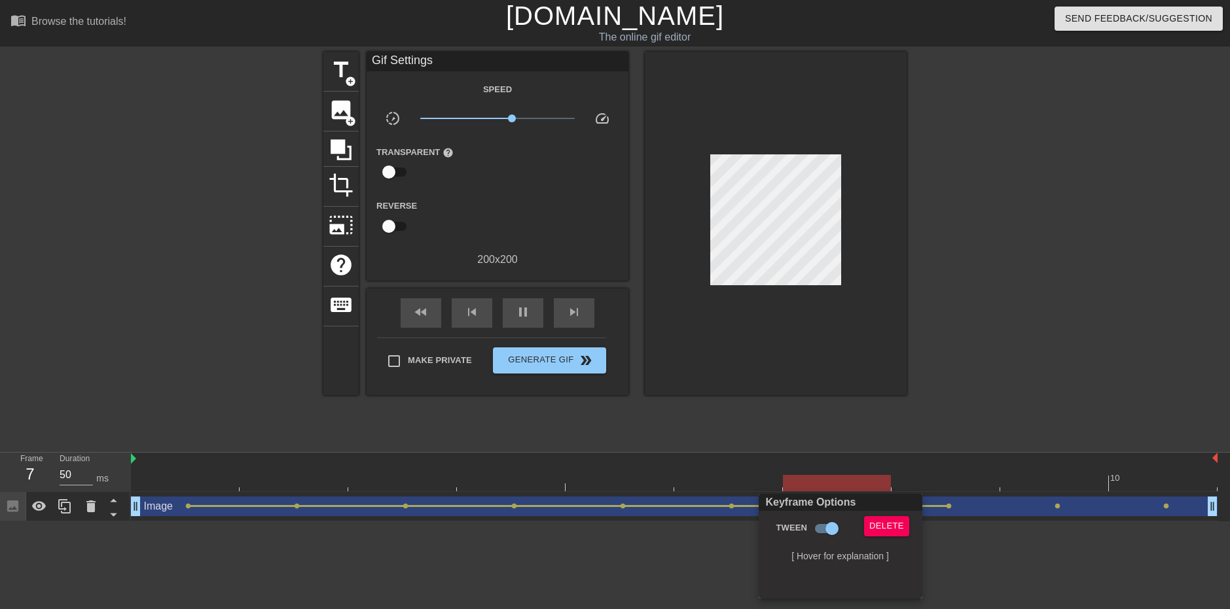
click at [991, 510] on div at bounding box center [615, 304] width 1230 height 609
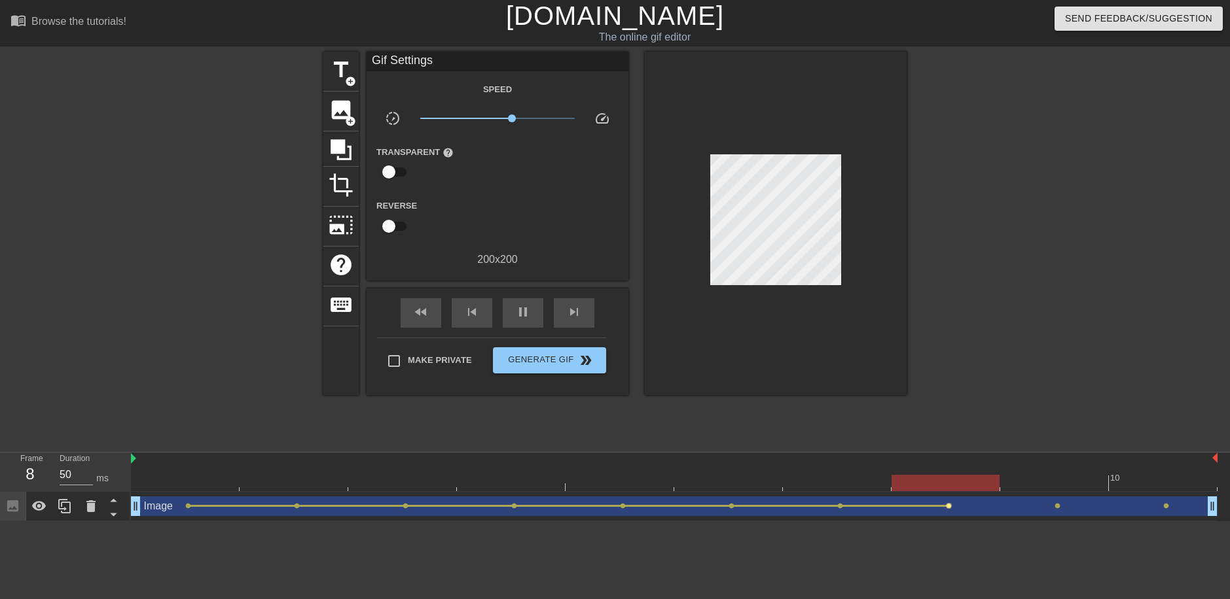
click at [950, 508] on span "lens" at bounding box center [949, 506] width 6 height 6
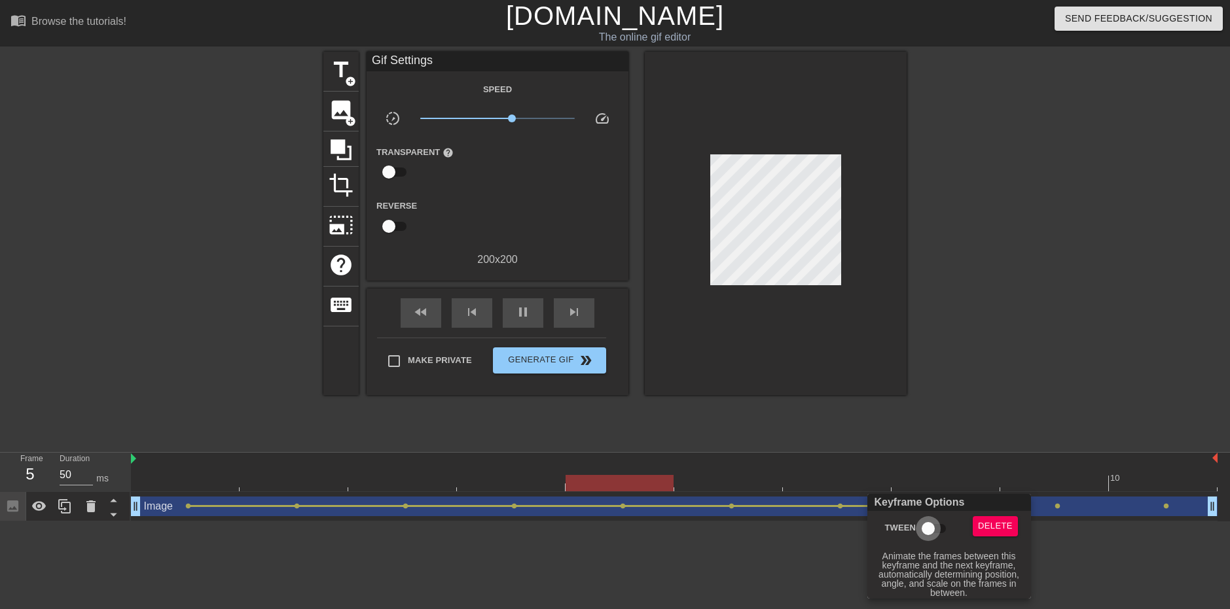
click at [928, 531] on input "Tween" at bounding box center [928, 528] width 75 height 25
checkbox input "true"
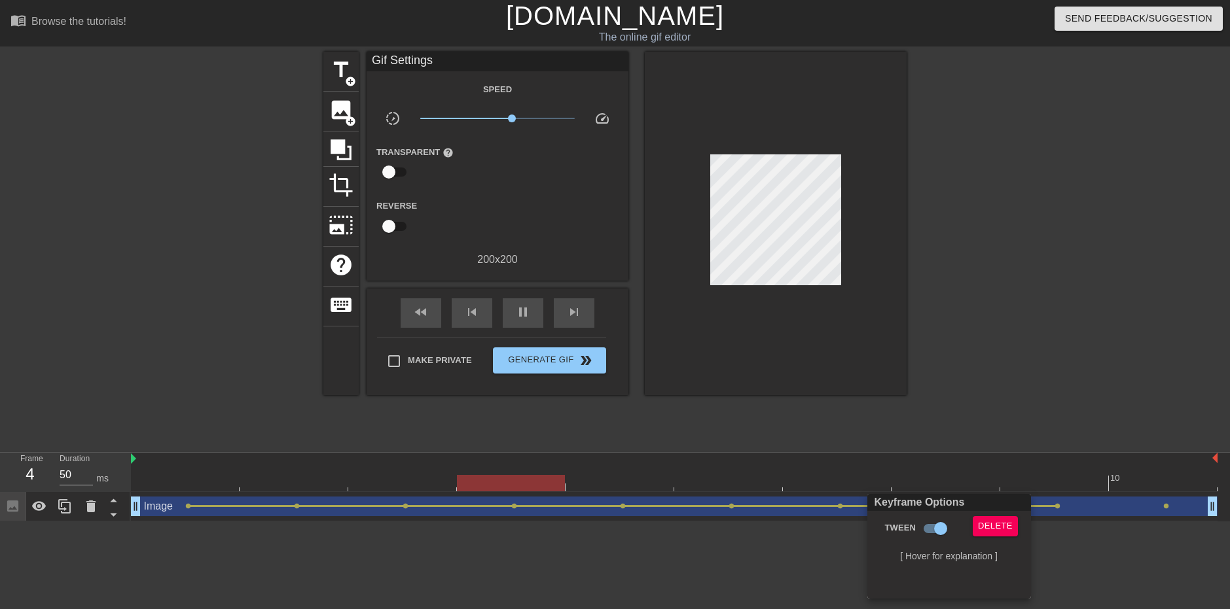
click at [1057, 504] on div at bounding box center [615, 304] width 1230 height 609
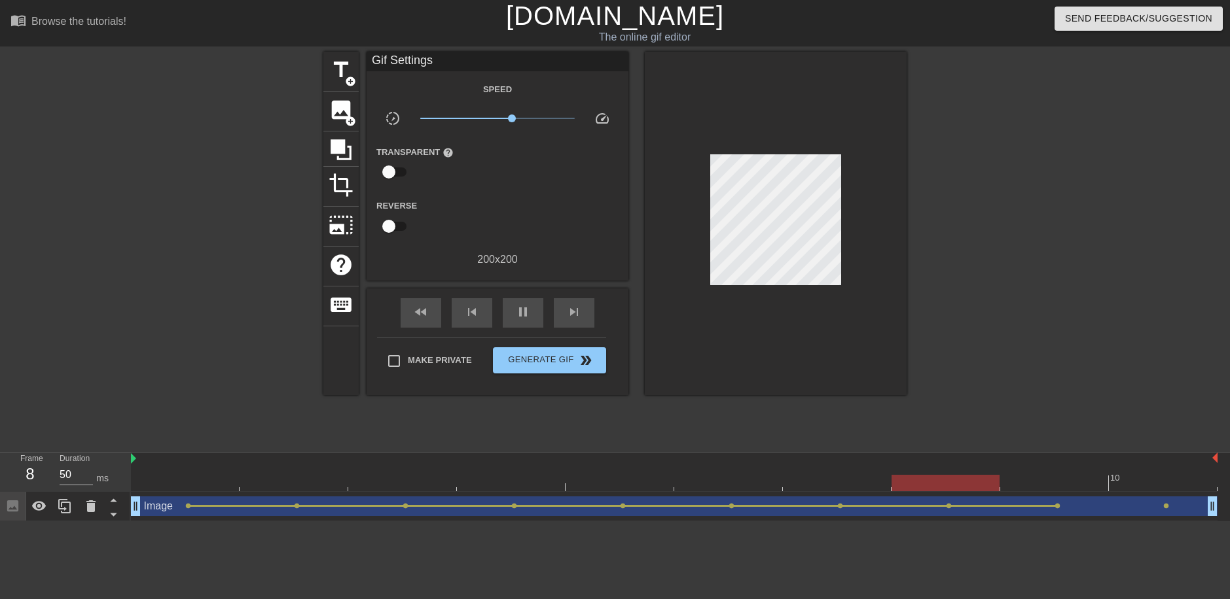
click at [1055, 506] on span "lens" at bounding box center [1057, 506] width 6 height 6
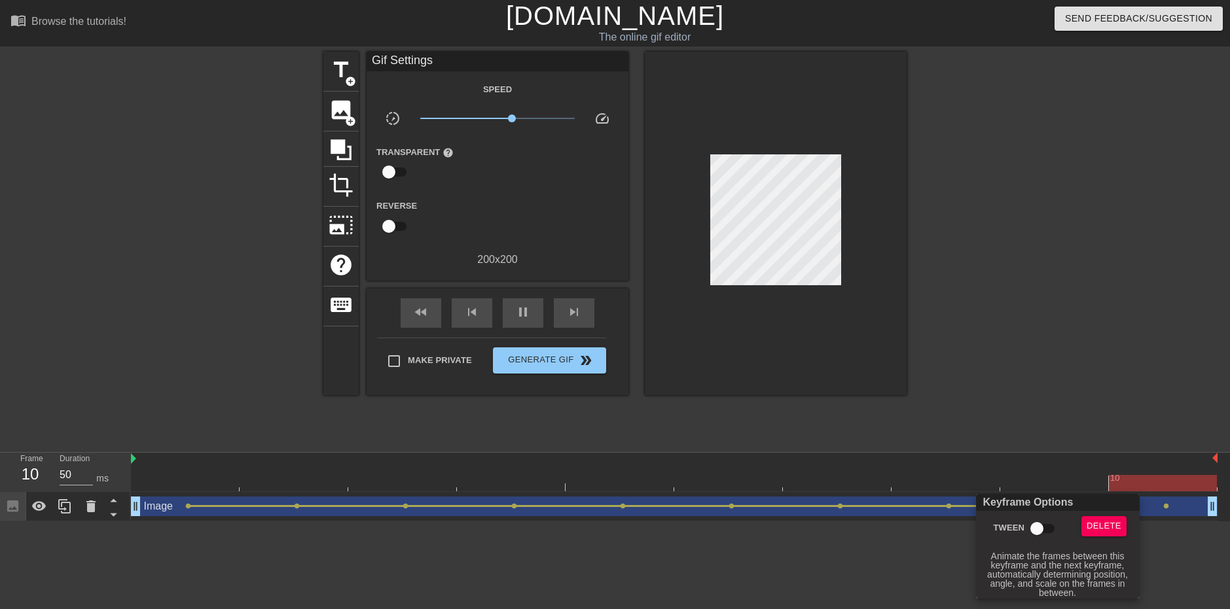
click at [1041, 531] on input "Tween" at bounding box center [1036, 528] width 75 height 25
checkbox input "true"
click at [1168, 505] on div at bounding box center [615, 304] width 1230 height 609
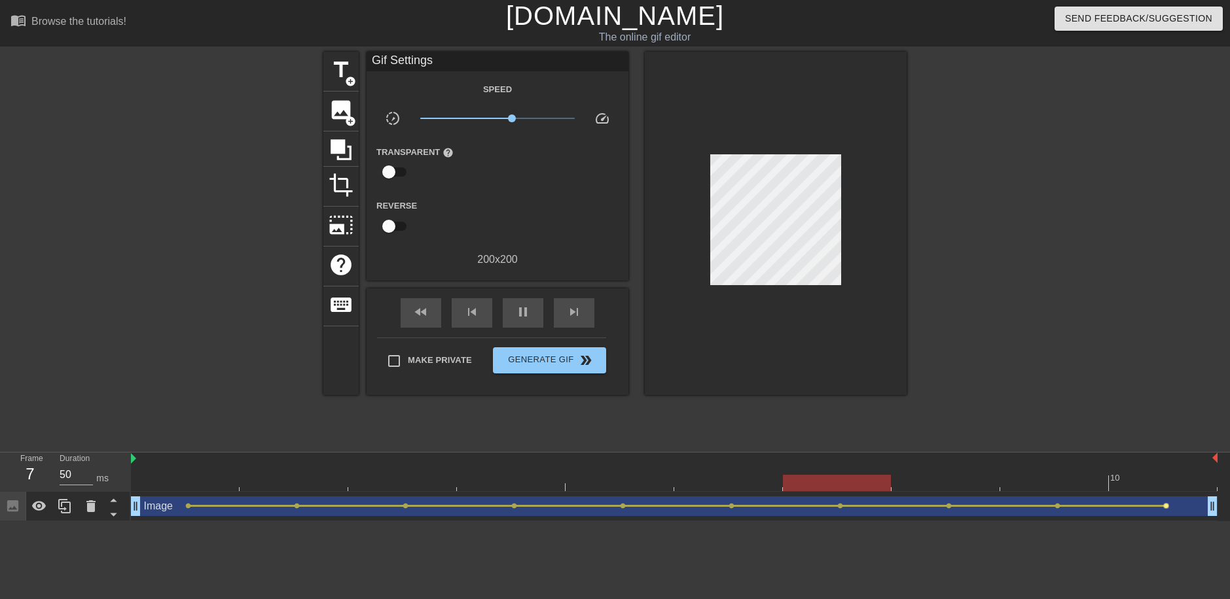
click at [1165, 507] on div "Image drag_handle drag_handle lens lens lens lens lens lens lens lens lens lens" at bounding box center [674, 507] width 1086 height 20
click at [1165, 506] on span "lens" at bounding box center [1166, 506] width 6 height 6
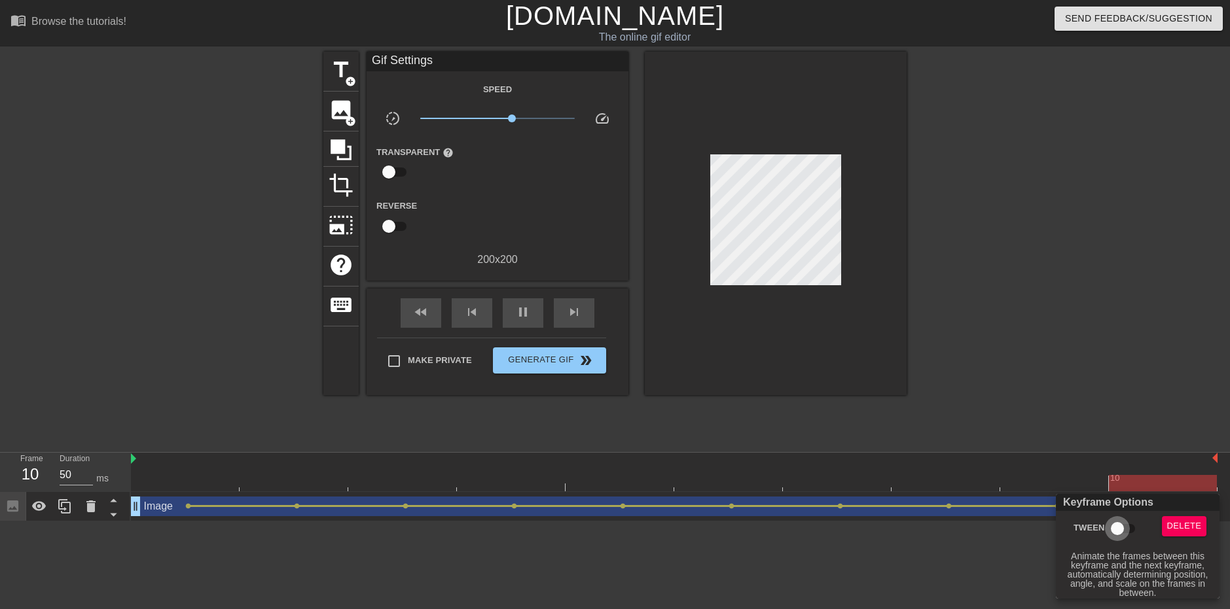
click at [1116, 532] on input "Tween" at bounding box center [1117, 528] width 75 height 25
checkbox input "true"
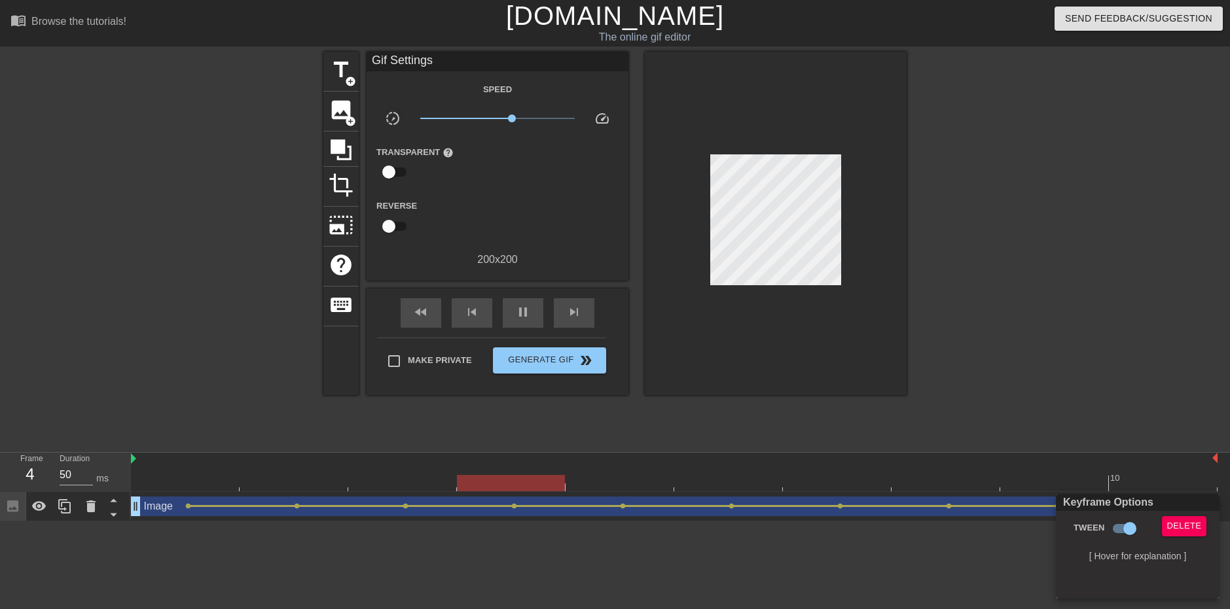
click at [968, 559] on div at bounding box center [615, 304] width 1230 height 609
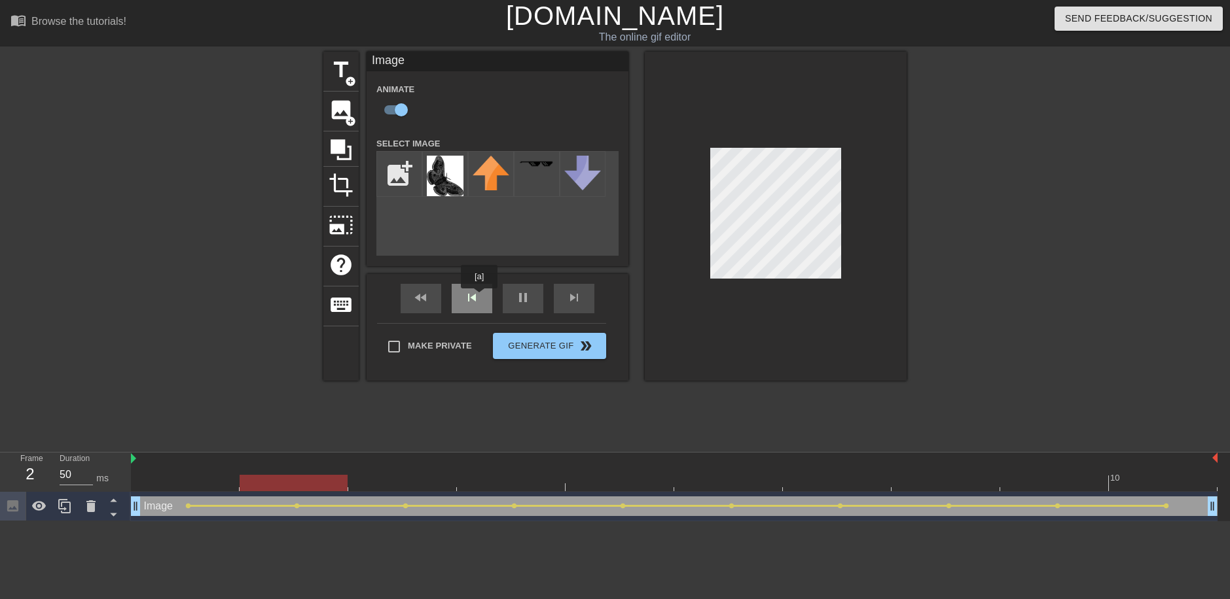
click at [479, 298] on div "skip_previous" at bounding box center [472, 298] width 41 height 29
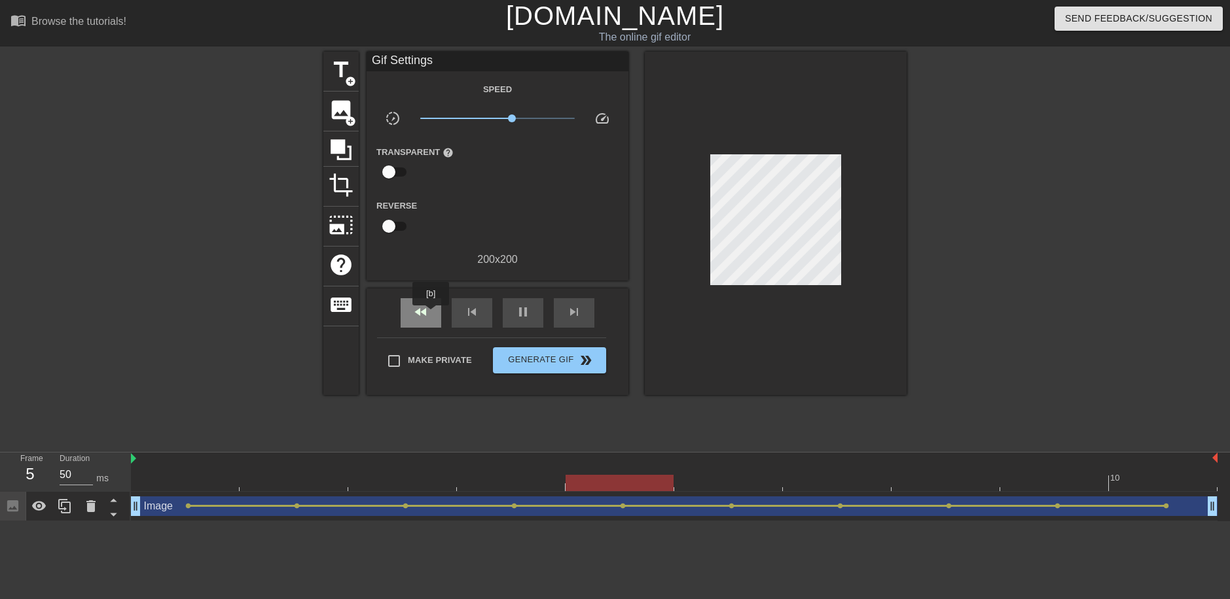
click at [432, 314] on div "fast_rewind" at bounding box center [420, 312] width 41 height 29
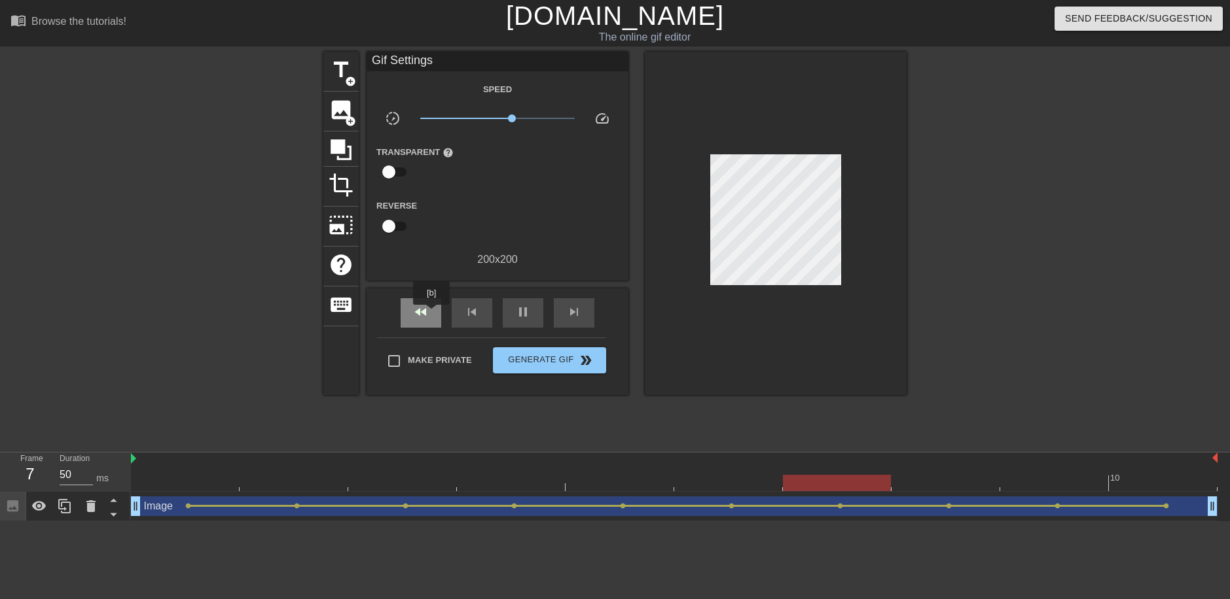
click at [432, 314] on div "fast_rewind" at bounding box center [420, 312] width 41 height 29
click at [433, 314] on div "fast_rewind" at bounding box center [420, 312] width 41 height 29
click at [433, 313] on div "fast_rewind" at bounding box center [420, 312] width 41 height 29
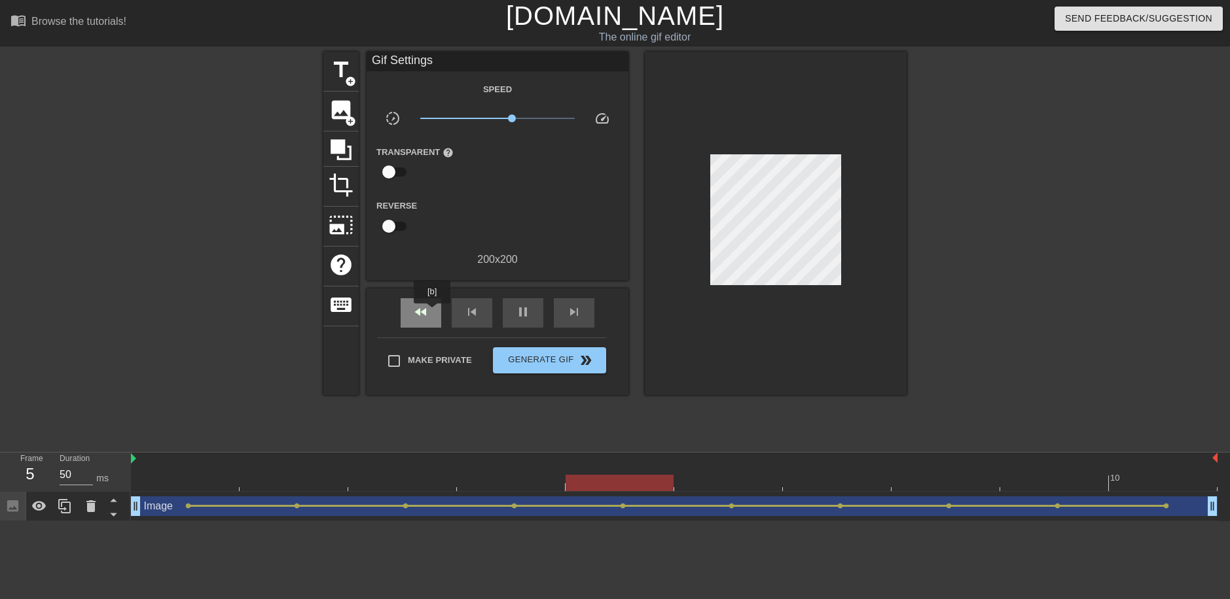
click at [433, 313] on div "fast_rewind" at bounding box center [420, 312] width 41 height 29
click at [433, 312] on div "fast_rewind" at bounding box center [420, 312] width 41 height 29
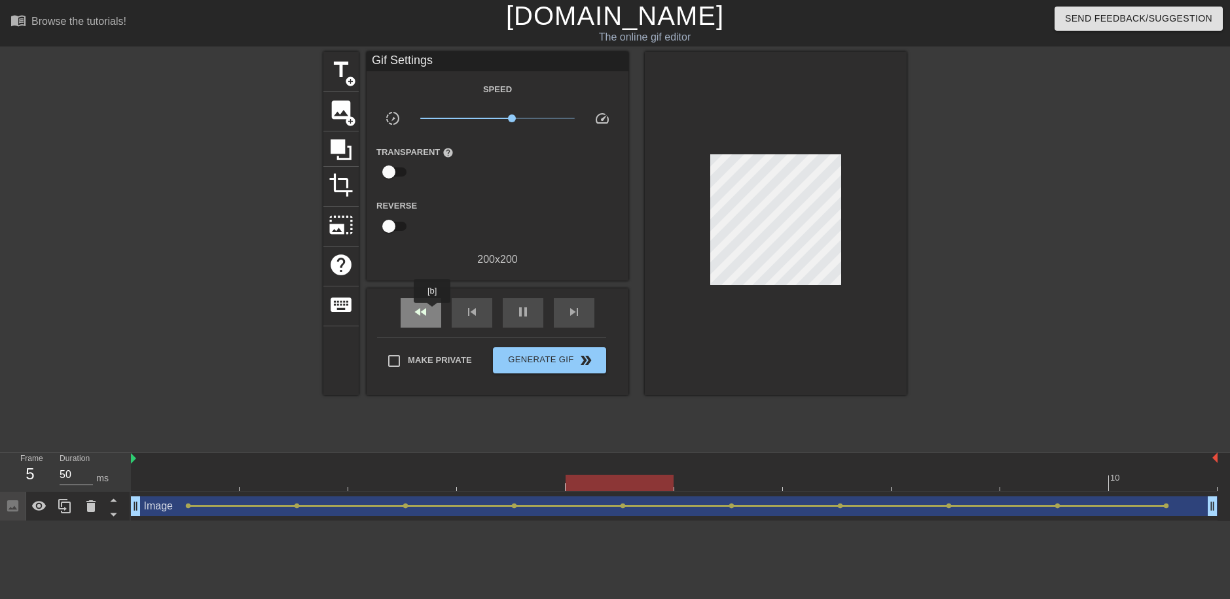
click at [433, 312] on div "fast_rewind" at bounding box center [420, 312] width 41 height 29
click at [115, 508] on icon at bounding box center [113, 514] width 16 height 16
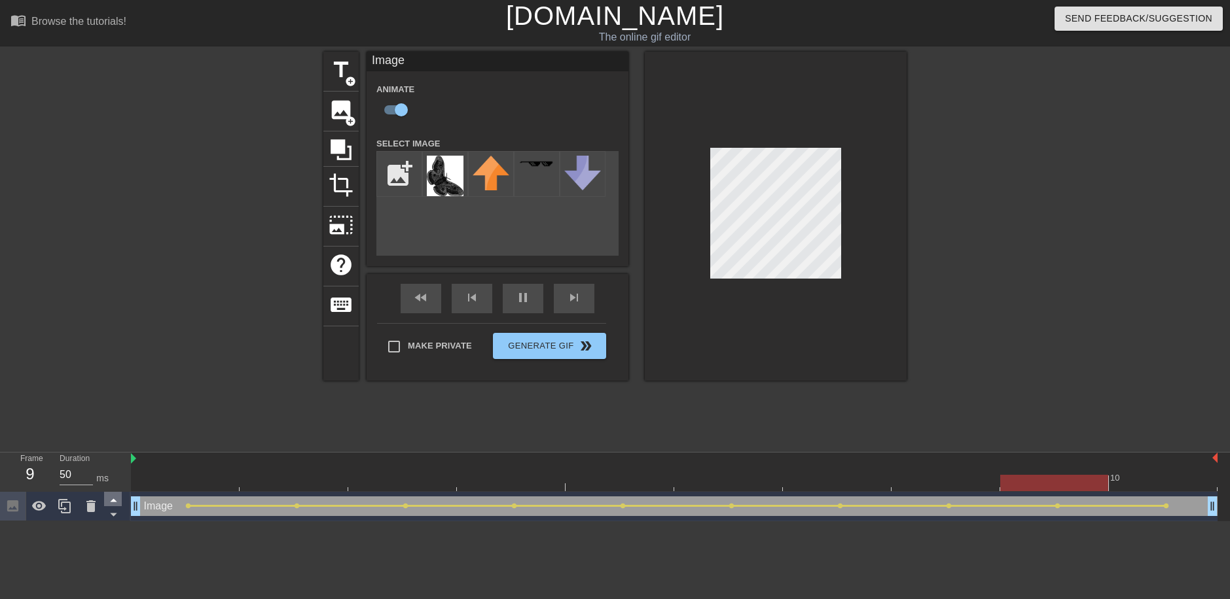
click at [111, 503] on icon at bounding box center [113, 500] width 7 height 3
click at [109, 509] on icon at bounding box center [113, 514] width 16 height 16
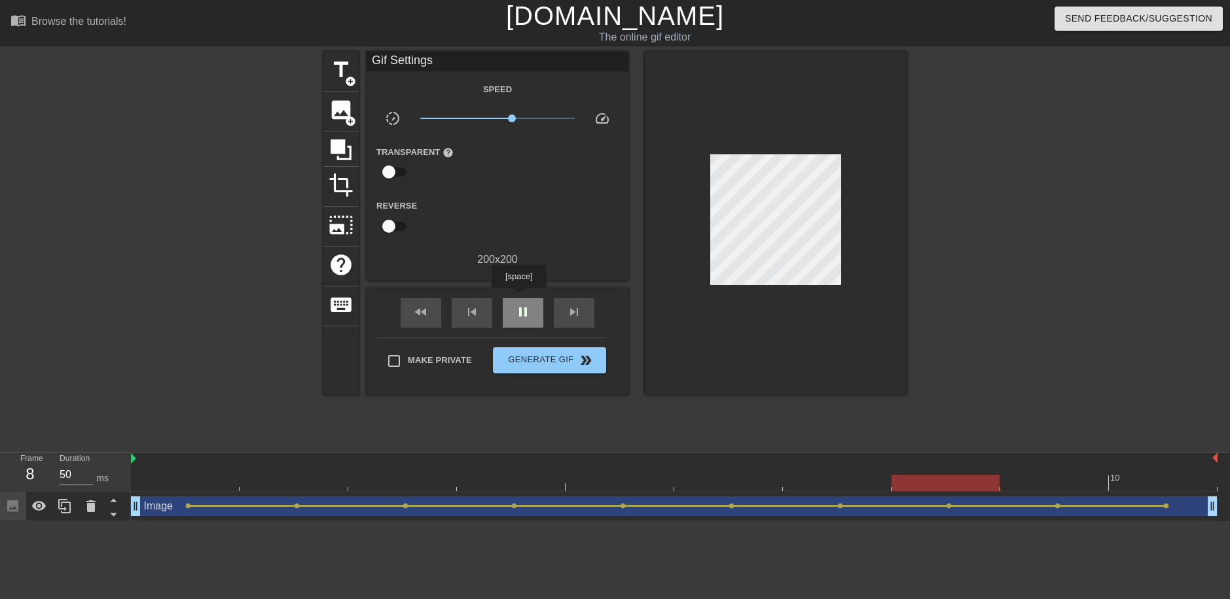
click at [518, 298] on div "pause" at bounding box center [523, 312] width 41 height 29
click at [391, 226] on input "checkbox" at bounding box center [388, 226] width 75 height 25
click at [525, 315] on span "play_arrow" at bounding box center [523, 312] width 16 height 16
click at [516, 310] on span "pause" at bounding box center [523, 312] width 16 height 16
click at [408, 235] on input "checkbox" at bounding box center [401, 226] width 75 height 25
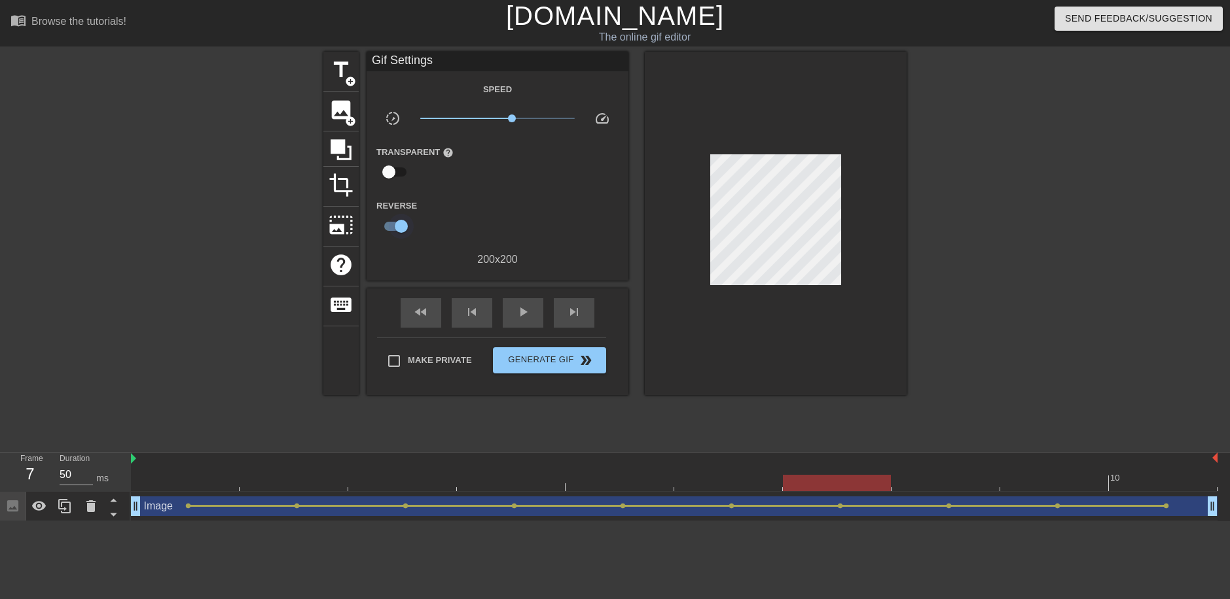
checkbox input "false"
drag, startPoint x: 505, startPoint y: 115, endPoint x: 469, endPoint y: 122, distance: 36.7
click at [469, 122] on span "x0.912" at bounding box center [497, 119] width 155 height 16
click at [525, 314] on span "play_arrow" at bounding box center [523, 312] width 16 height 16
drag, startPoint x: 471, startPoint y: 119, endPoint x: 402, endPoint y: 133, distance: 70.1
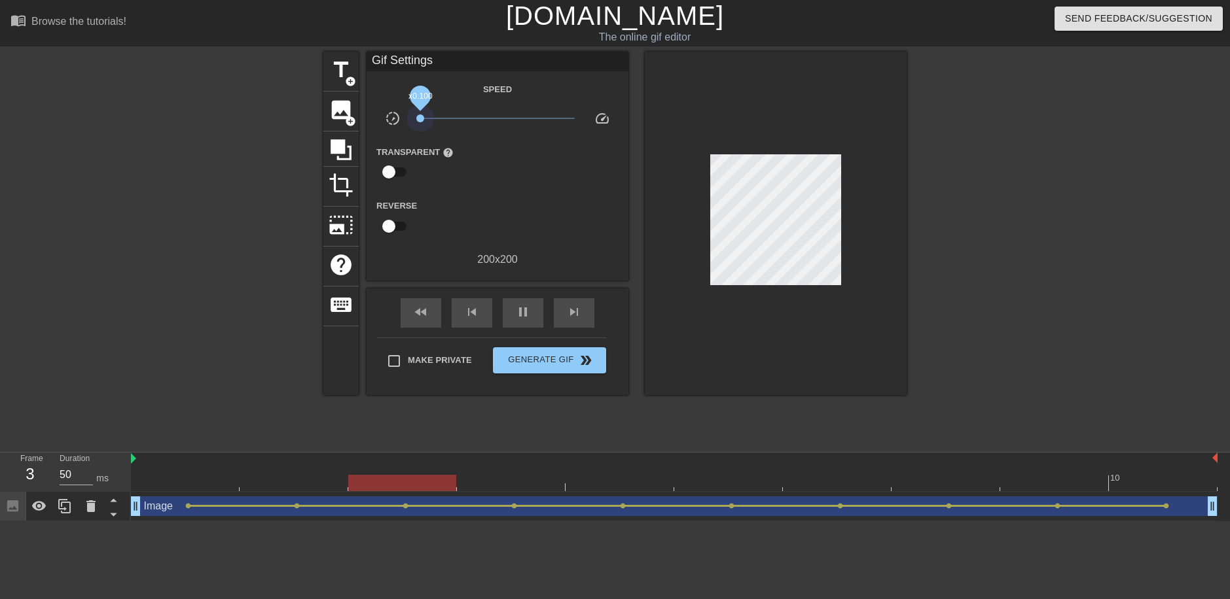
click at [402, 133] on div "Speed slow_motion_video x0.100 speed Transparent help Reverse 200 x 200" at bounding box center [497, 174] width 242 height 186
click at [522, 306] on div "pause" at bounding box center [523, 312] width 41 height 29
drag, startPoint x: 417, startPoint y: 115, endPoint x: 513, endPoint y: 141, distance: 99.5
click at [506, 132] on div "Speed slow_motion_video x0.638 speed Transparent help Reverse 200 x 200" at bounding box center [497, 174] width 242 height 186
click at [525, 312] on span "play_arrow" at bounding box center [523, 312] width 16 height 16
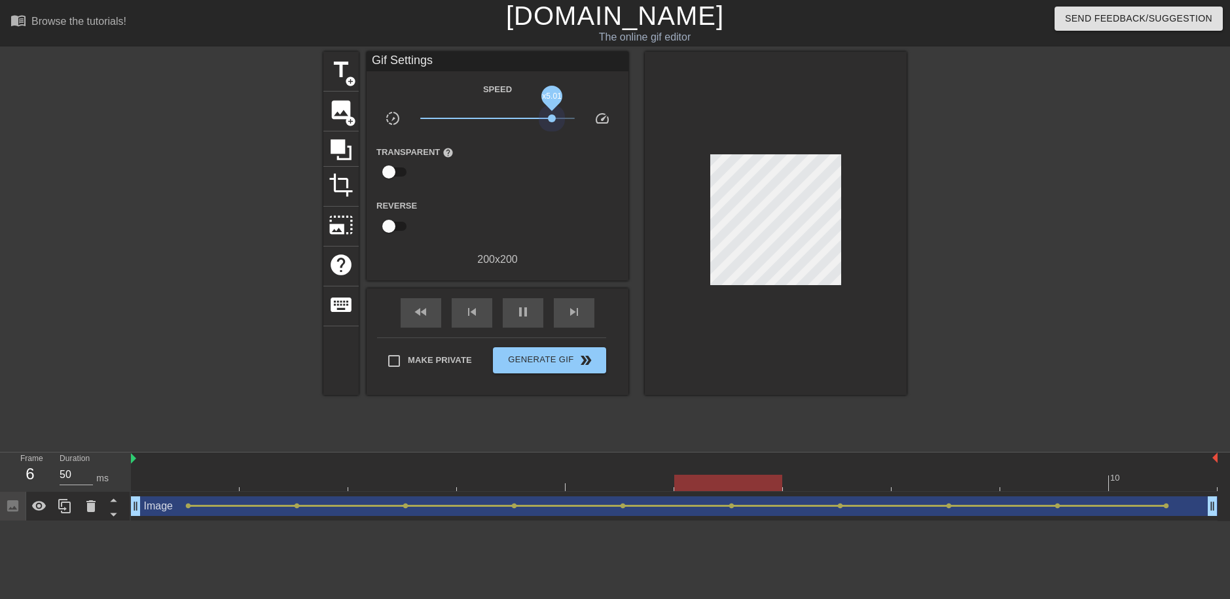
drag, startPoint x: 506, startPoint y: 116, endPoint x: 552, endPoint y: 122, distance: 46.3
click at [552, 122] on span "x5.01" at bounding box center [497, 119] width 155 height 16
drag, startPoint x: 554, startPoint y: 120, endPoint x: 497, endPoint y: 126, distance: 57.2
click at [497, 126] on span "x0.977" at bounding box center [497, 119] width 155 height 16
drag, startPoint x: 493, startPoint y: 119, endPoint x: 400, endPoint y: 124, distance: 93.7
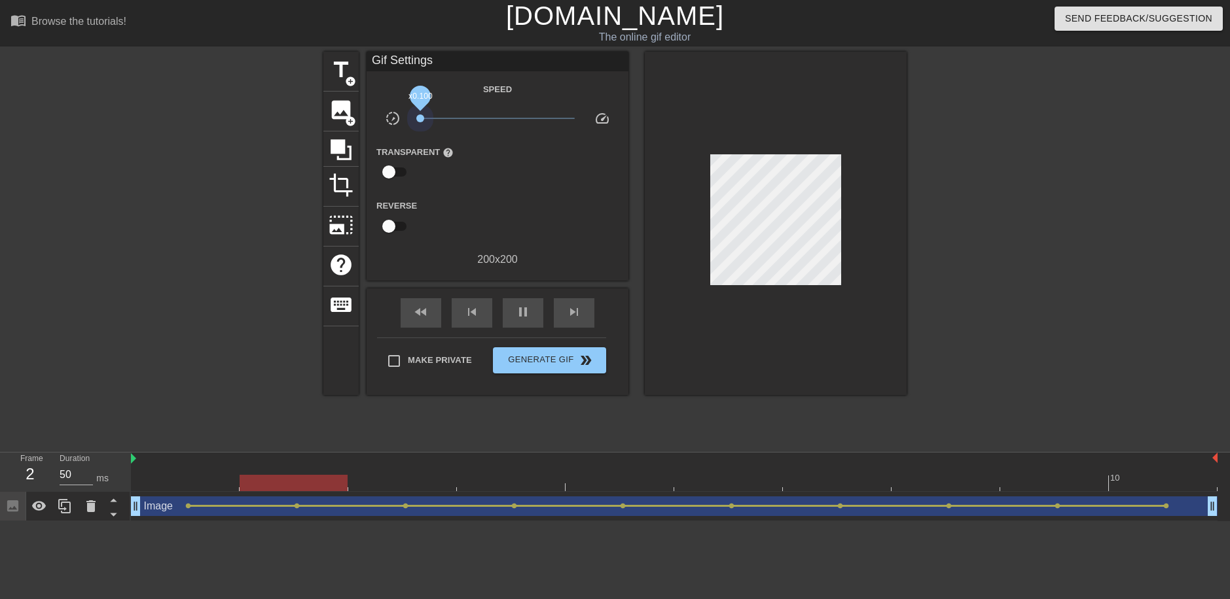
click at [400, 124] on div "slow_motion_video x0.100 speed" at bounding box center [497, 121] width 262 height 20
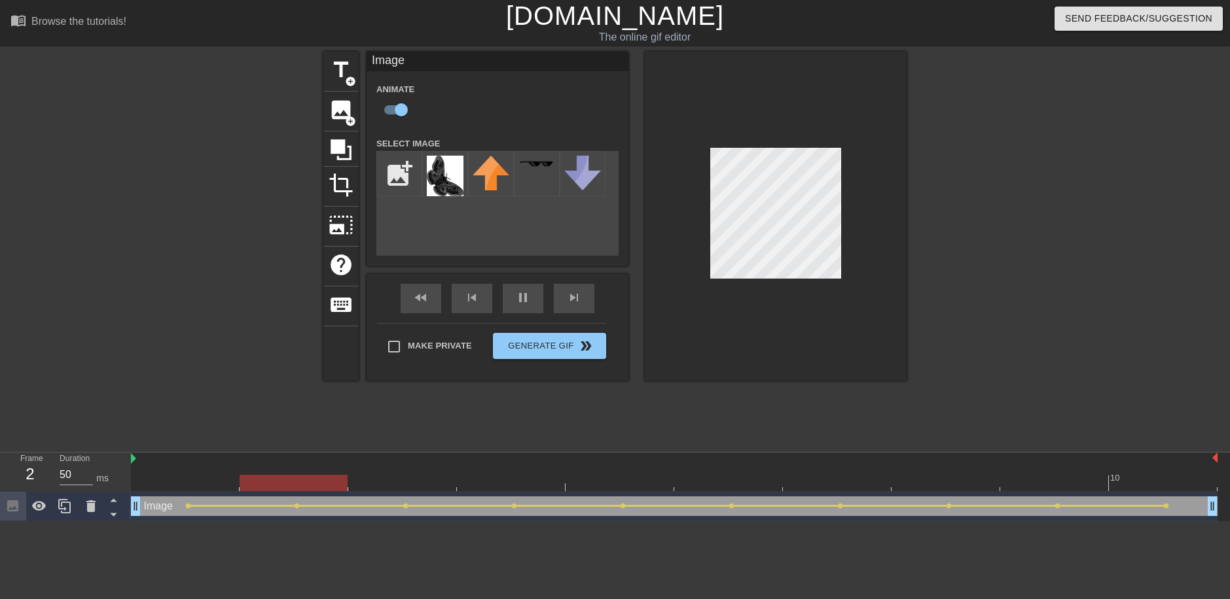
click at [622, 209] on div "title add_circle image add_circle crop photo_size_select_large help keyboard Im…" at bounding box center [614, 216] width 583 height 329
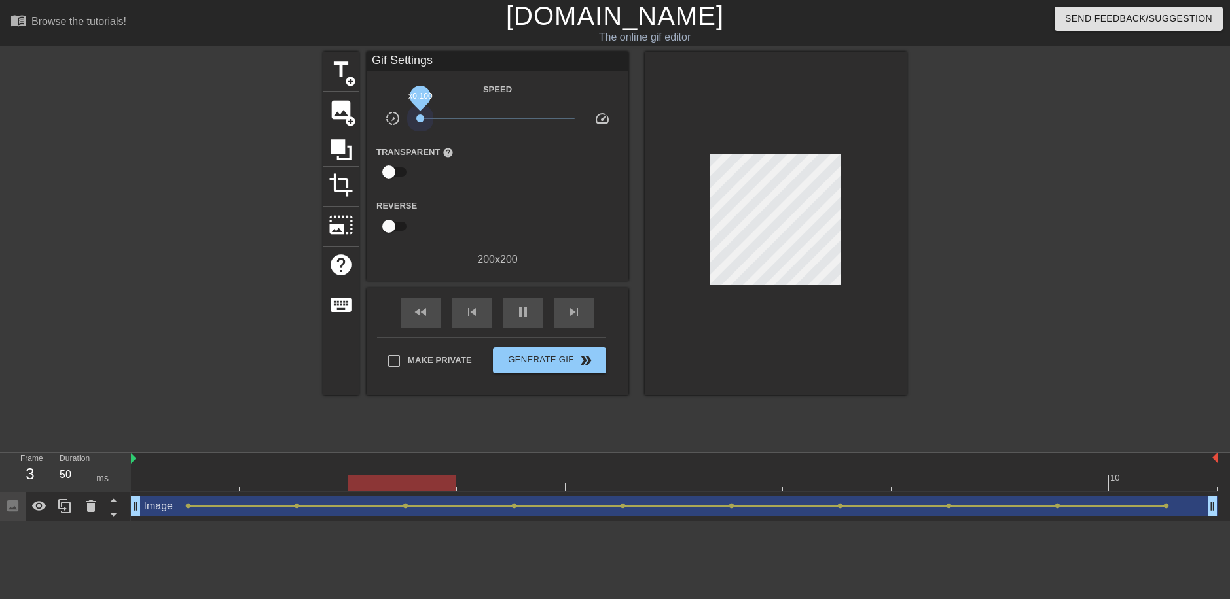
drag, startPoint x: 429, startPoint y: 120, endPoint x: 383, endPoint y: 121, distance: 46.5
click at [383, 121] on div "slow_motion_video x0.100 speed" at bounding box center [497, 121] width 262 height 20
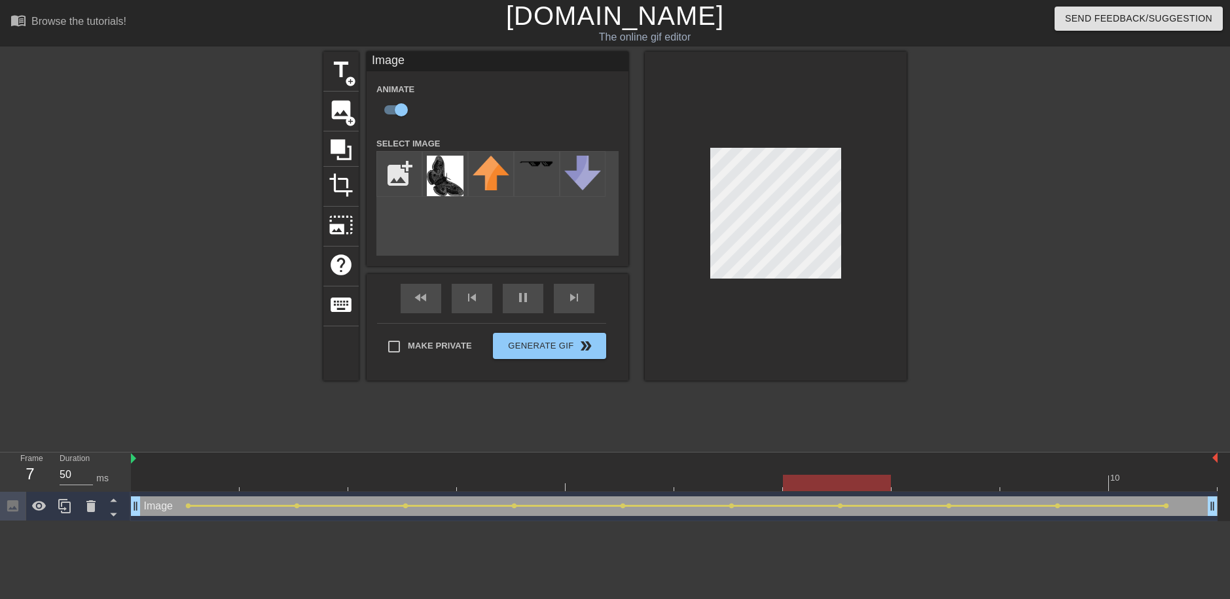
click at [619, 207] on div "title add_circle image add_circle crop photo_size_select_large help keyboard Im…" at bounding box center [614, 216] width 583 height 329
click at [633, 202] on div "title add_circle image add_circle crop photo_size_select_large help keyboard Im…" at bounding box center [614, 216] width 583 height 329
click at [649, 213] on div at bounding box center [776, 216] width 262 height 329
click at [728, 96] on div at bounding box center [776, 216] width 262 height 329
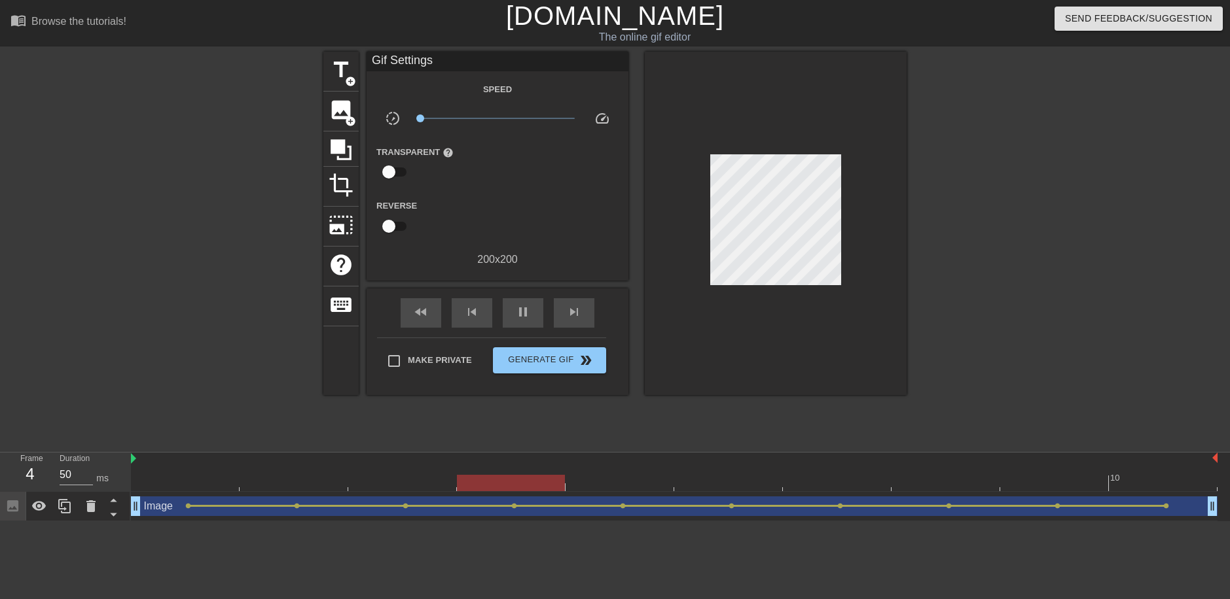
drag, startPoint x: 702, startPoint y: 202, endPoint x: 697, endPoint y: 210, distance: 10.0
click at [697, 210] on div at bounding box center [776, 224] width 262 height 344
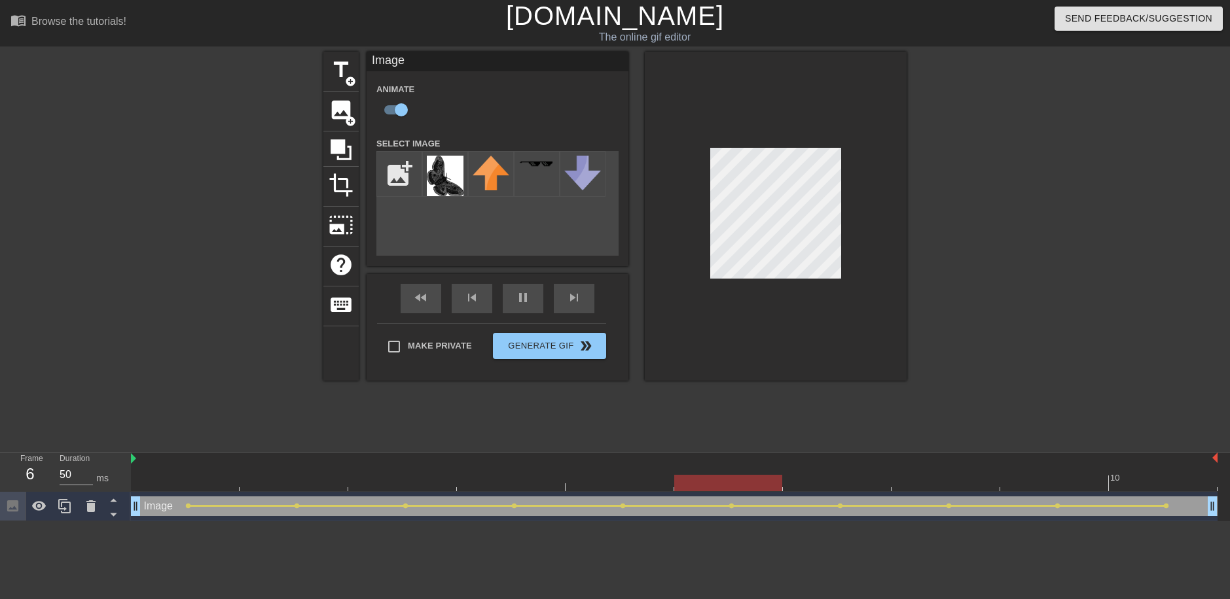
click at [756, 98] on div at bounding box center [776, 216] width 262 height 329
click at [787, 44] on div "menu_book Browse the tutorials! Gifntext.com The online gif editor Send Feedbac…" at bounding box center [615, 261] width 1230 height 522
click at [398, 179] on input "file" at bounding box center [399, 174] width 44 height 44
click at [396, 180] on input "file" at bounding box center [399, 174] width 44 height 44
click at [444, 176] on img at bounding box center [445, 176] width 37 height 41
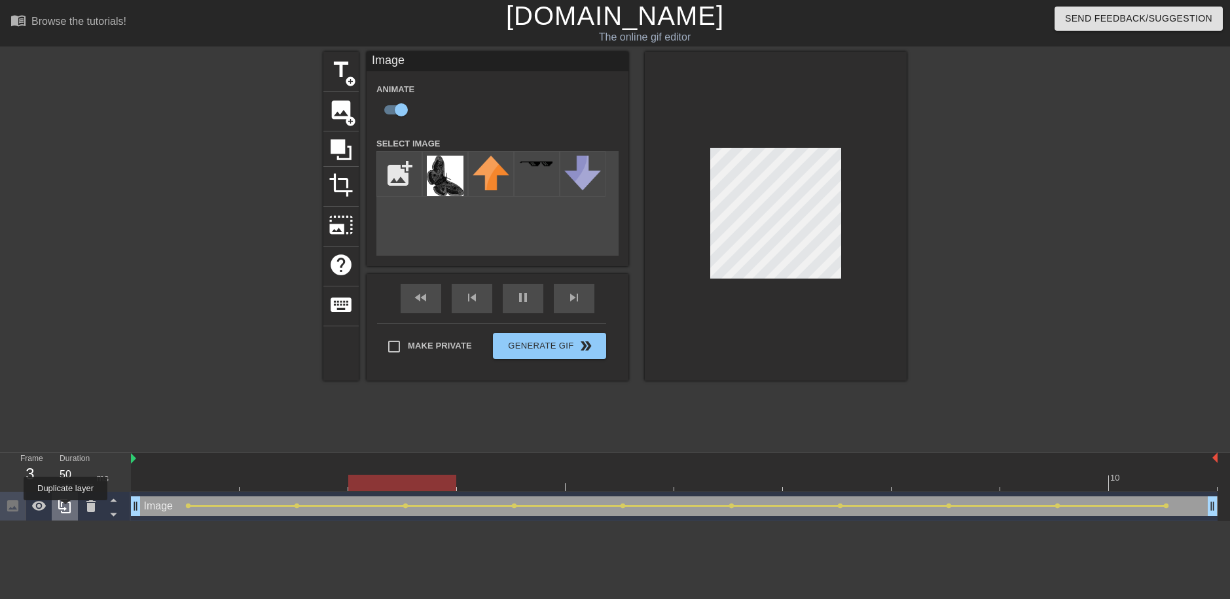
click at [65, 510] on icon at bounding box center [64, 506] width 12 height 14
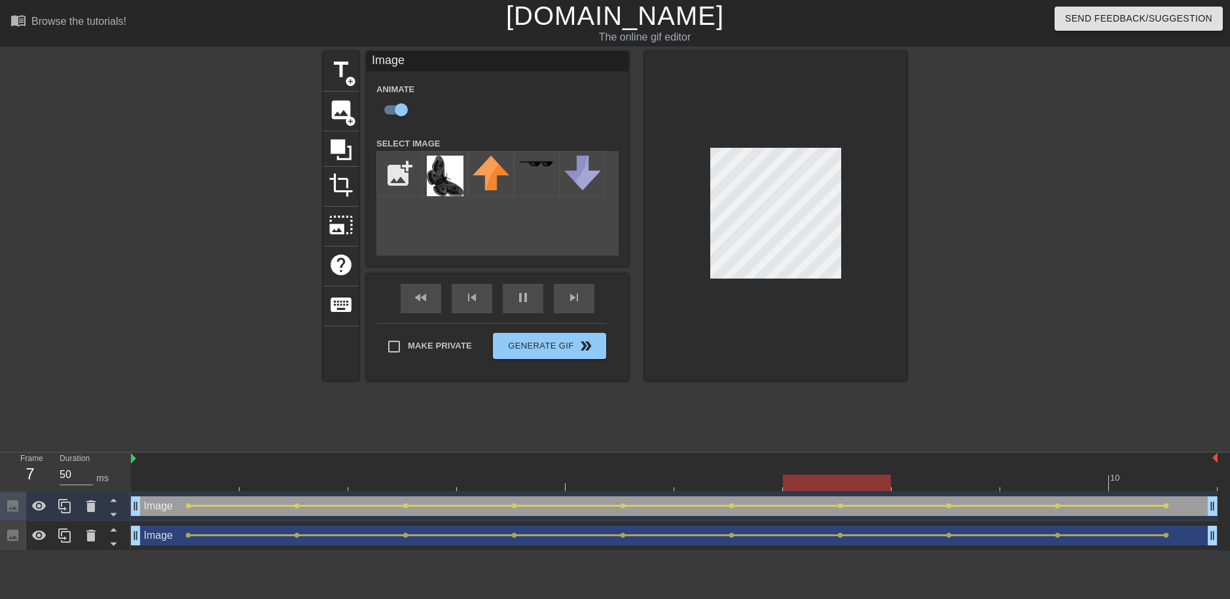
click at [710, 307] on div at bounding box center [776, 216] width 262 height 329
click at [525, 295] on div "fast_rewind skip_previous pause skip_next" at bounding box center [497, 298] width 213 height 49
click at [521, 297] on div "pause" at bounding box center [523, 298] width 41 height 29
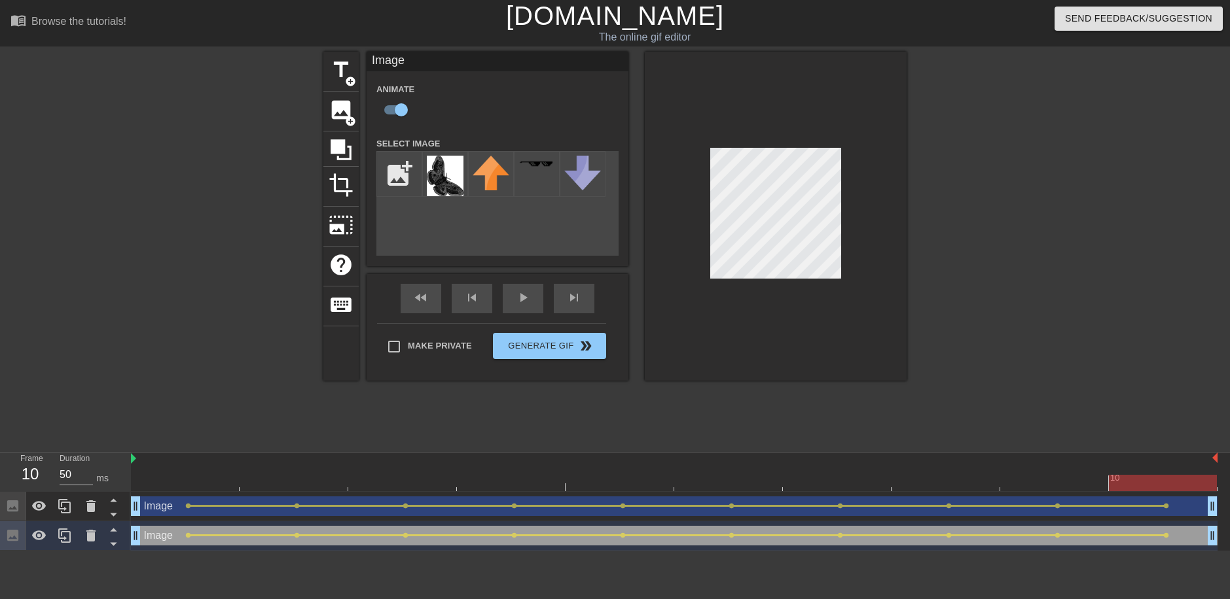
click at [765, 281] on div at bounding box center [776, 216] width 262 height 329
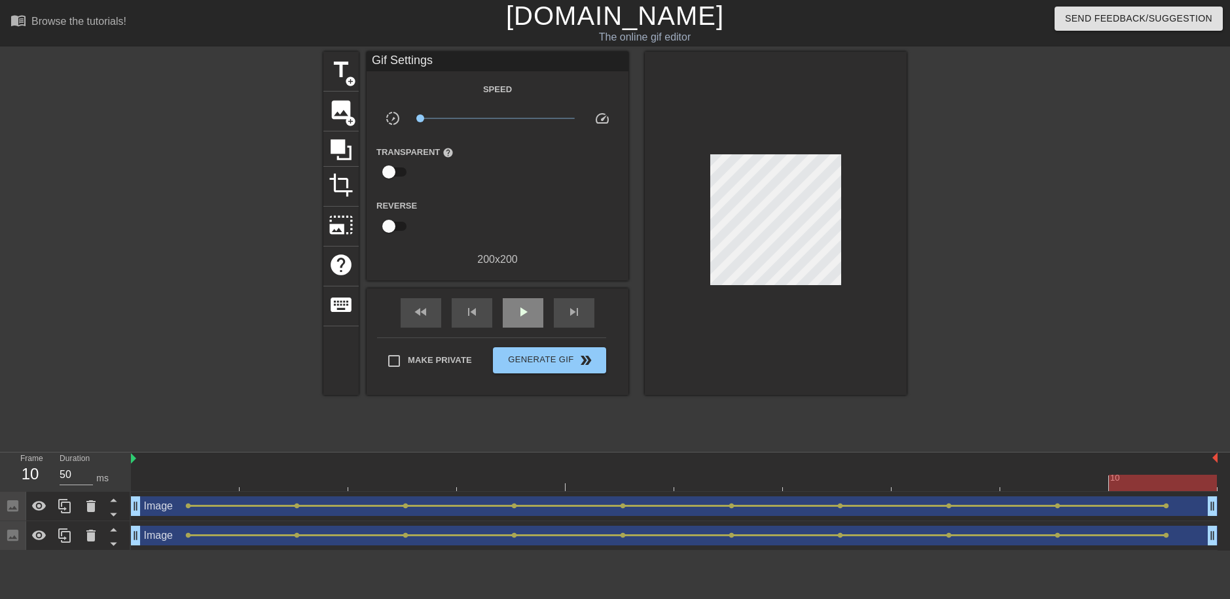
click at [533, 292] on div "fast_rewind skip_previous play_arrow skip_next" at bounding box center [497, 313] width 213 height 49
click at [521, 307] on span "play_arrow" at bounding box center [523, 312] width 16 height 16
click at [520, 309] on span "pause" at bounding box center [523, 312] width 16 height 16
click at [531, 312] on div "play_arrow" at bounding box center [523, 312] width 41 height 29
click at [527, 313] on span "pause" at bounding box center [523, 312] width 16 height 16
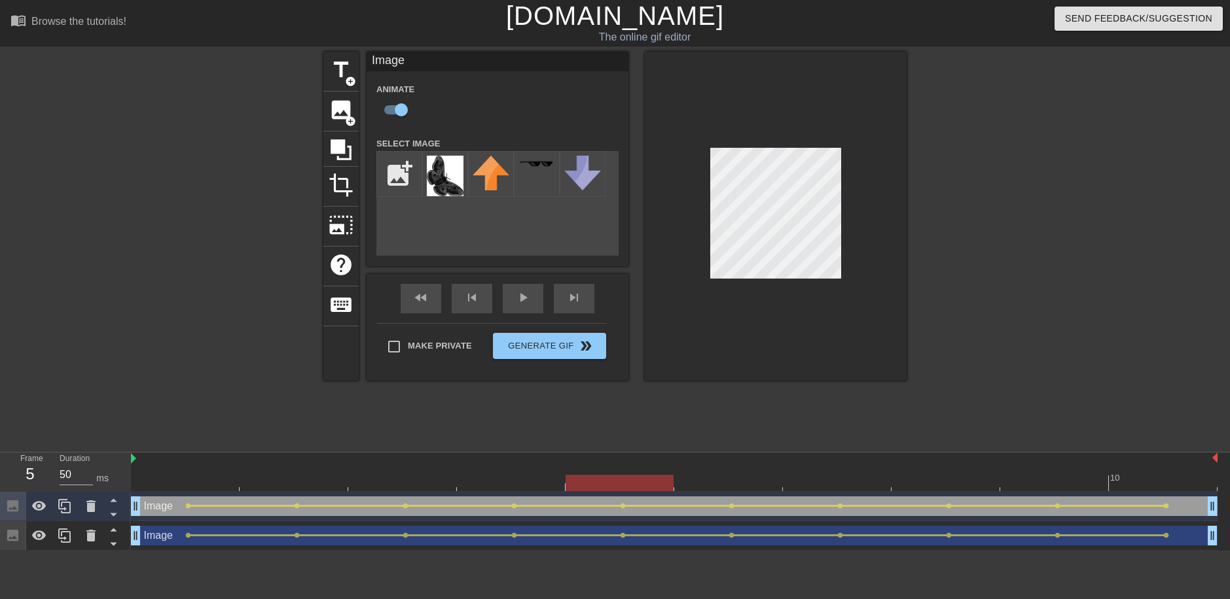
click at [700, 292] on div at bounding box center [776, 216] width 262 height 329
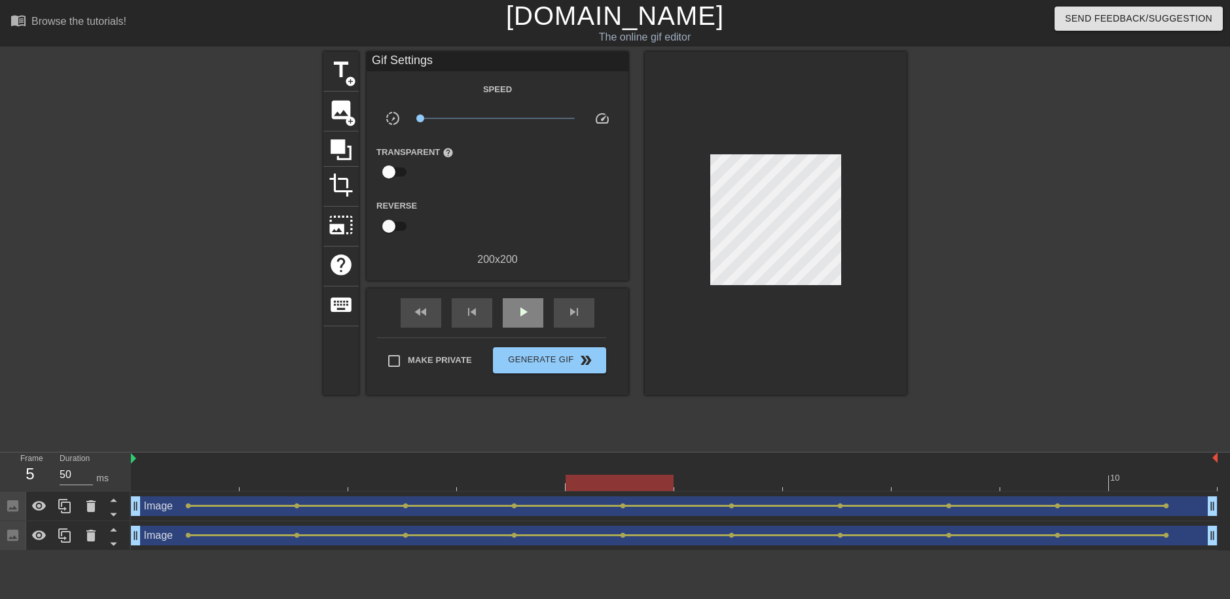
click at [531, 294] on div "fast_rewind skip_previous play_arrow skip_next" at bounding box center [497, 313] width 213 height 49
click at [524, 315] on span "play_arrow" at bounding box center [523, 312] width 16 height 16
click at [537, 298] on div "pause" at bounding box center [523, 312] width 41 height 29
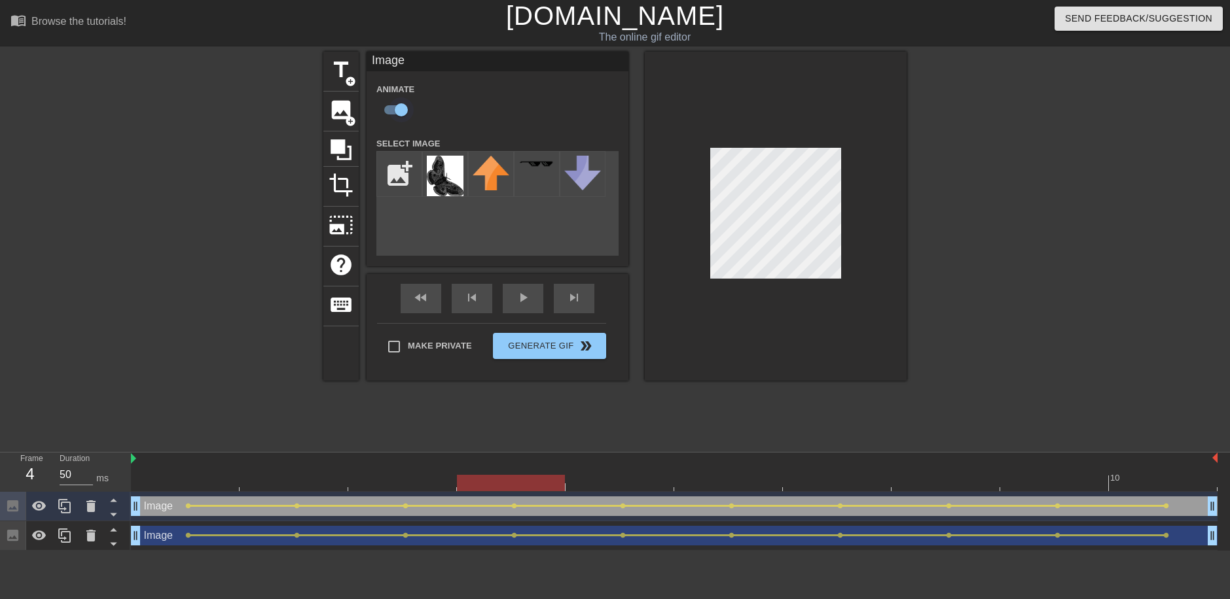
click at [405, 110] on input "checkbox" at bounding box center [401, 109] width 75 height 25
checkbox input "false"
click at [520, 298] on div "play_arrow" at bounding box center [523, 298] width 41 height 29
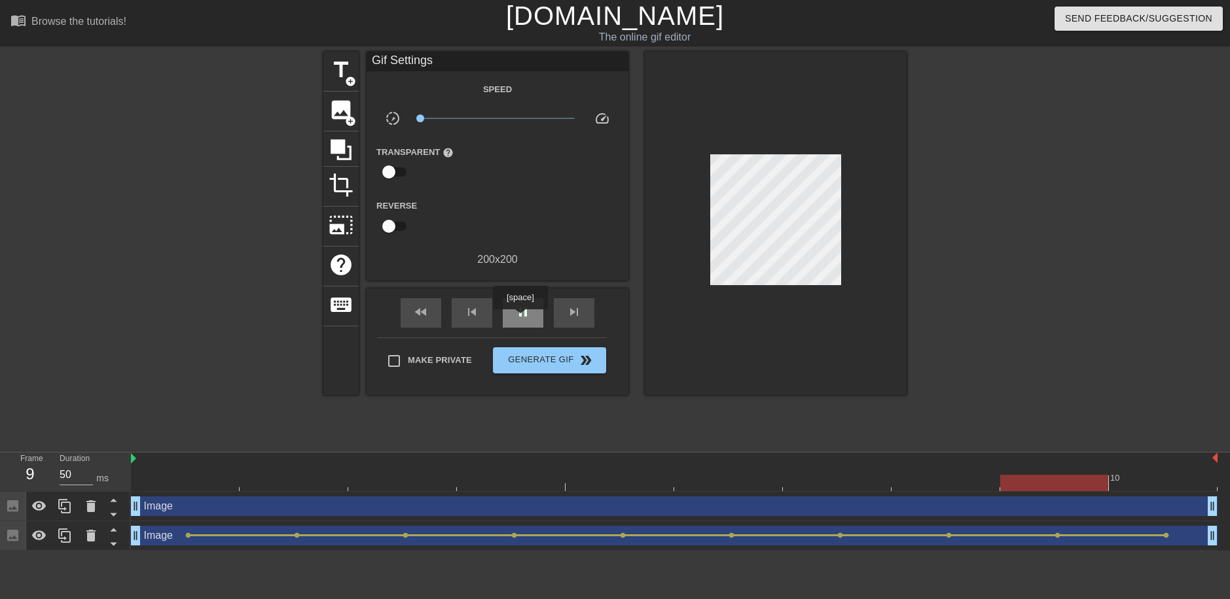
click at [520, 319] on span "pause" at bounding box center [523, 312] width 16 height 16
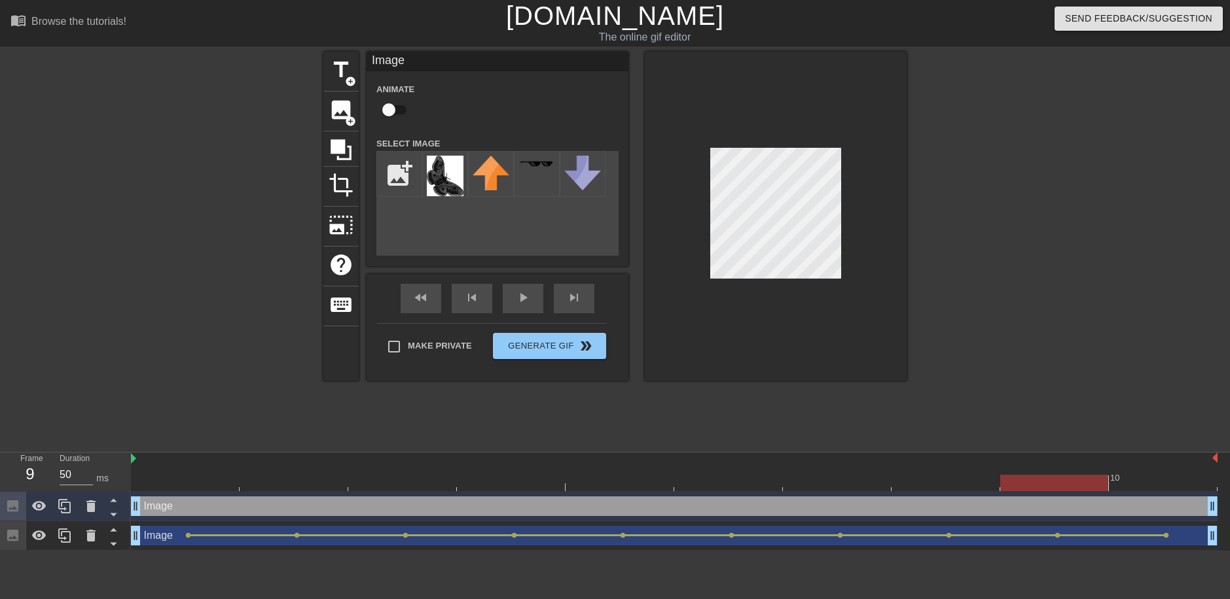
click at [394, 112] on input "checkbox" at bounding box center [388, 109] width 75 height 25
checkbox input "true"
click at [512, 300] on div "play_arrow" at bounding box center [523, 298] width 41 height 29
click at [1009, 188] on div "title add_circle image add_circle crop photo_size_select_large help keyboard Im…" at bounding box center [615, 248] width 1230 height 393
click at [92, 536] on icon at bounding box center [90, 536] width 9 height 12
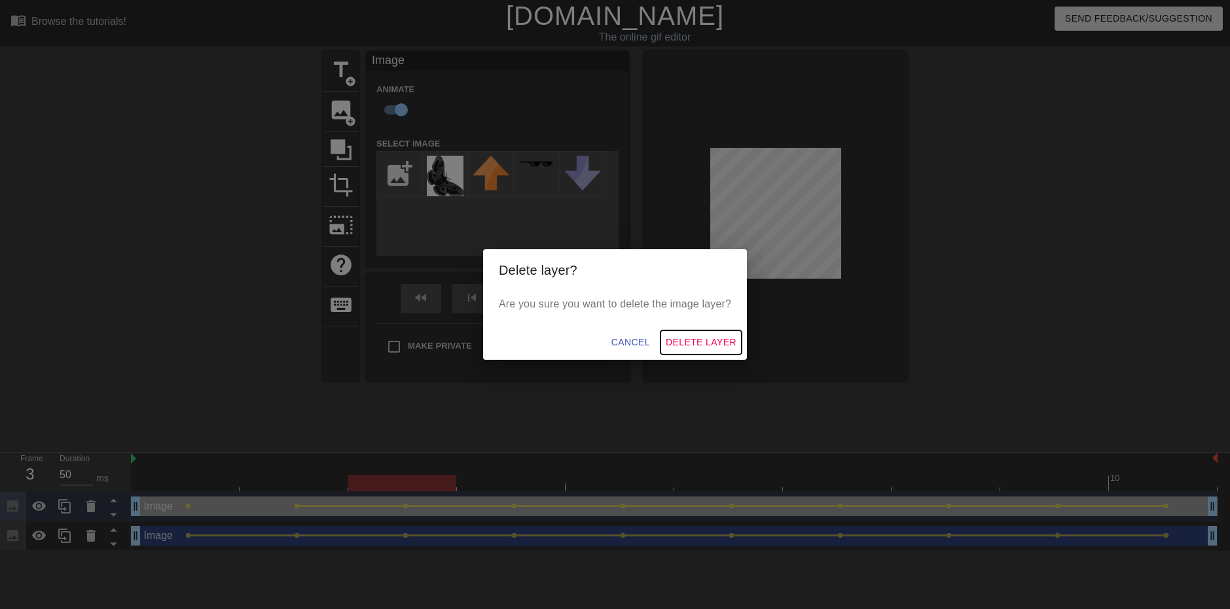
click at [681, 338] on span "Delete Layer" at bounding box center [700, 342] width 71 height 16
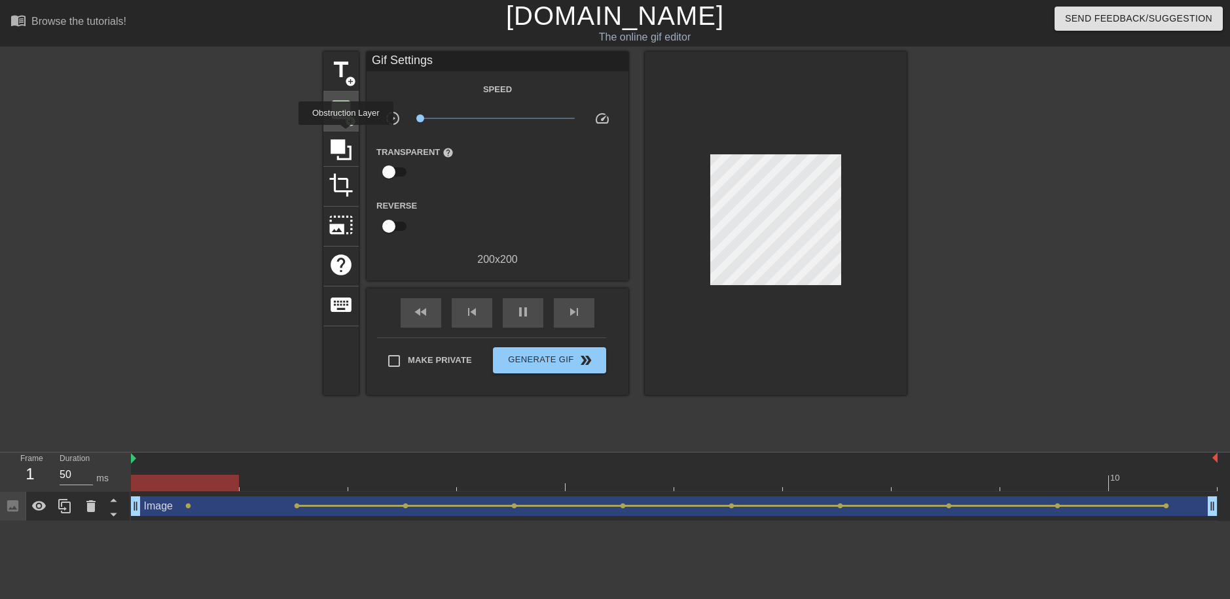
click at [345, 120] on span "add_circle" at bounding box center [350, 121] width 11 height 11
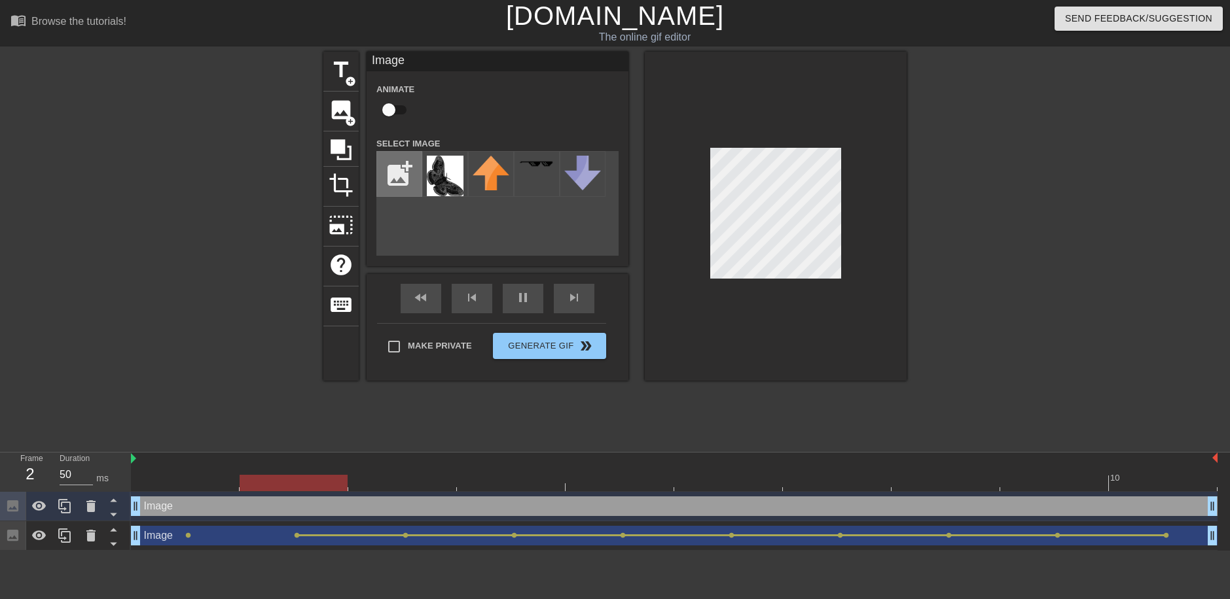
click at [389, 168] on input "file" at bounding box center [399, 174] width 44 height 44
type input "C:\fakepath\cfd13ec1a0b1d13d74908818463a4707.jpg"
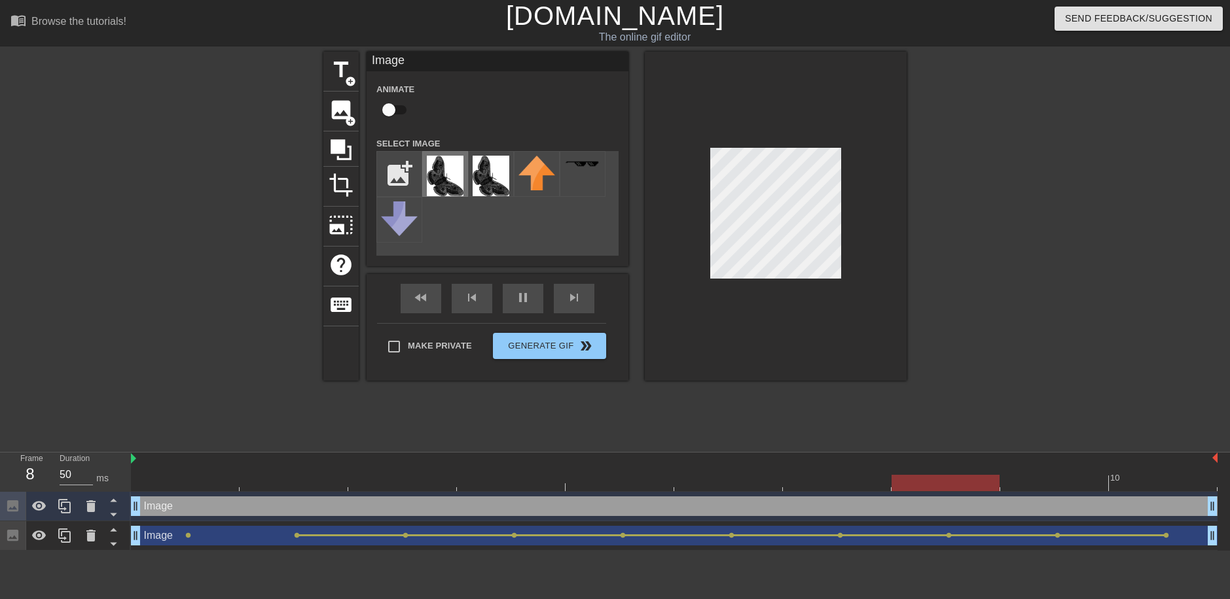
click at [453, 168] on img at bounding box center [445, 176] width 37 height 41
click at [84, 540] on icon at bounding box center [91, 536] width 16 height 16
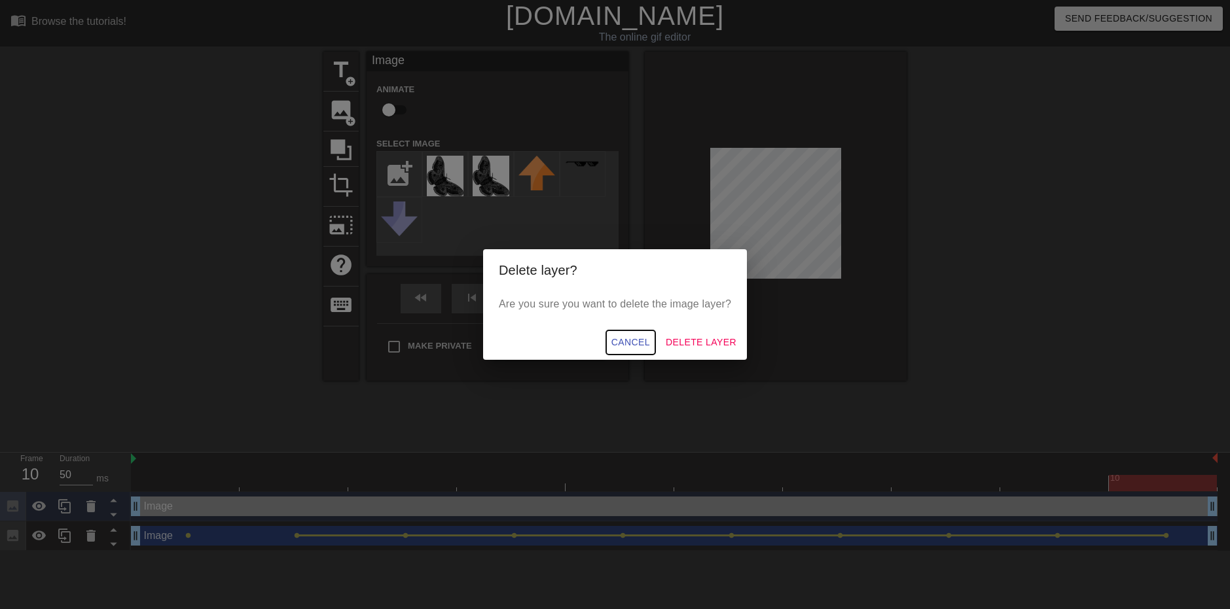
click at [627, 343] on span "Cancel" at bounding box center [630, 342] width 39 height 16
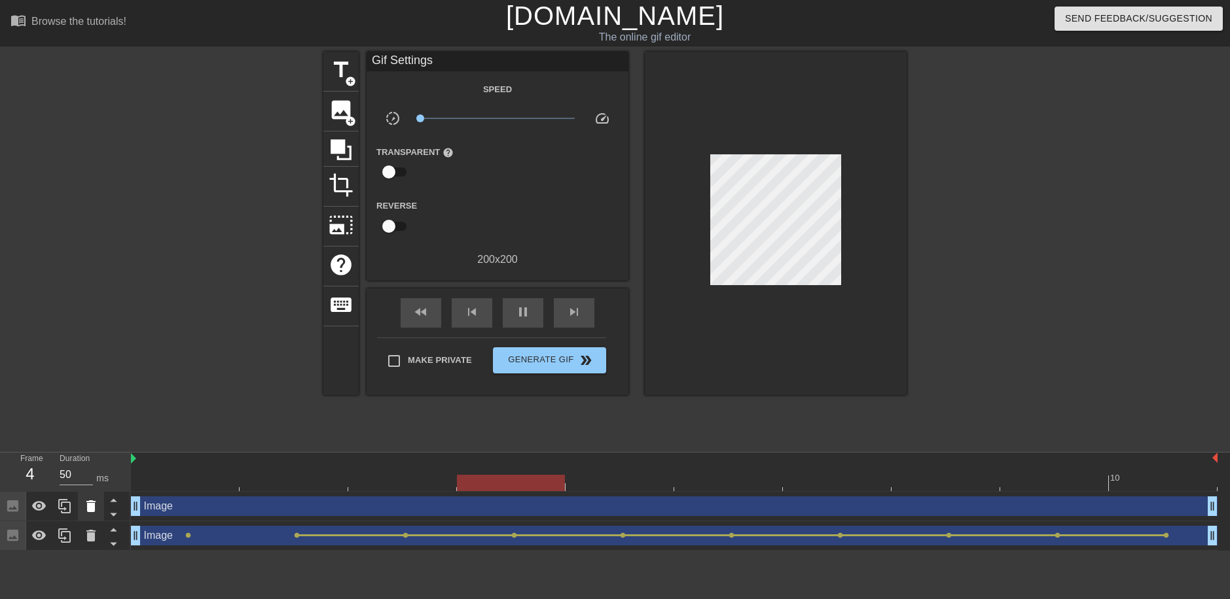
click at [86, 512] on icon at bounding box center [91, 507] width 16 height 16
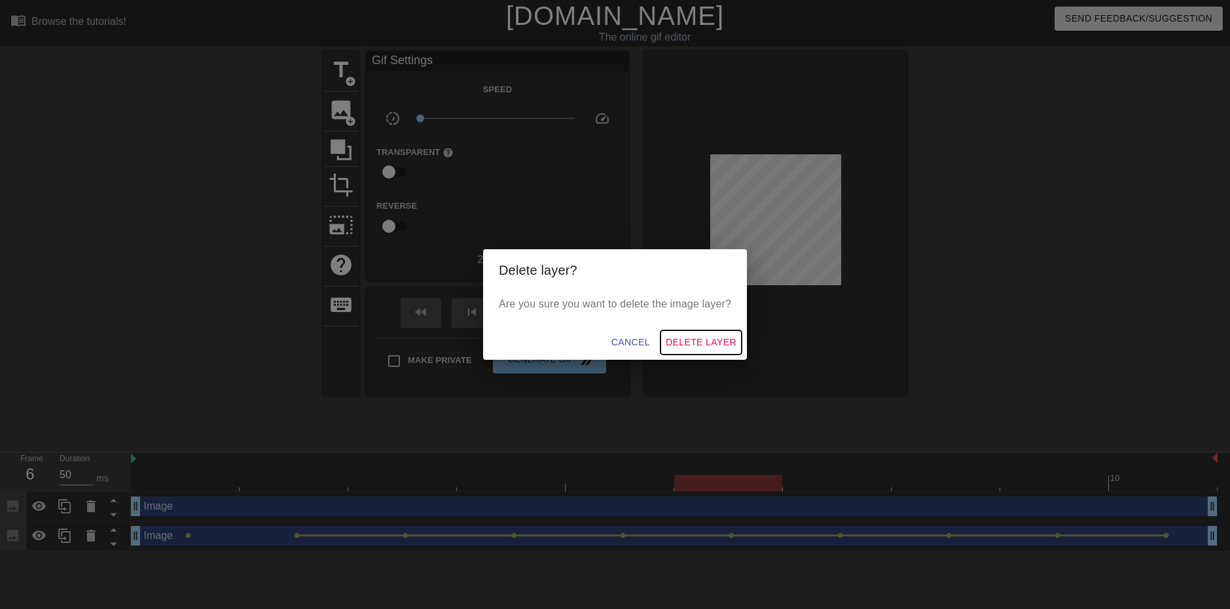
click at [729, 338] on span "Delete Layer" at bounding box center [700, 342] width 71 height 16
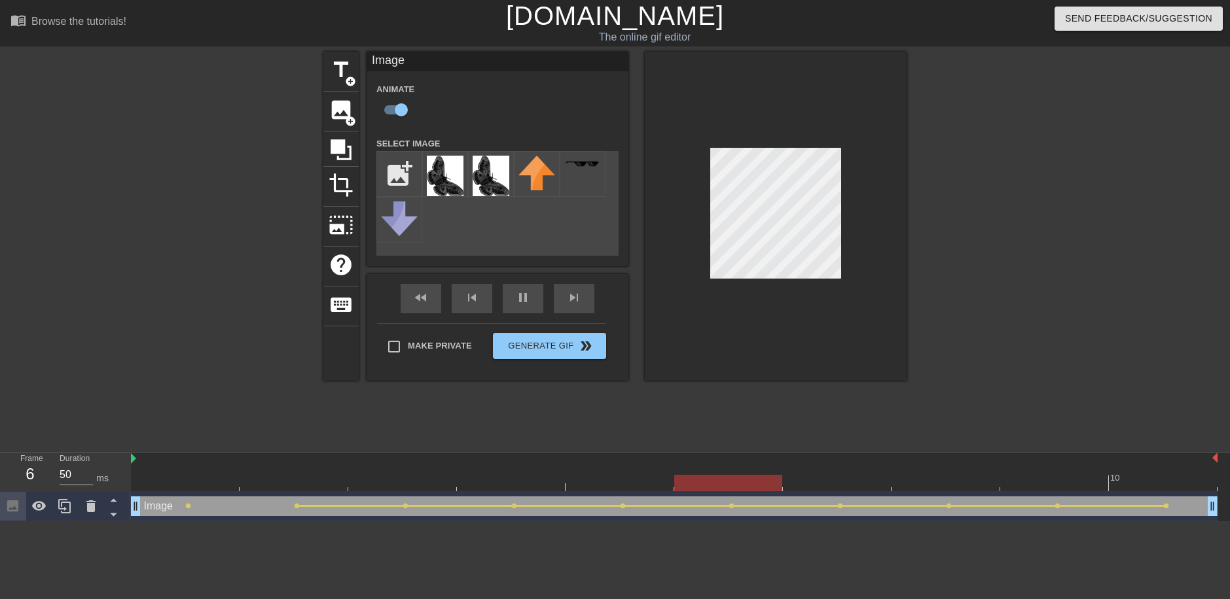
click at [781, 33] on div "menu_book Browse the tutorials! Gifntext.com The online gif editor Send Feedbac…" at bounding box center [615, 261] width 1230 height 522
click at [97, 505] on icon at bounding box center [91, 507] width 16 height 16
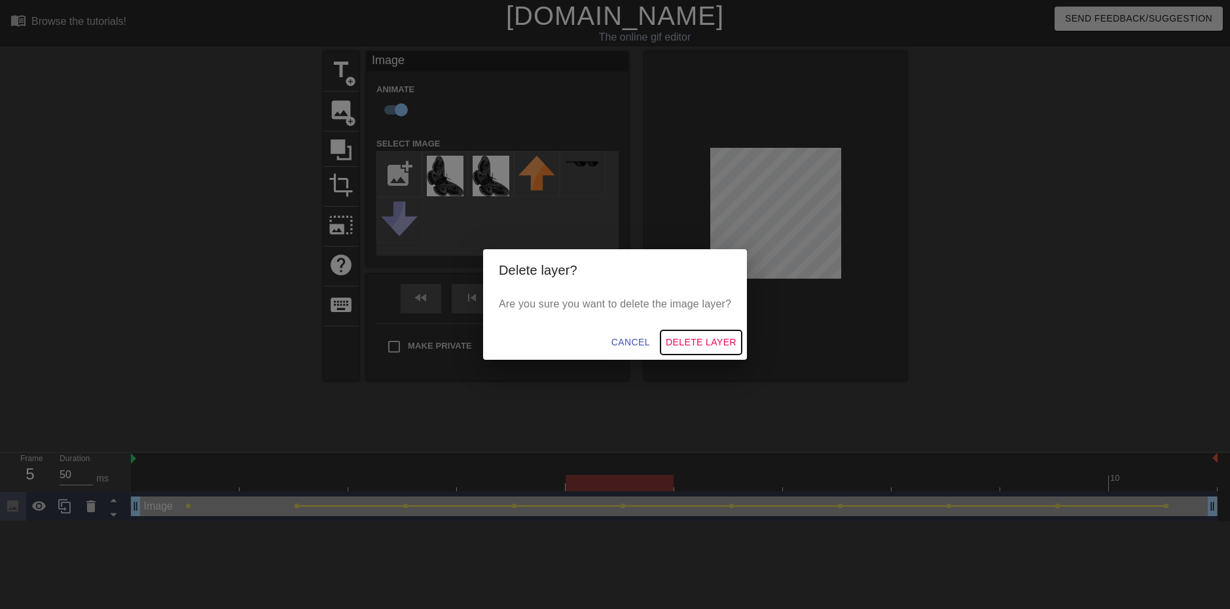
click at [732, 342] on span "Delete Layer" at bounding box center [700, 342] width 71 height 16
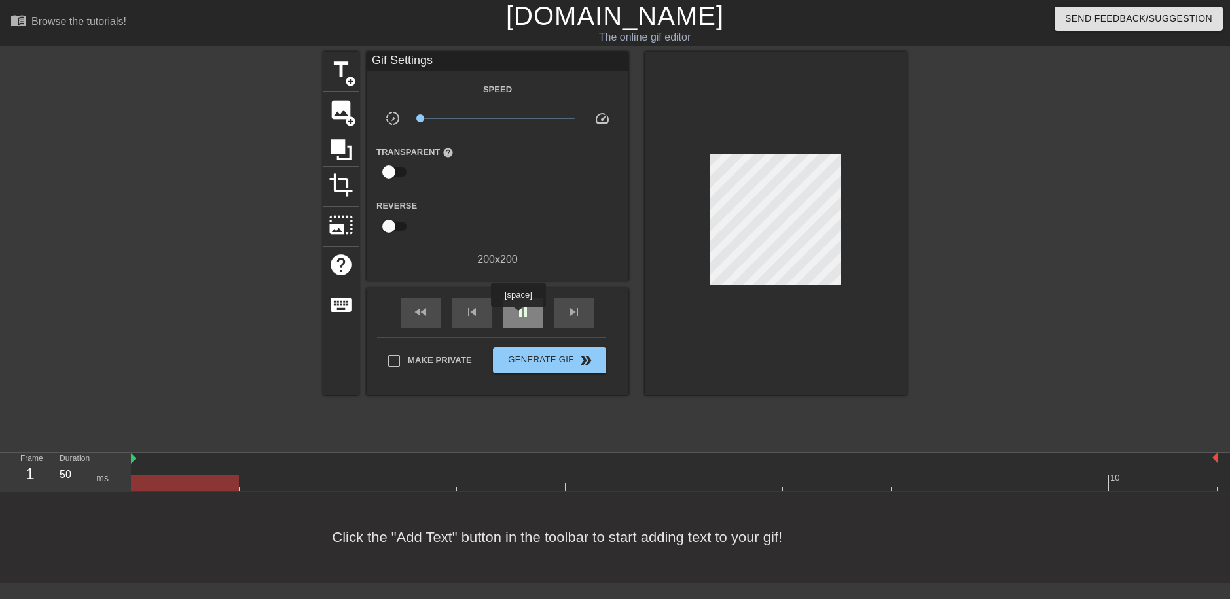
click at [518, 316] on span "pause" at bounding box center [523, 312] width 16 height 16
